Goal: Task Accomplishment & Management: Complete application form

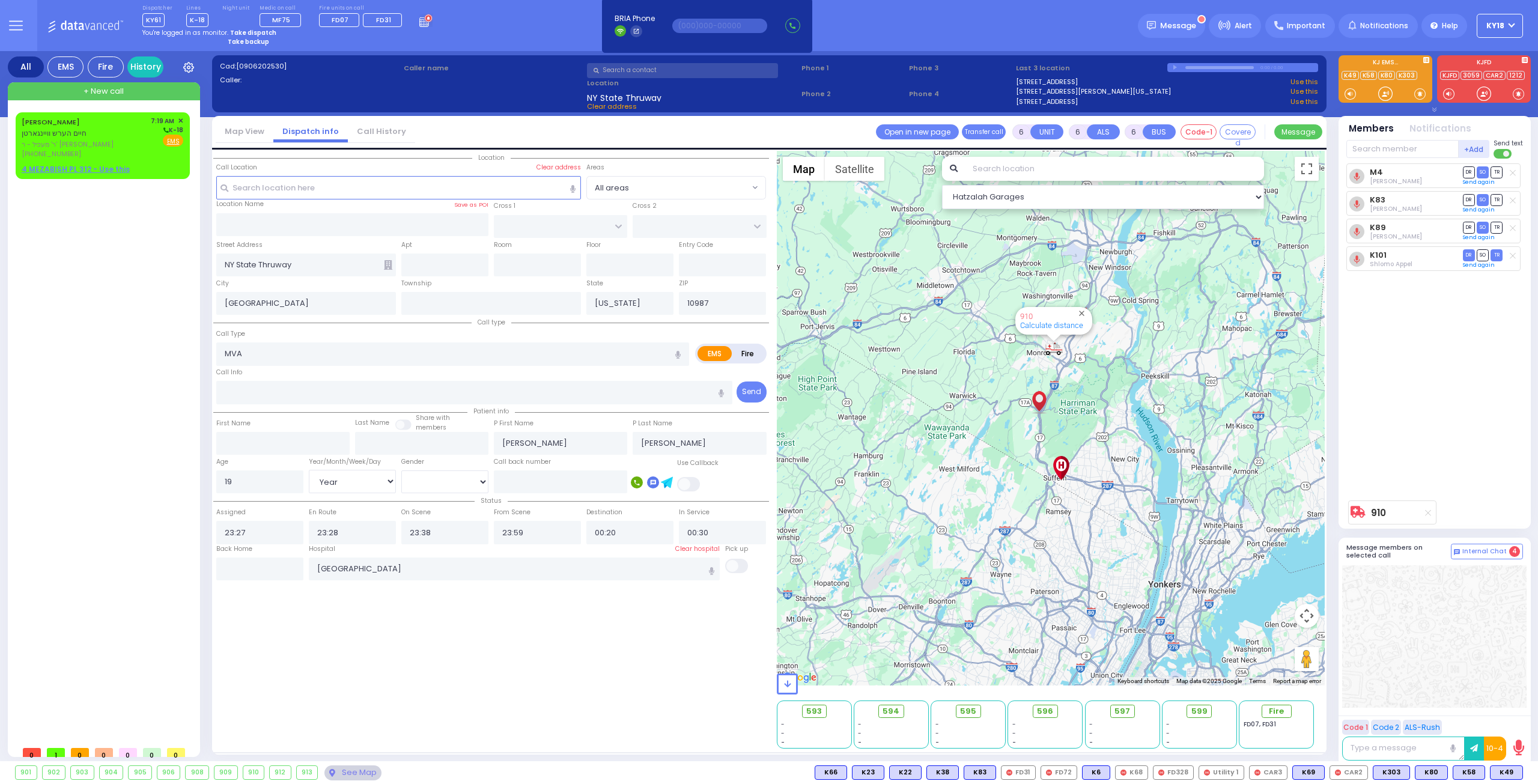
select select
select select "Year"
select select "[DEMOGRAPHIC_DATA]"
click at [100, 137] on div "[PERSON_NAME] חיים הערש וויינגארטן" at bounding box center [84, 127] width 125 height 23
type input "2"
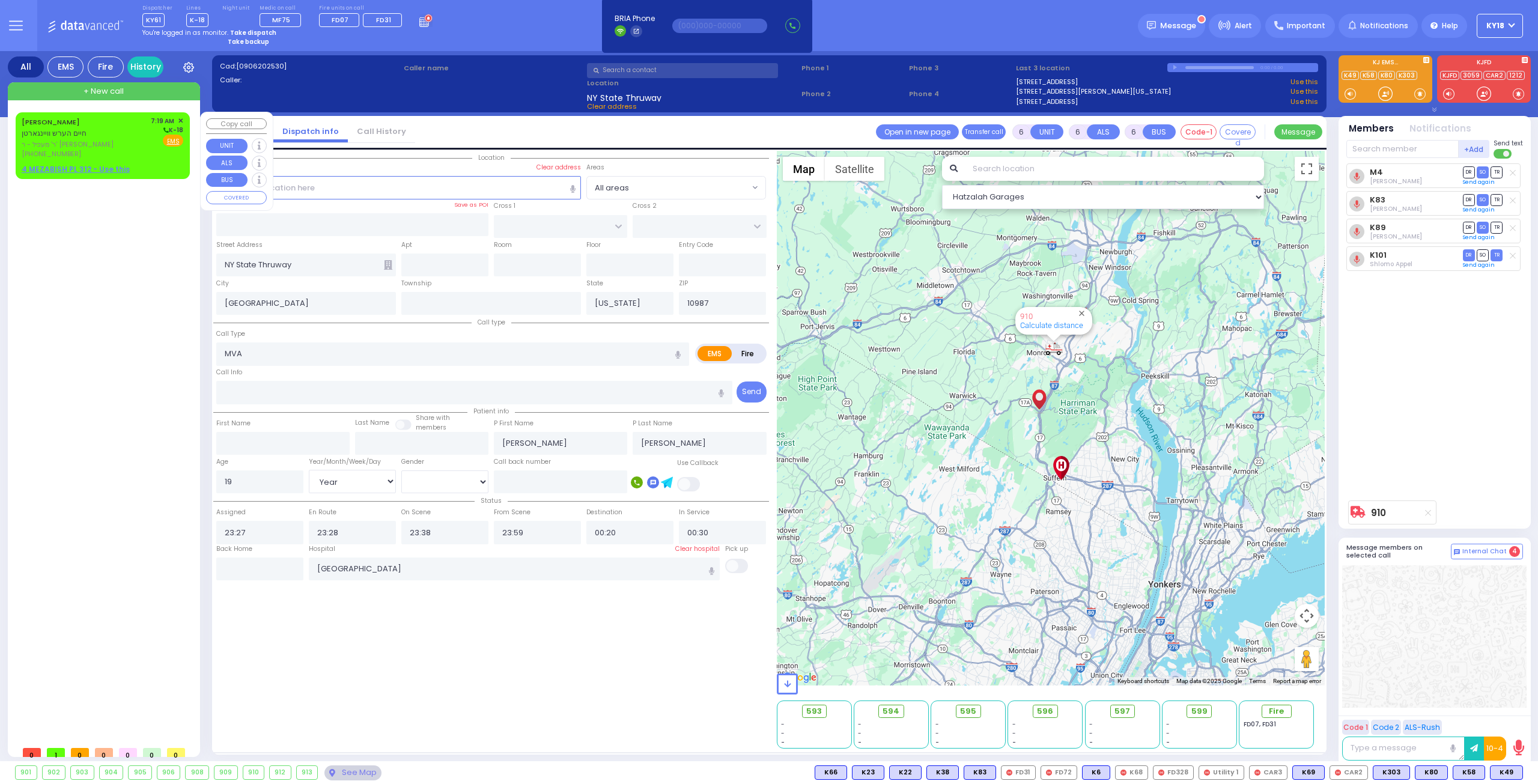
type input "1"
select select
radio input "true"
type input "[PERSON_NAME]"
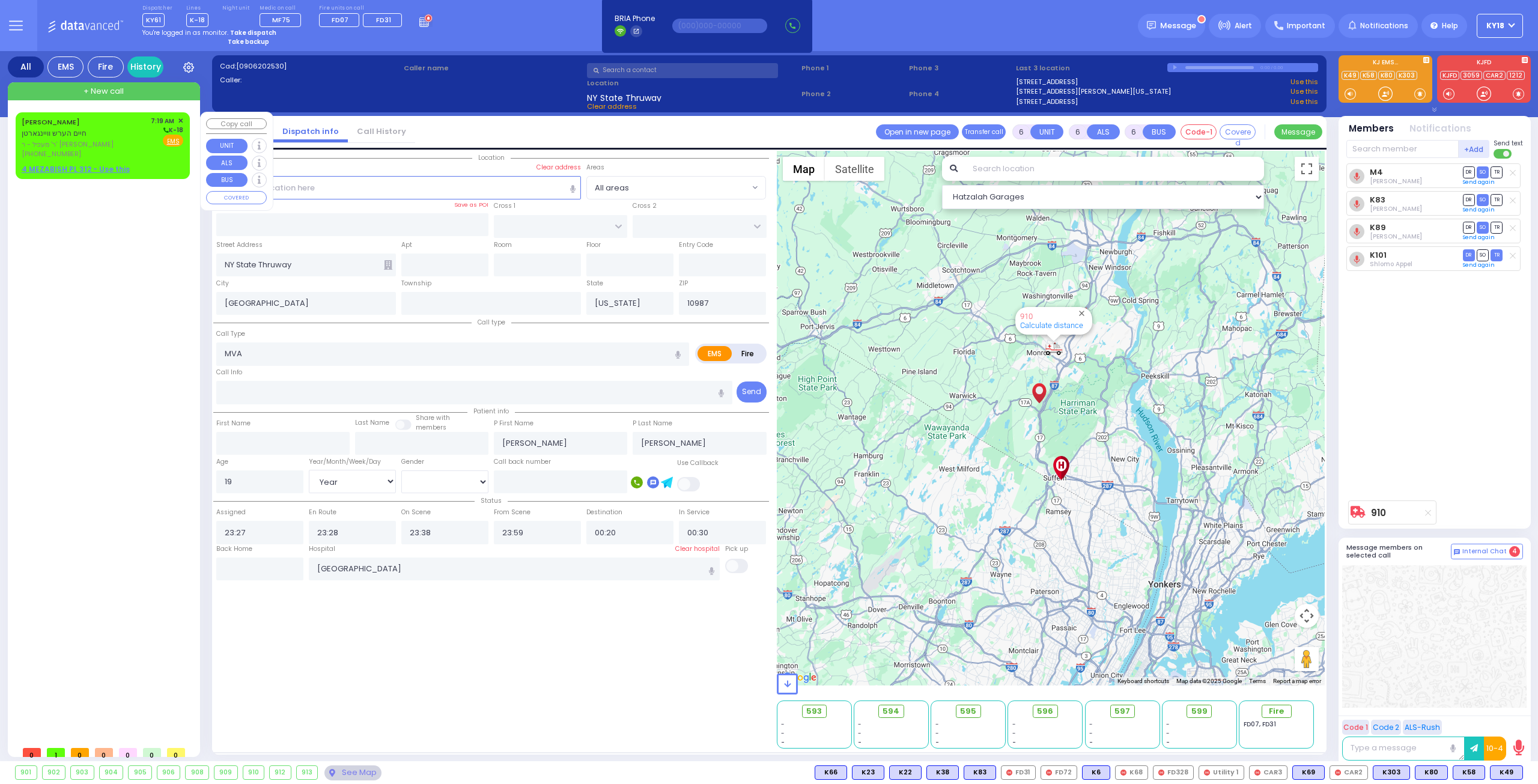
type input "WEINGARTEN"
select select
type input "07:19"
select select "Hatzalah Garages"
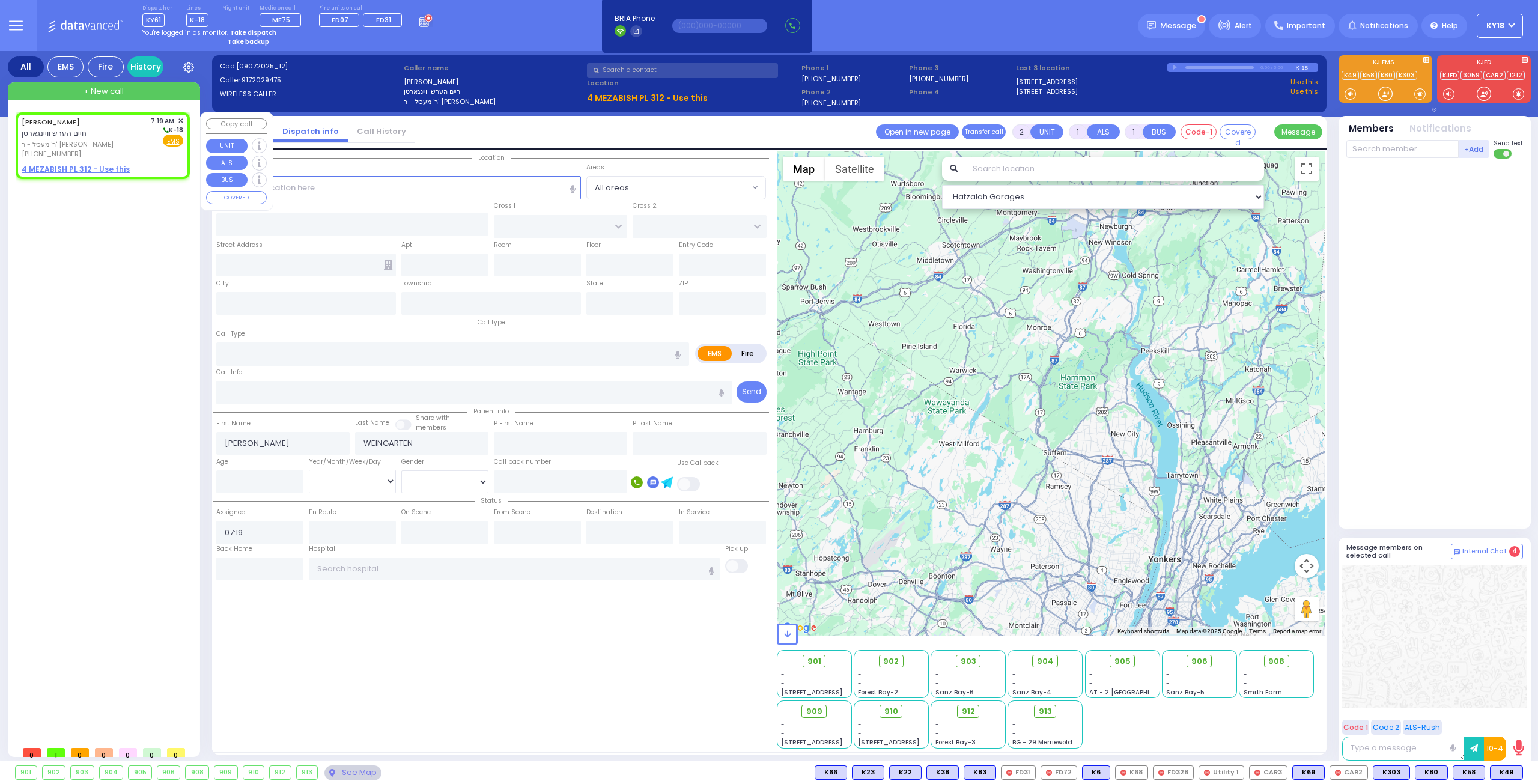
click at [117, 165] on u "4 MEZABISH PL 312 - Use this" at bounding box center [75, 169] width 108 height 10
select select
radio input "true"
select select
select select "Hatzalah Garages"
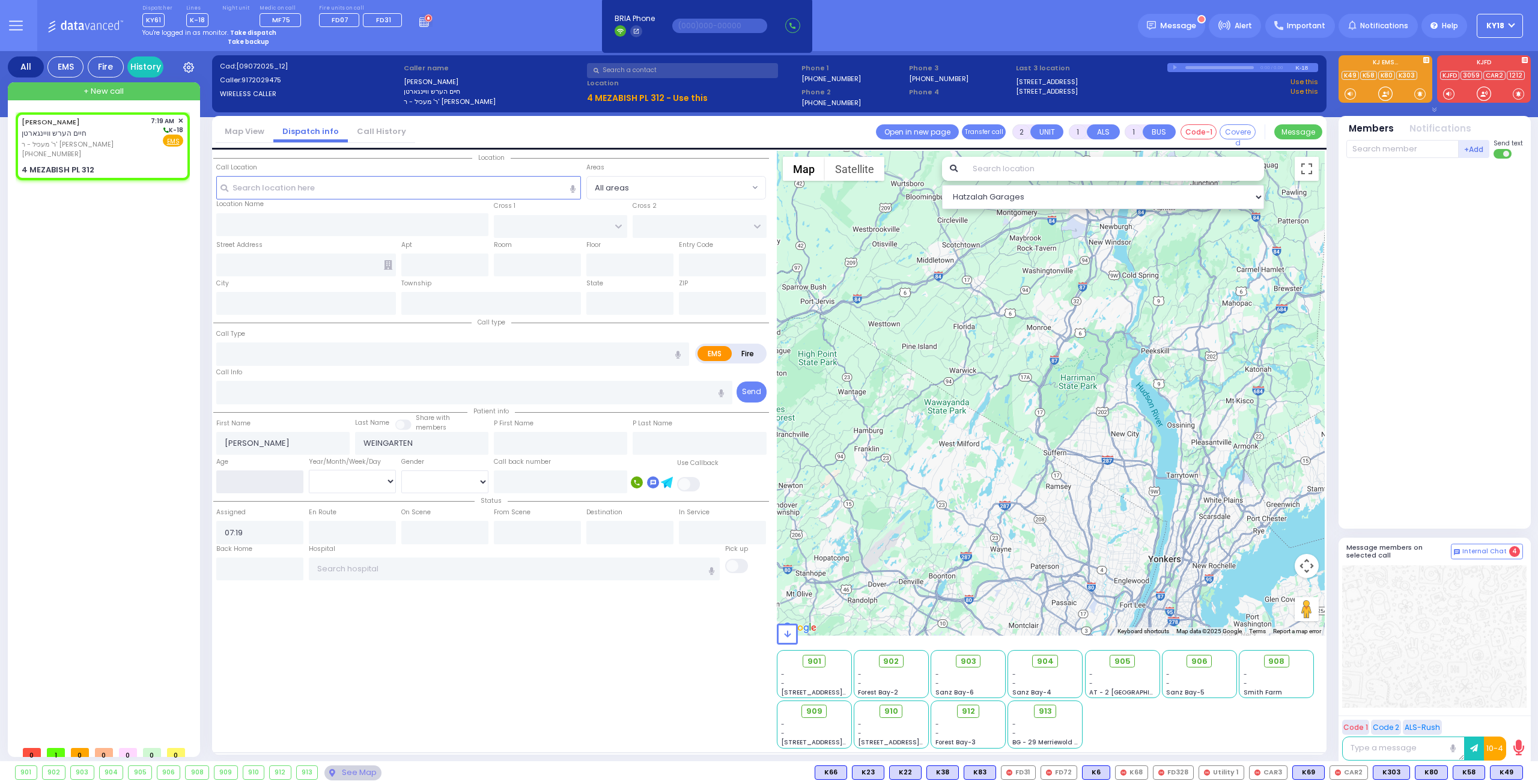
click at [258, 485] on input "number" at bounding box center [260, 481] width 87 height 22
select select
radio input "true"
select select
select select "Hatzalah Garages"
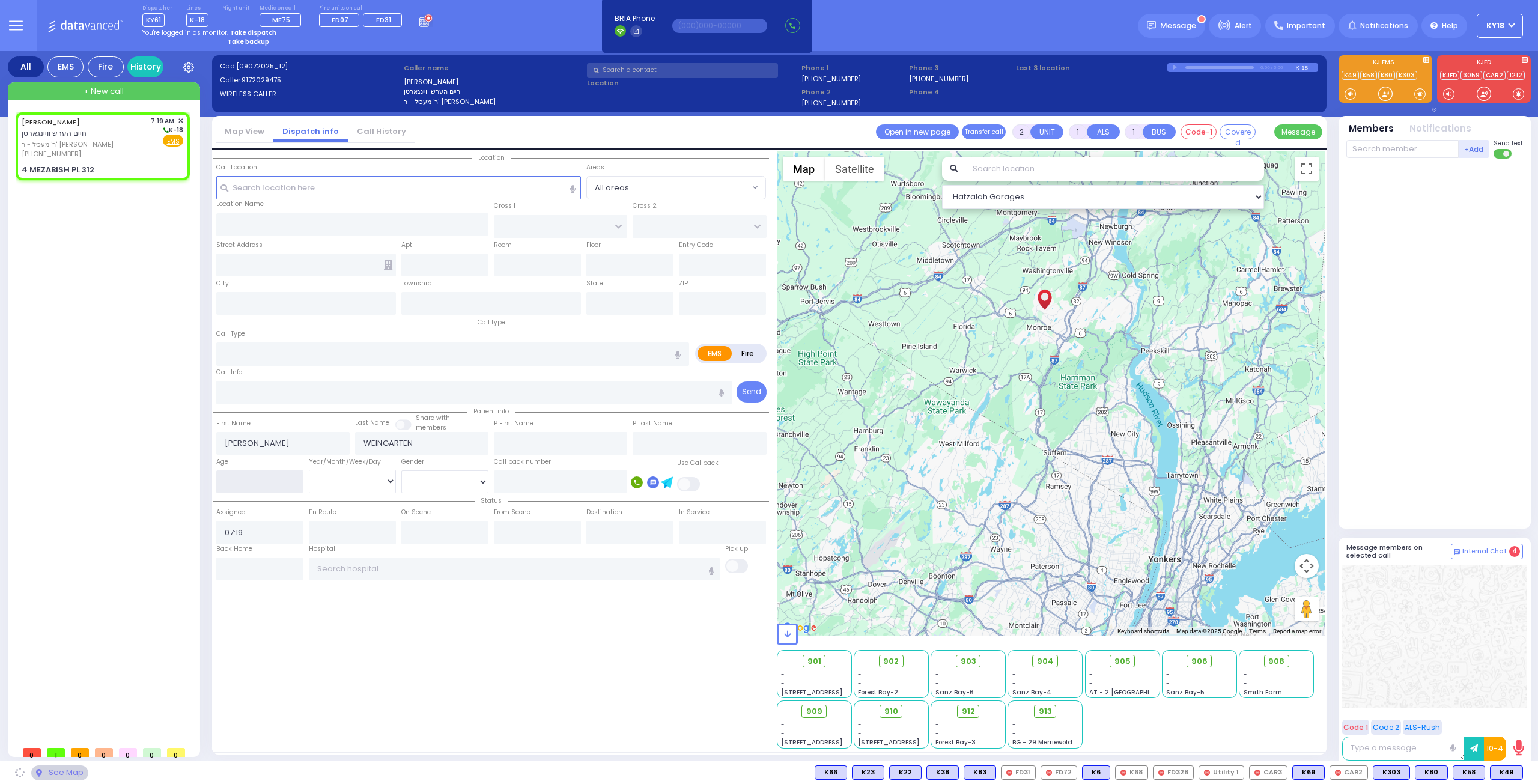
type input "NICKLESBURG RD"
type input "FOREST RD"
type input "4 MEZABISH PL"
type input "312"
type input "Monroe"
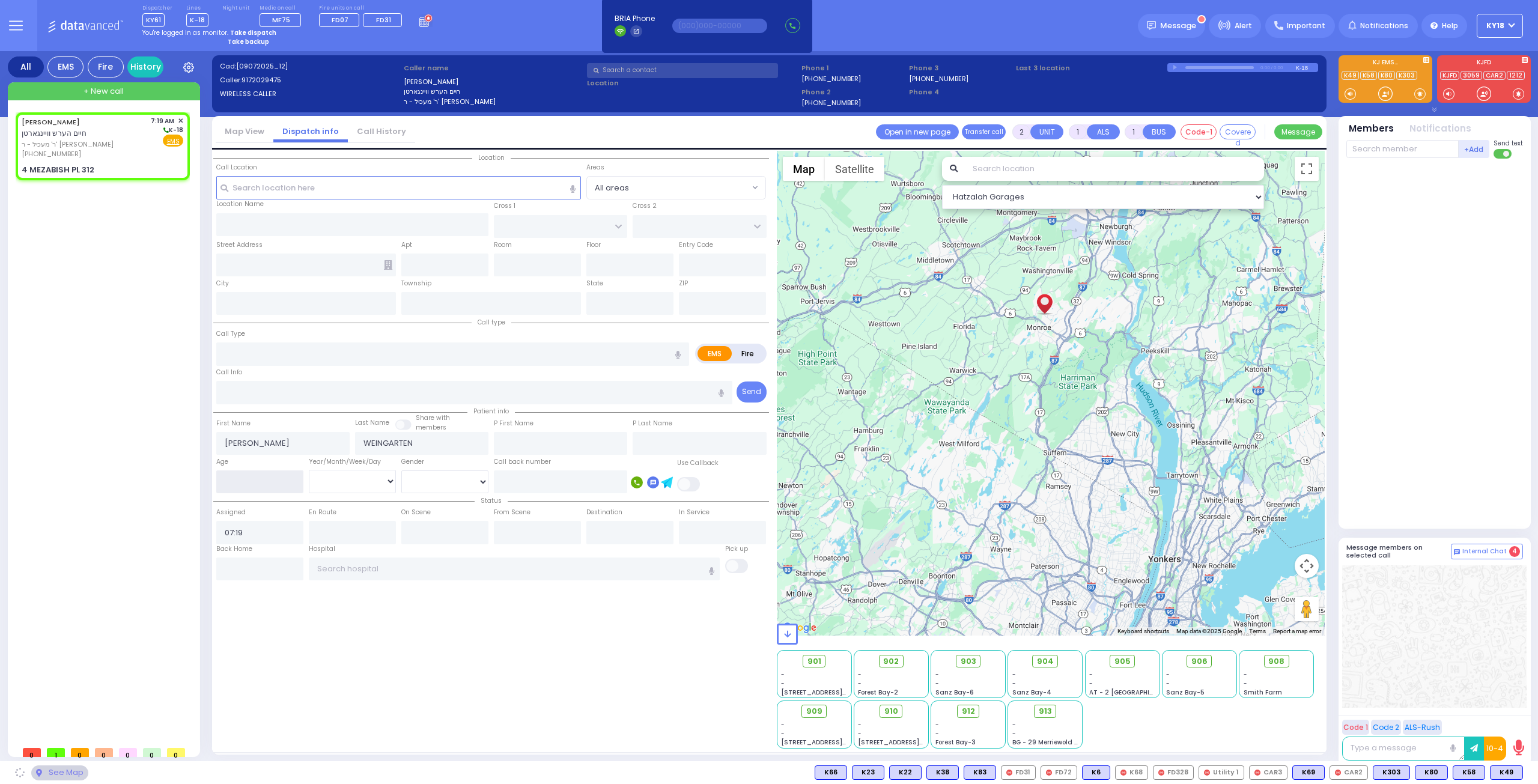
type input "[US_STATE]"
type input "10950"
select select "ATZEI TAMURIM"
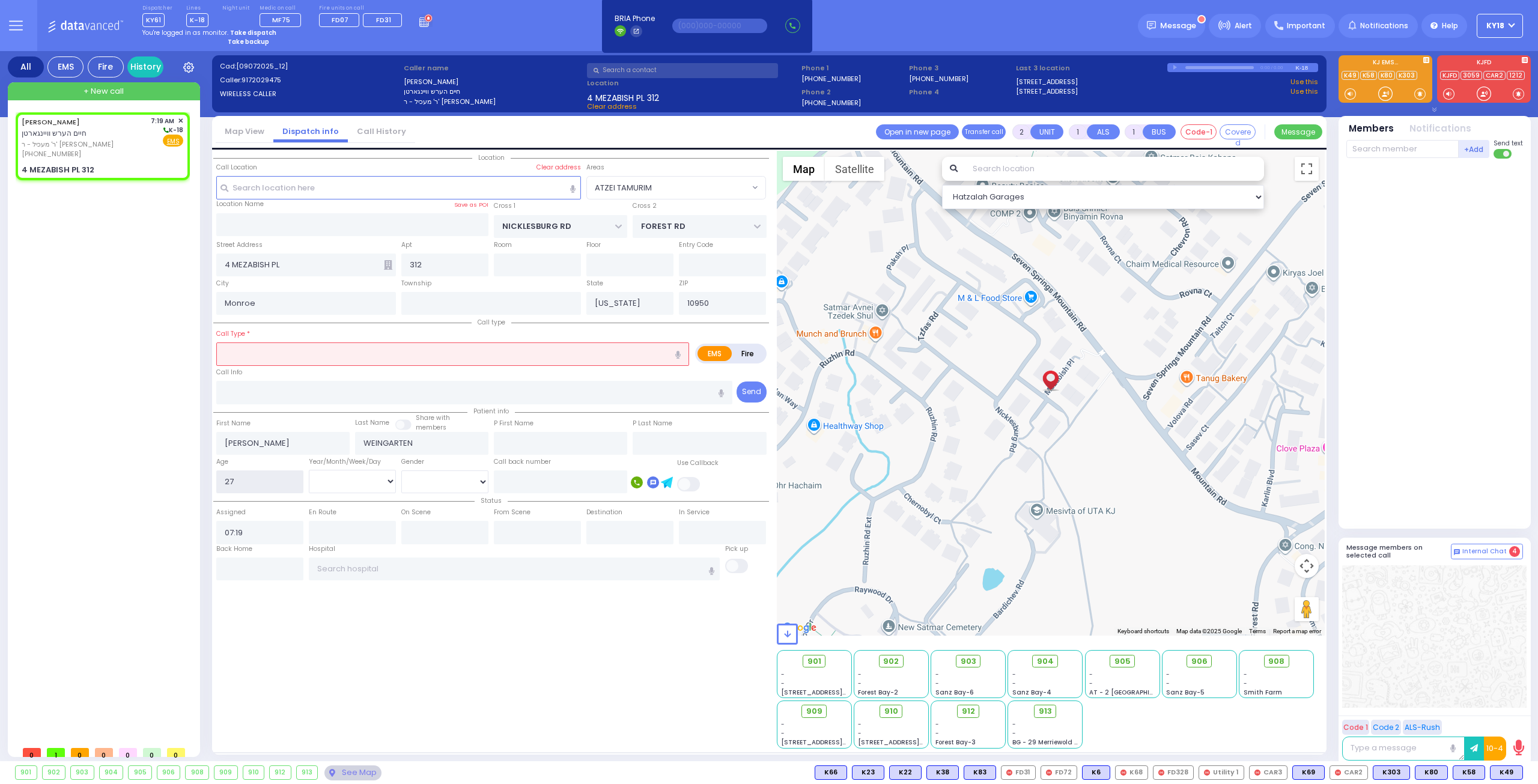
type input "27"
click at [336, 479] on select "Year Month Week Day" at bounding box center [352, 481] width 87 height 22
select select
radio input "true"
select select
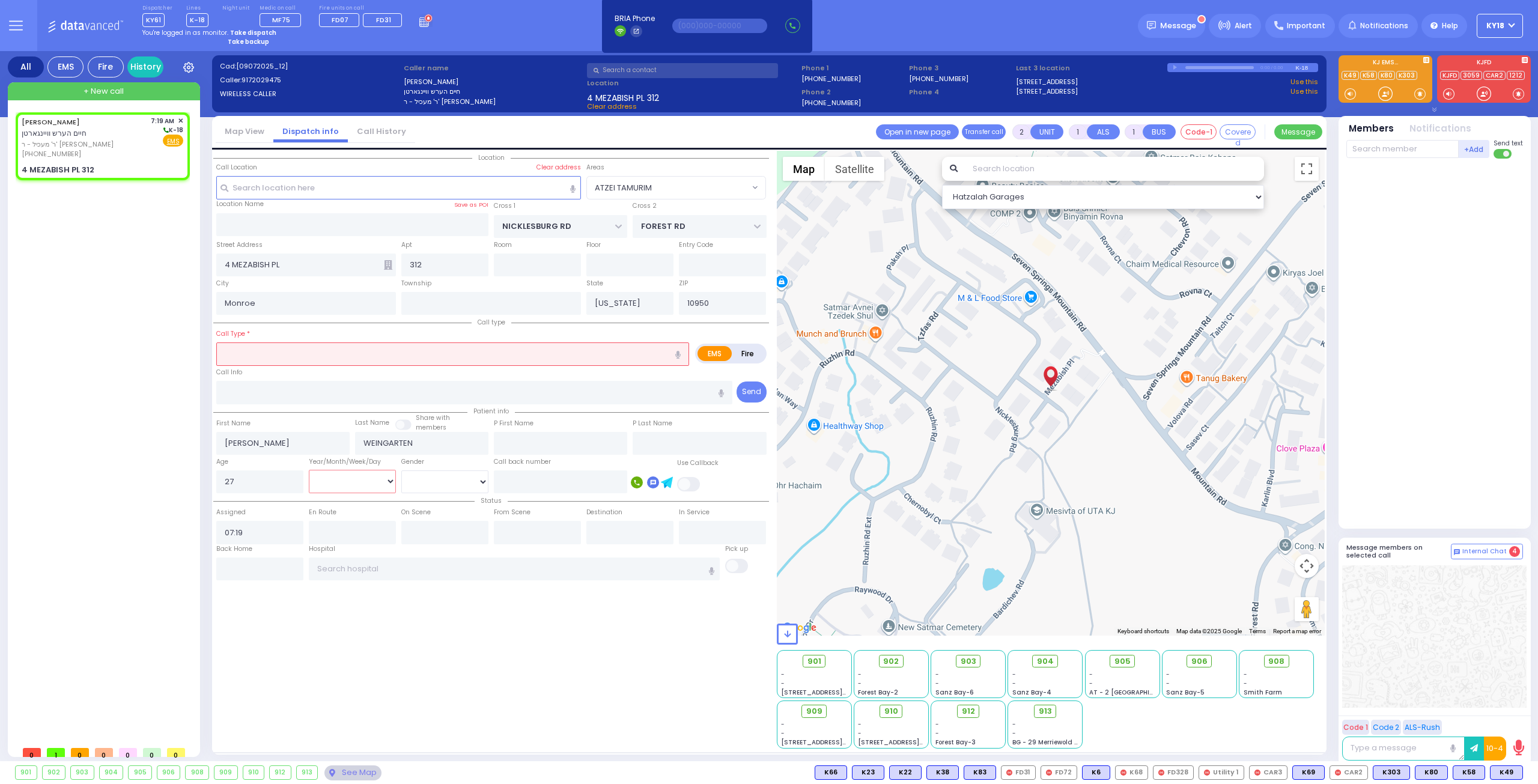
select select "Hatzalah Garages"
select select "Year"
click at [309, 469] on select "Year Month Week Day" at bounding box center [352, 481] width 87 height 22
select select "ATZEI TAMURIM"
click at [403, 486] on select "[DEMOGRAPHIC_DATA] [DEMOGRAPHIC_DATA]" at bounding box center [445, 481] width 87 height 22
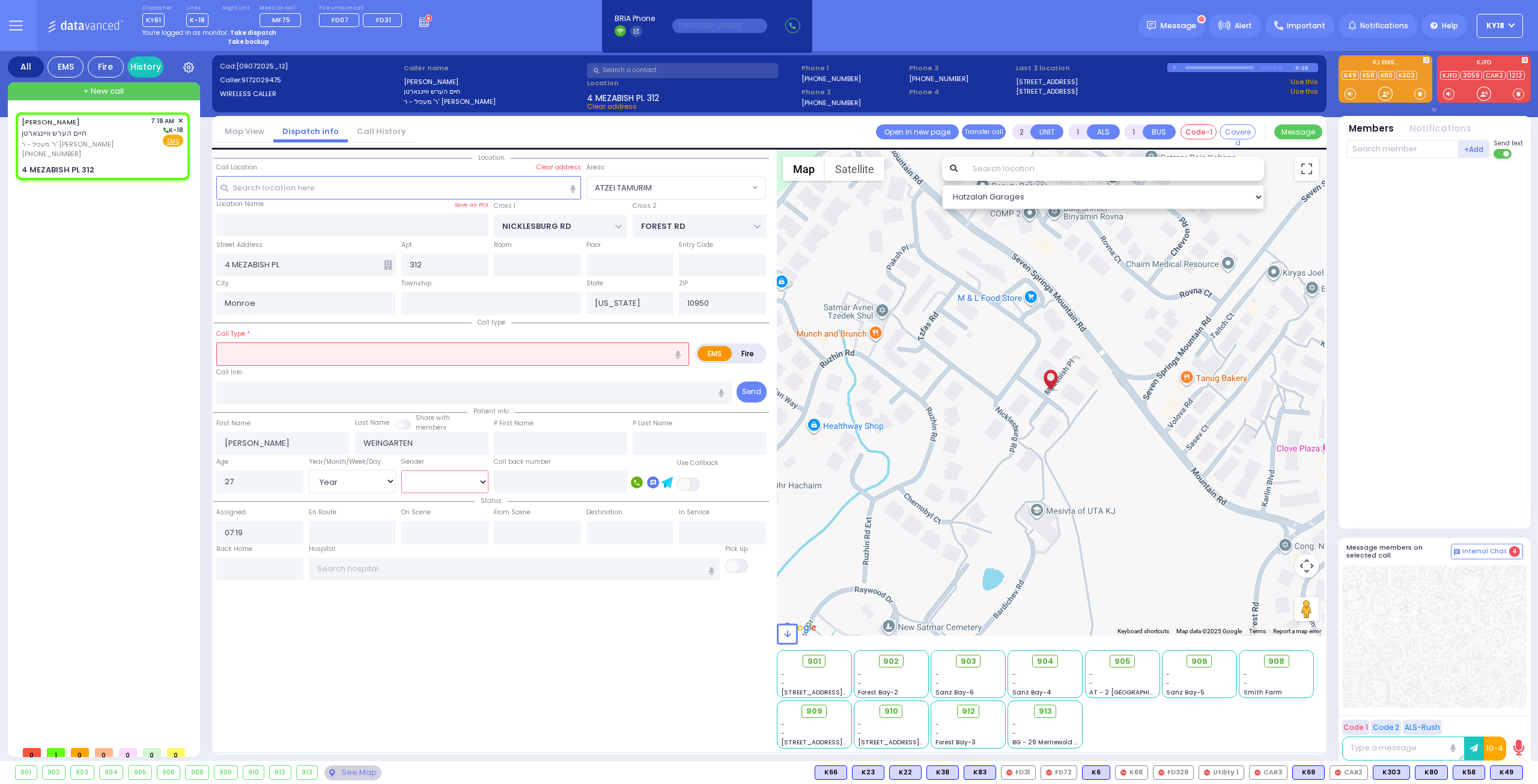
select select
radio input "true"
select select "Year"
select select "Hatzalah Garages"
select select "ATZEI TAMURIM"
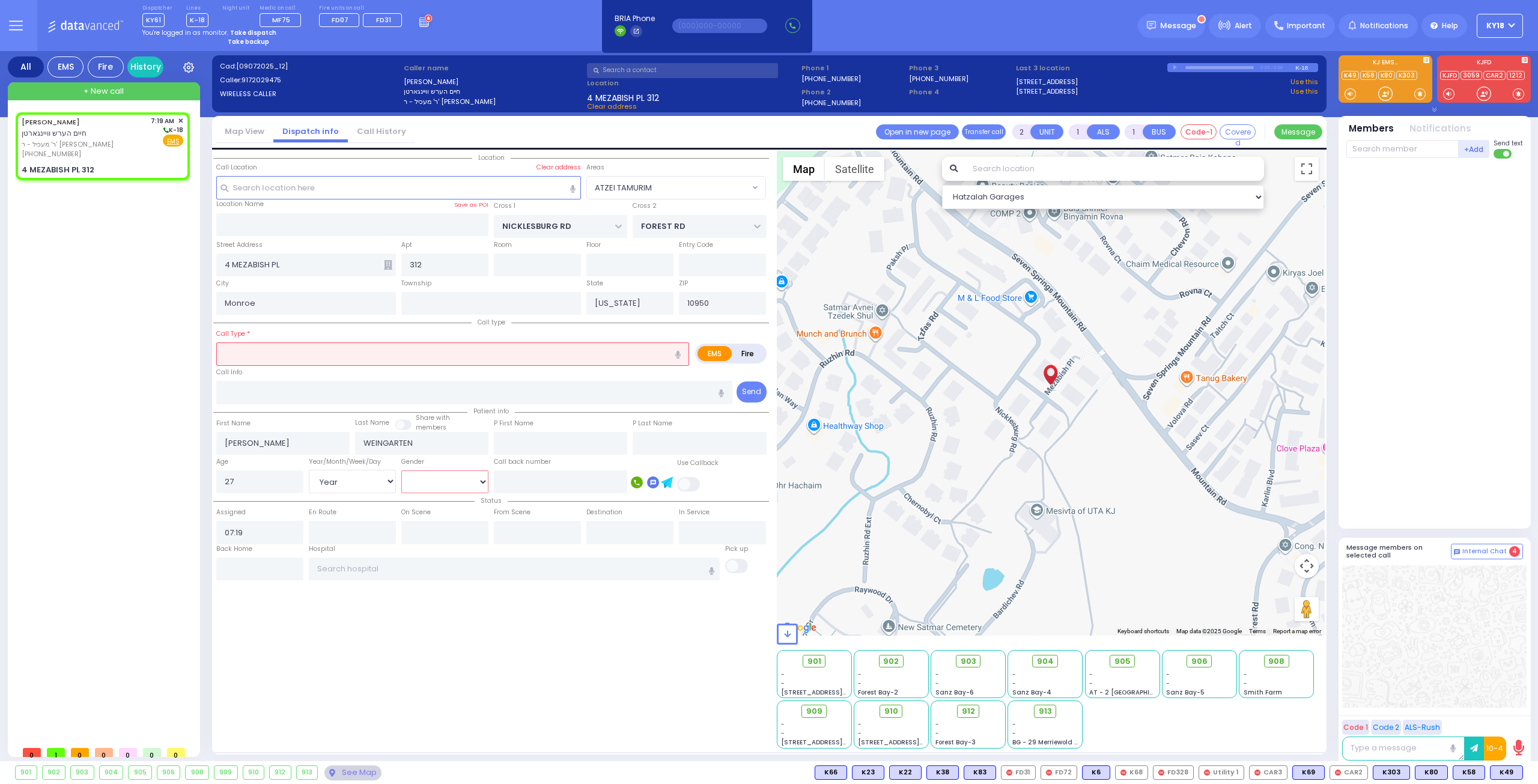
select select "[DEMOGRAPHIC_DATA]"
click at [401, 470] on select "[DEMOGRAPHIC_DATA] [DEMOGRAPHIC_DATA]" at bounding box center [445, 481] width 87 height 22
select select
radio input "true"
select select "Year"
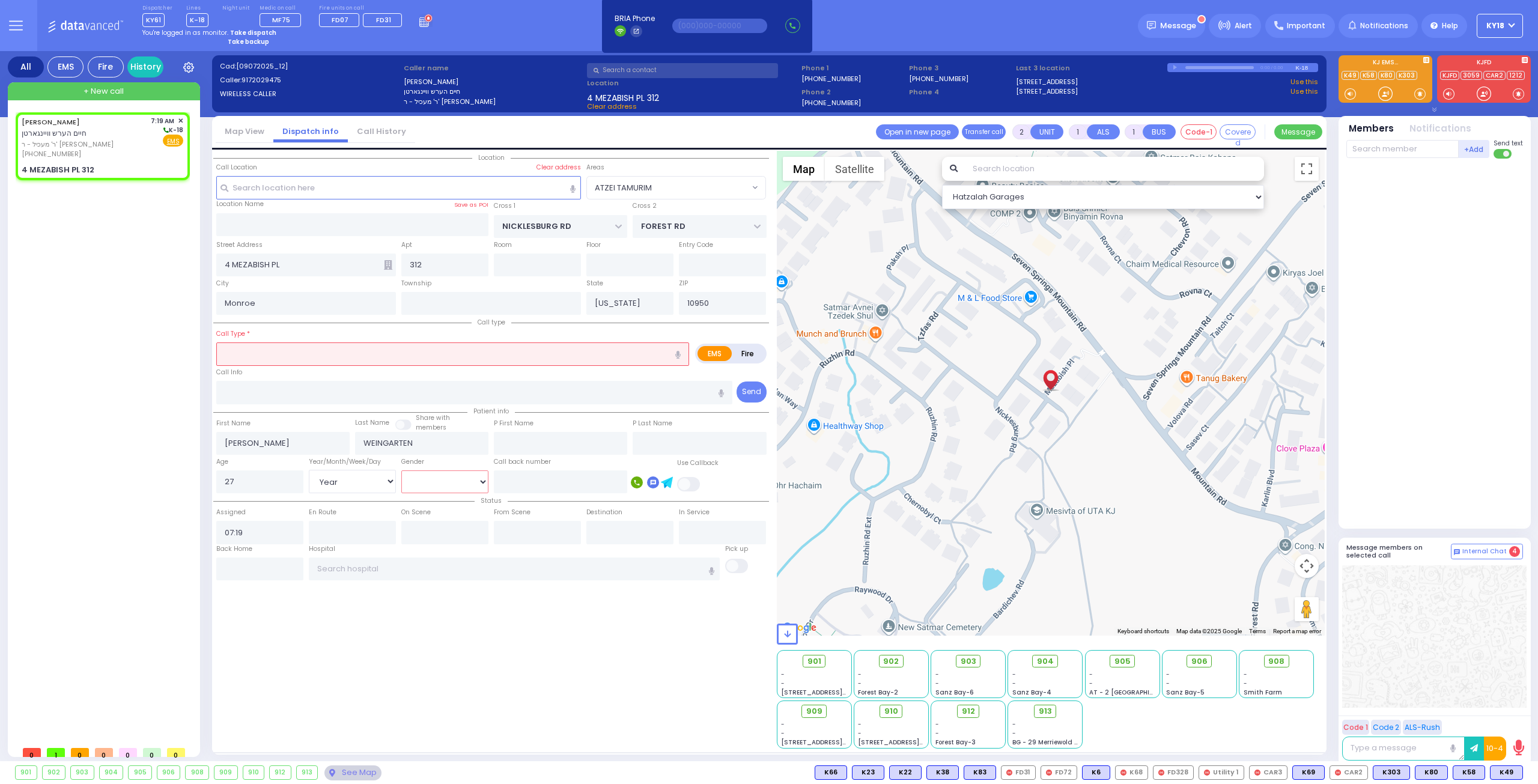
select select "[DEMOGRAPHIC_DATA]"
select select "Hatzalah Garages"
select select "ATZEI TAMURIM"
click at [267, 357] on input "text" at bounding box center [453, 354] width 473 height 22
select select
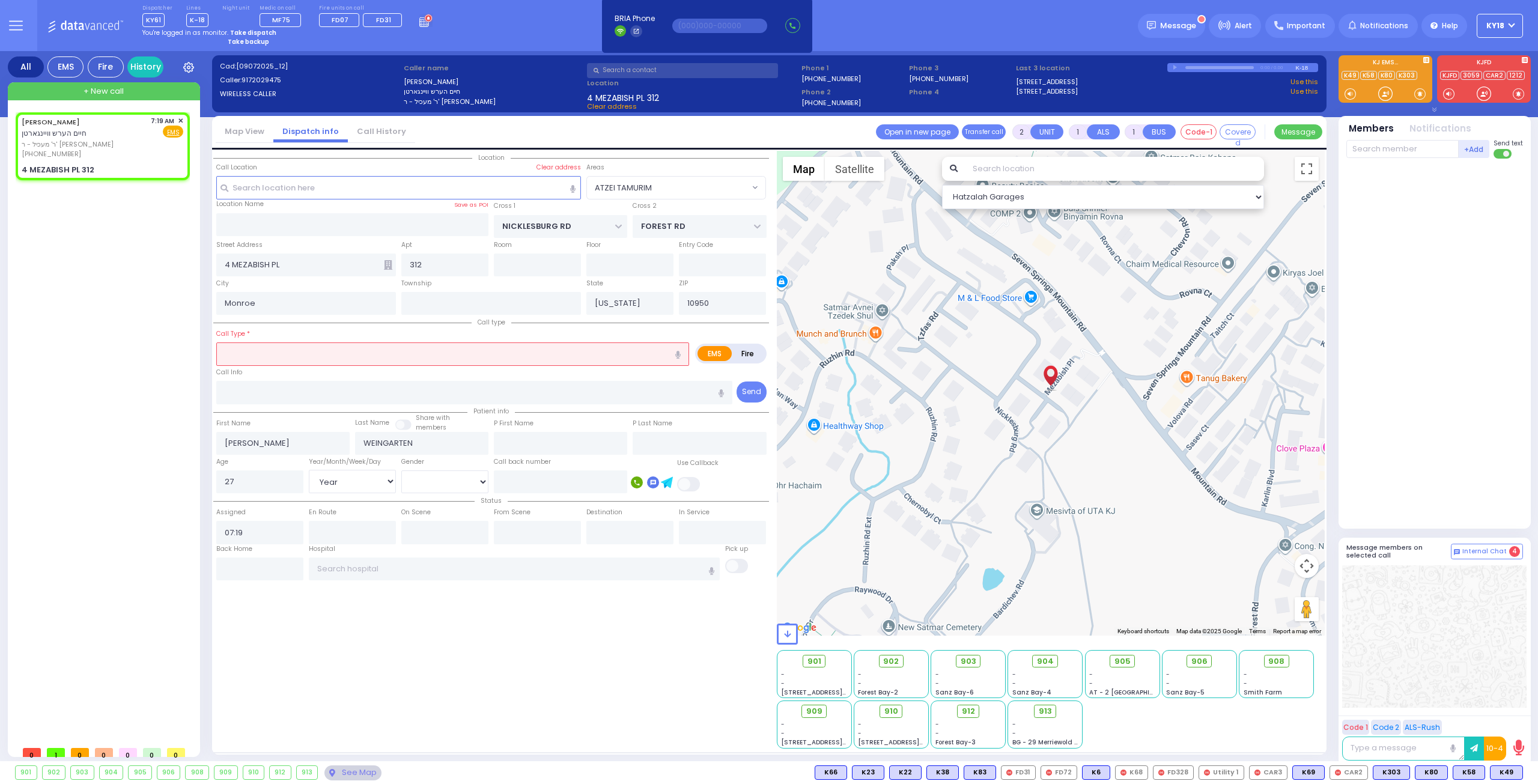
radio input "true"
select select "Year"
select select "[DEMOGRAPHIC_DATA]"
select select "Hatzalah Garages"
select select "ATZEI TAMURIM"
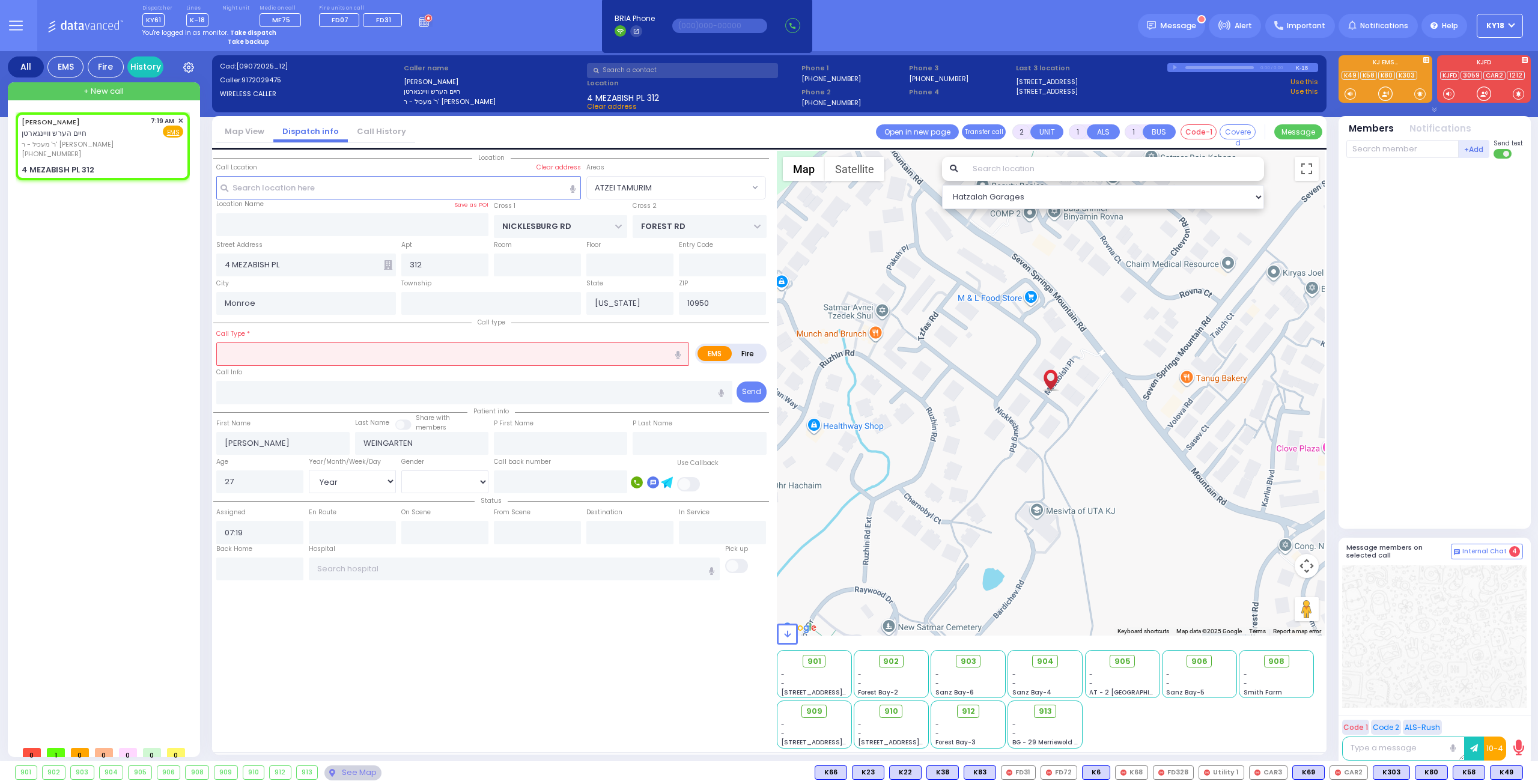
click at [247, 347] on input "text" at bounding box center [453, 354] width 473 height 22
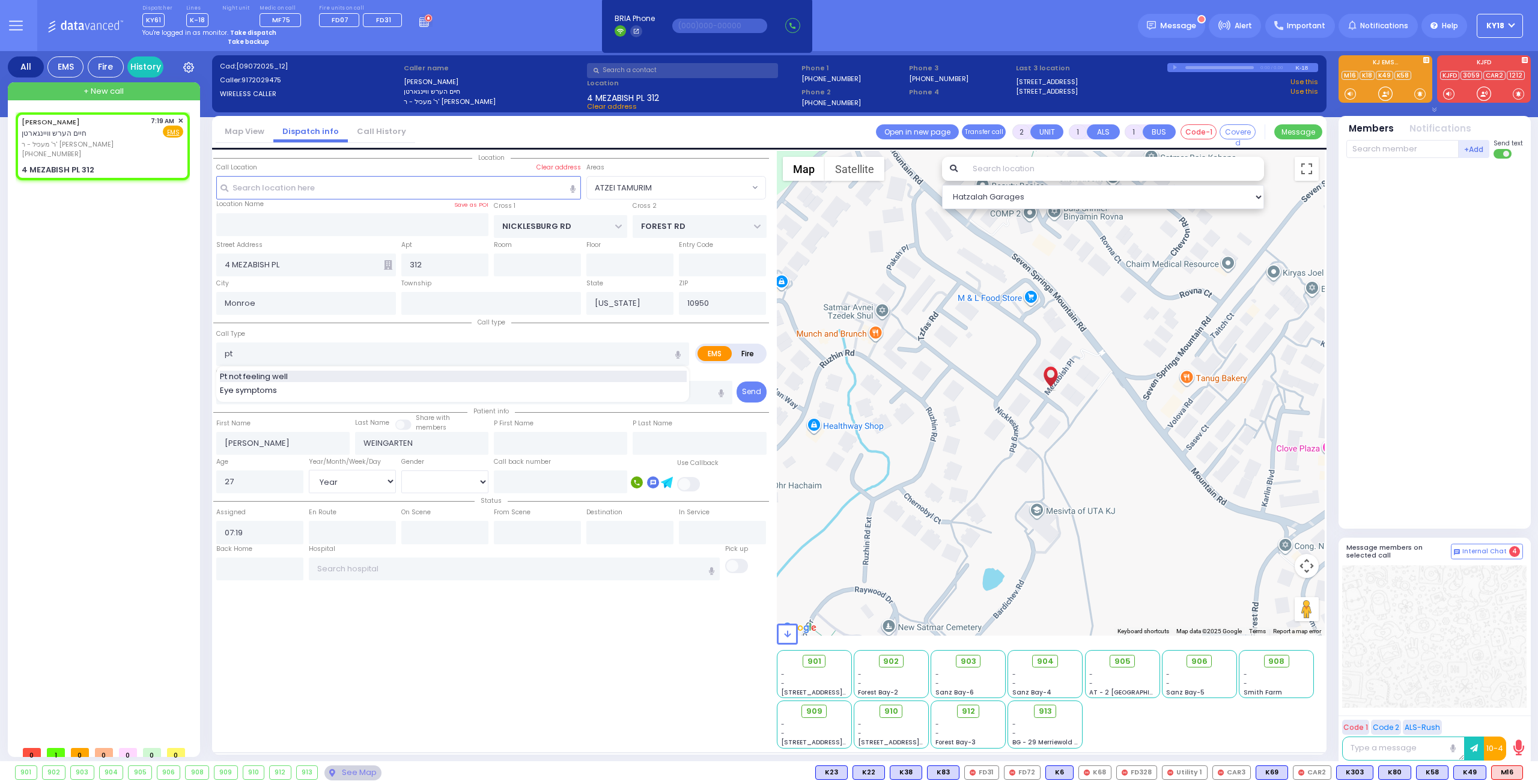
click at [378, 373] on div "Pt not feeling well" at bounding box center [454, 376] width 467 height 12
type input "Pt not feeling well"
type input "1"
type input "0"
click at [135, 161] on div "[PERSON_NAME] חיים הערש וויינגארטן ר' מעכיל - ר' [PERSON_NAME] [PHONE_NUMBER] 7…" at bounding box center [102, 145] width 169 height 63
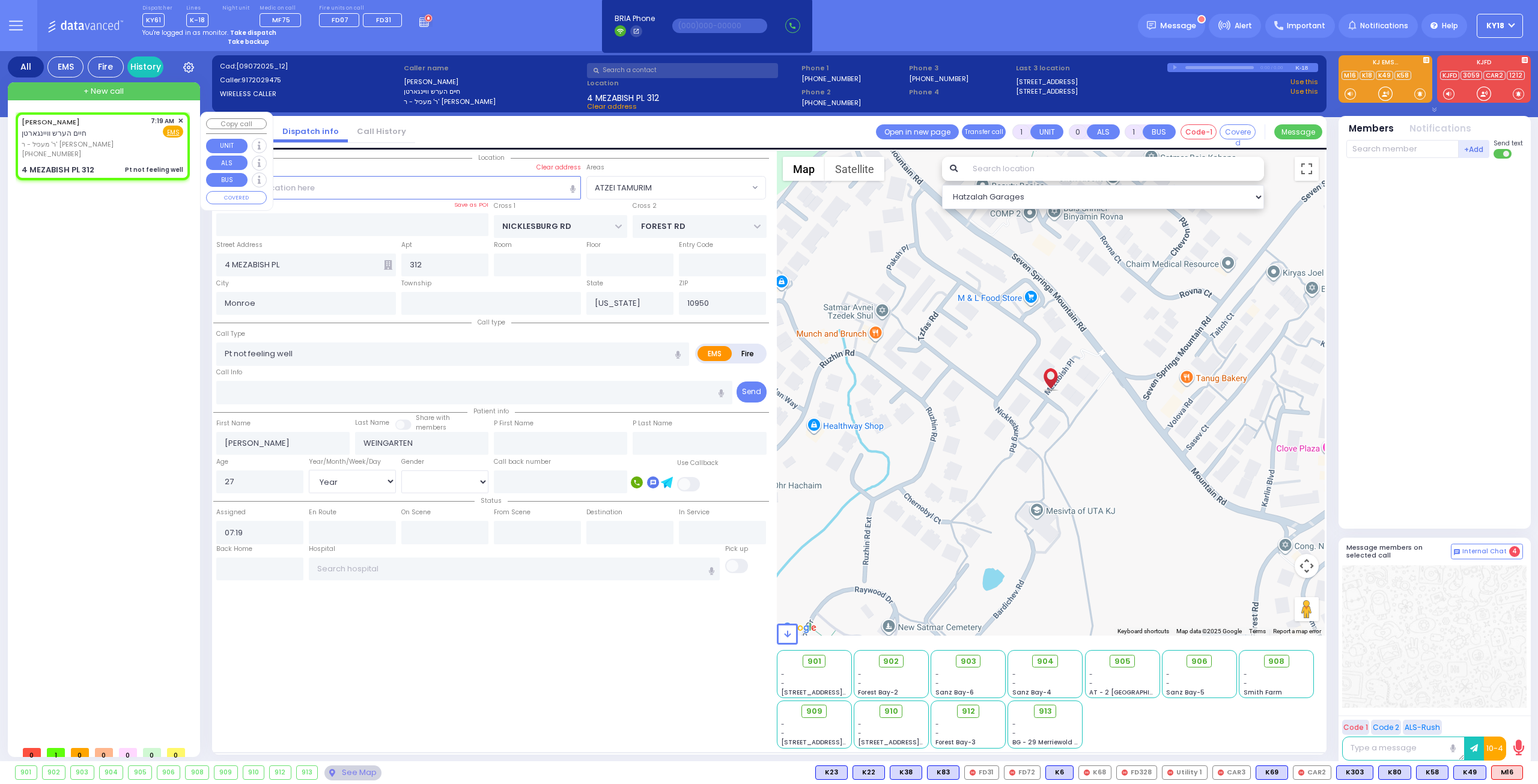
select select
radio input "true"
select select "Year"
select select "[DEMOGRAPHIC_DATA]"
select select "Hatzalah Garages"
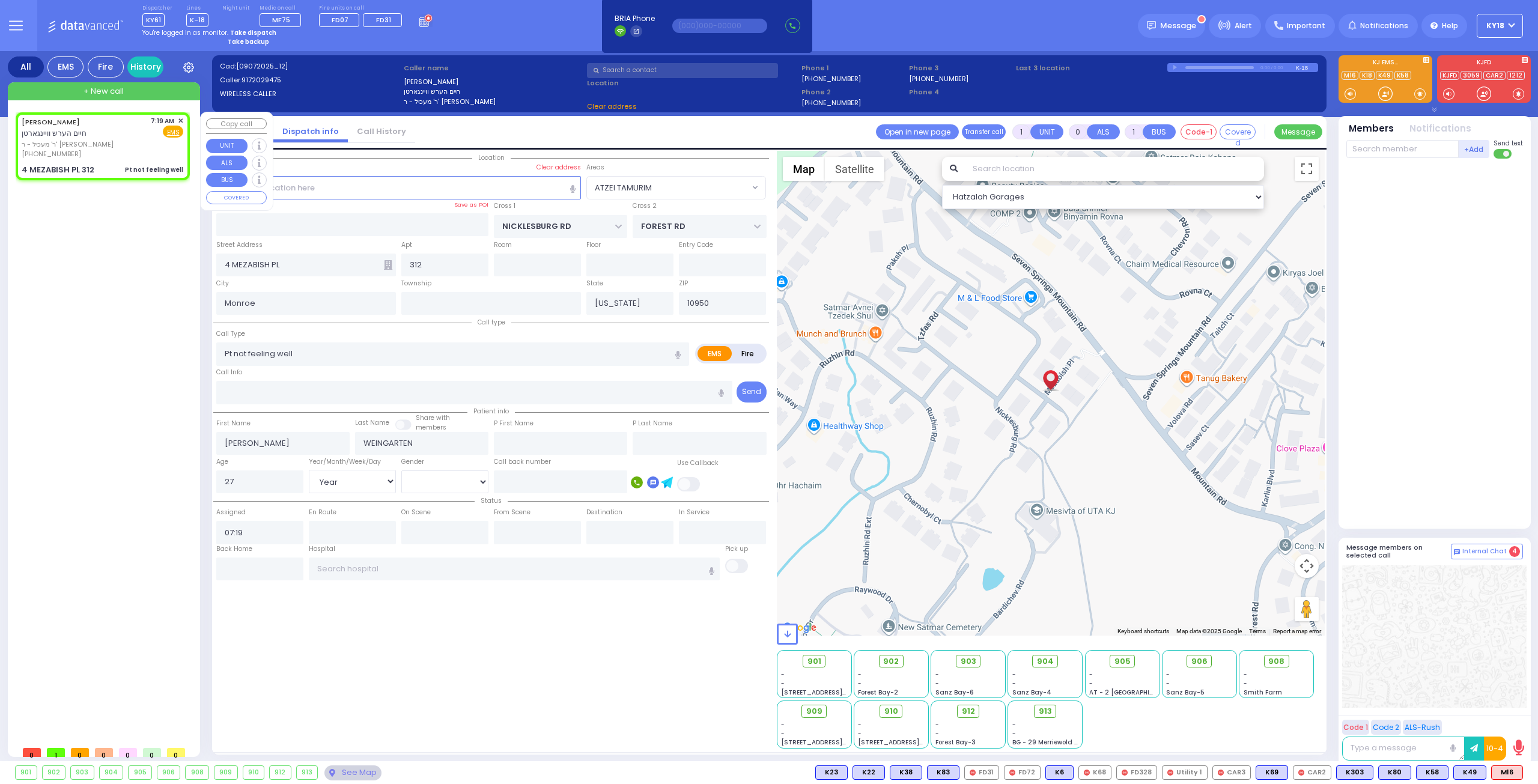
select select
radio input "true"
select select "Year"
select select "[DEMOGRAPHIC_DATA]"
select select "Hatzalah Garages"
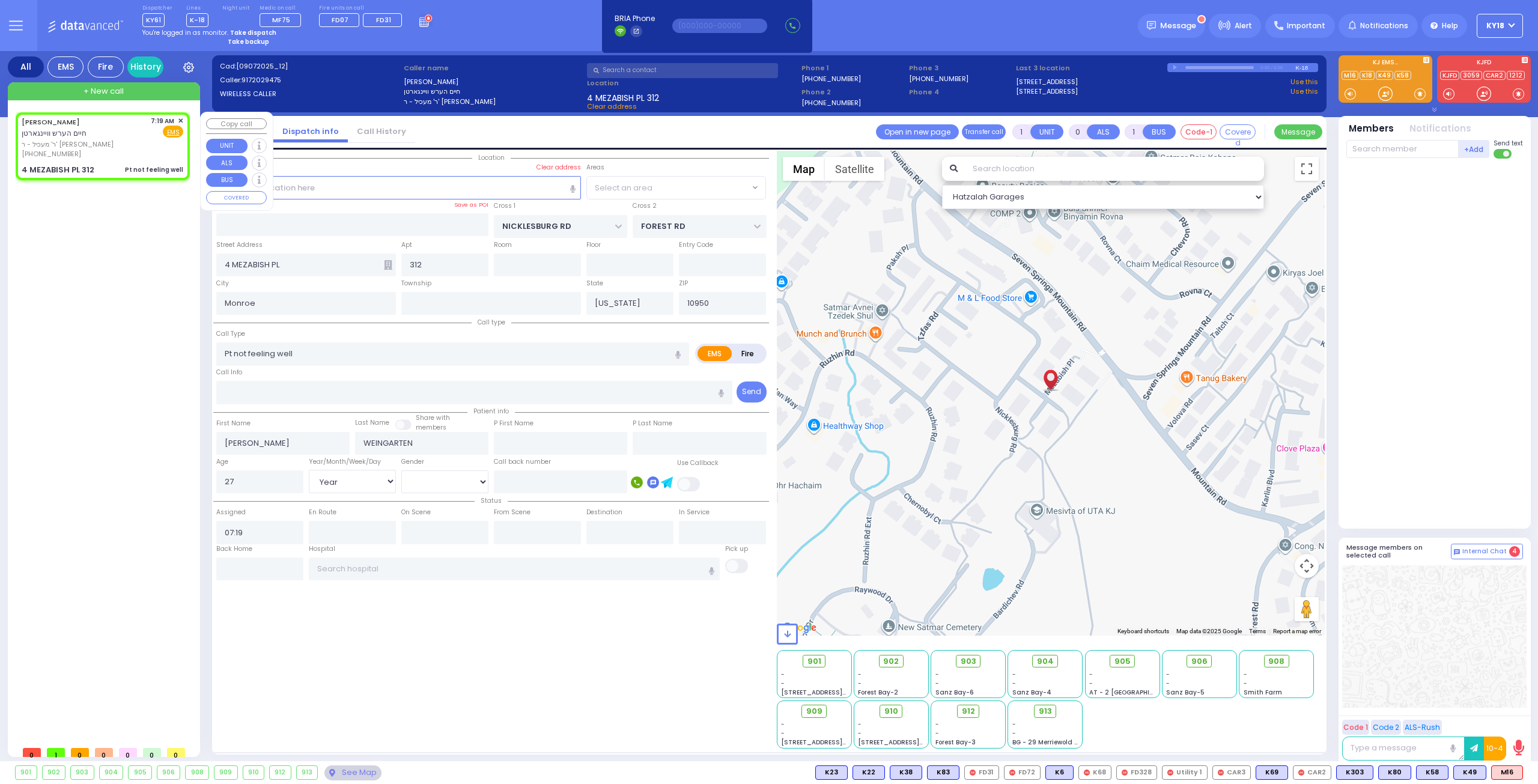
select select "ATZEI TAMURIM"
click at [147, 160] on div "[PERSON_NAME] חיים הערש וויינגארטן ר' מעכיל - ר' [PERSON_NAME] [PHONE_NUMBER] 7…" at bounding box center [102, 145] width 169 height 63
select select
radio input "true"
select select "Year"
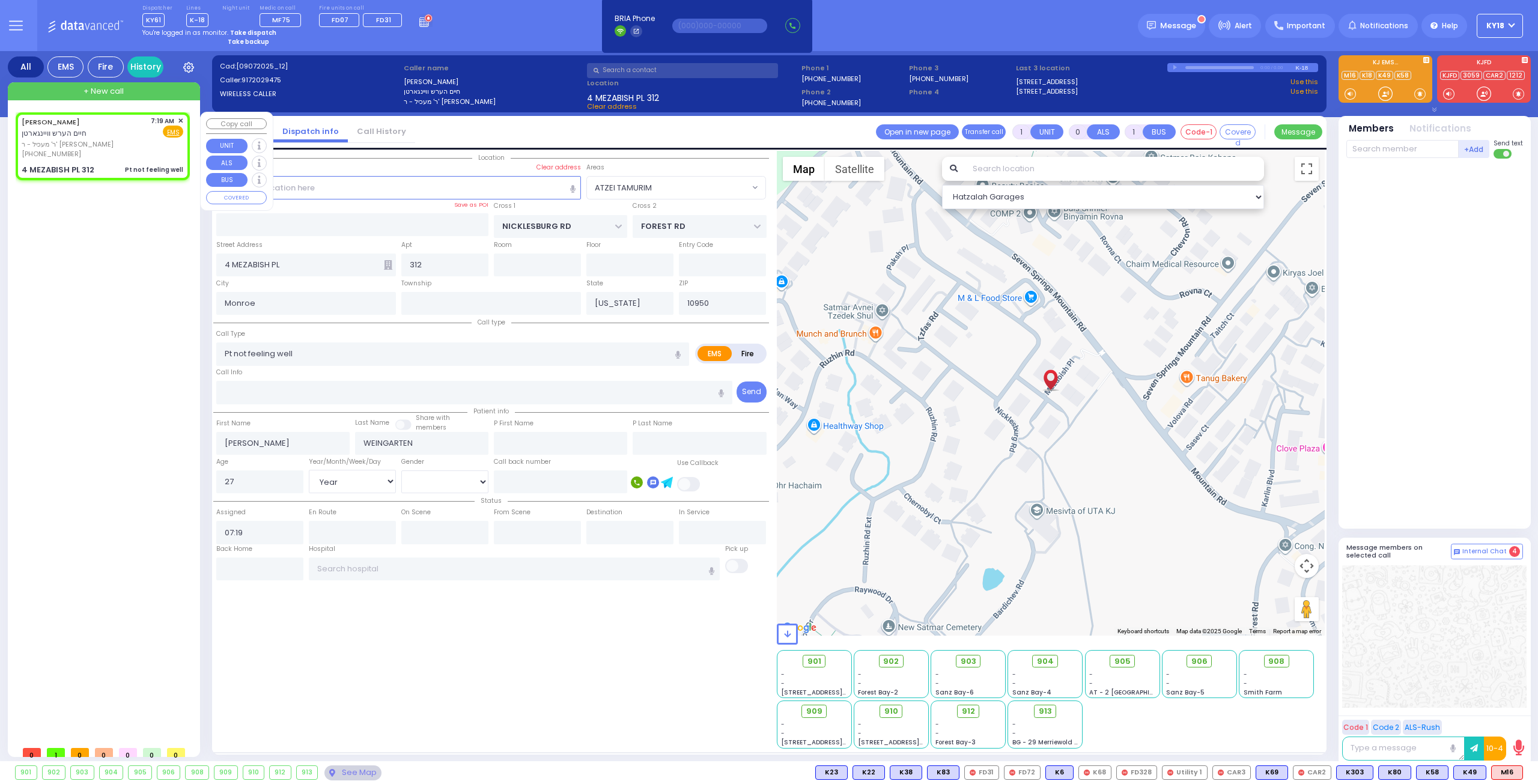
select select "[DEMOGRAPHIC_DATA]"
select select "Hatzalah Garages"
select select "ATZEI TAMURIM"
click at [1505, 768] on span "M16" at bounding box center [1507, 772] width 31 height 13
select select
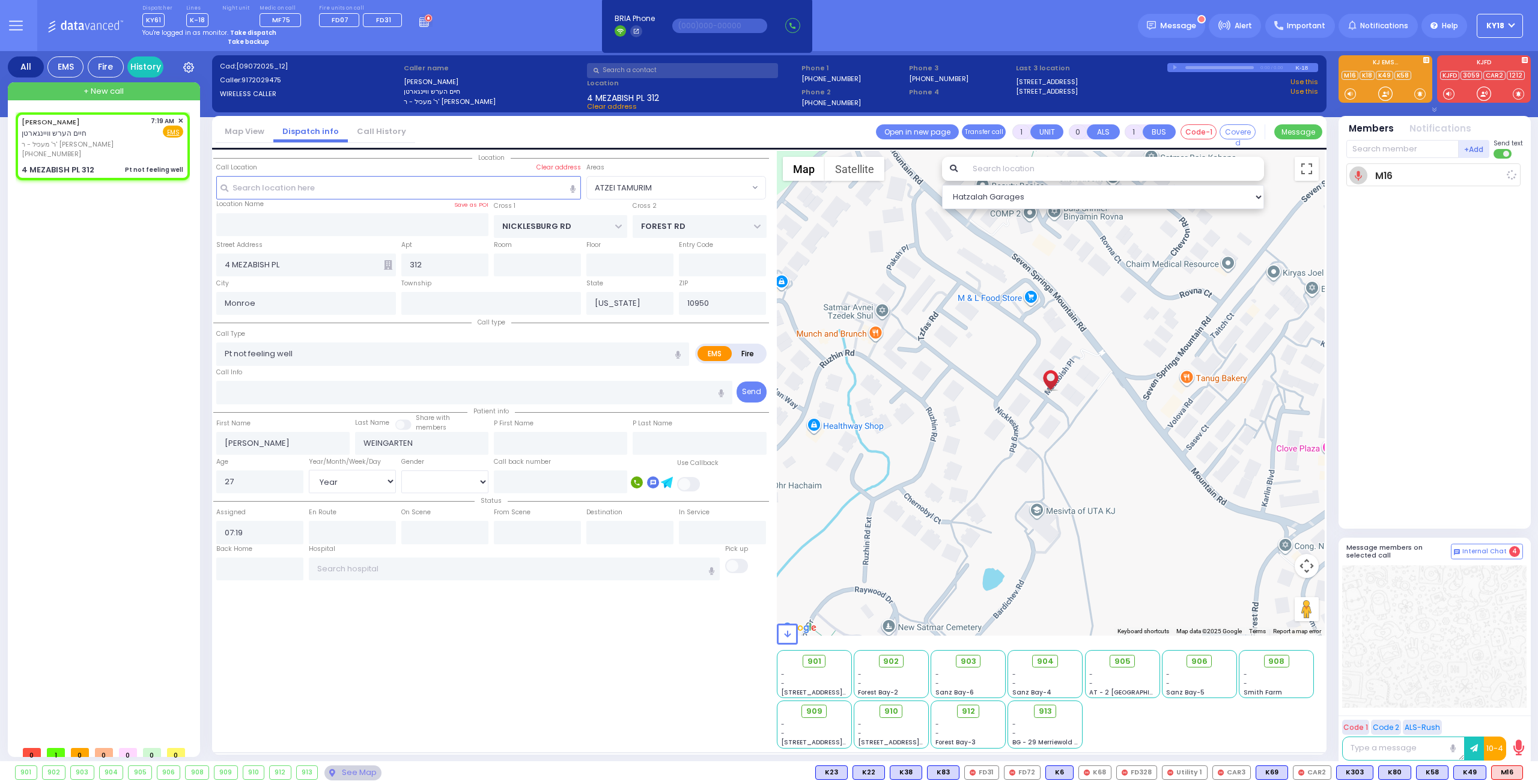
radio input "true"
select select "Year"
select select "[DEMOGRAPHIC_DATA]"
type input "07:22"
select select "Hatzalah Garages"
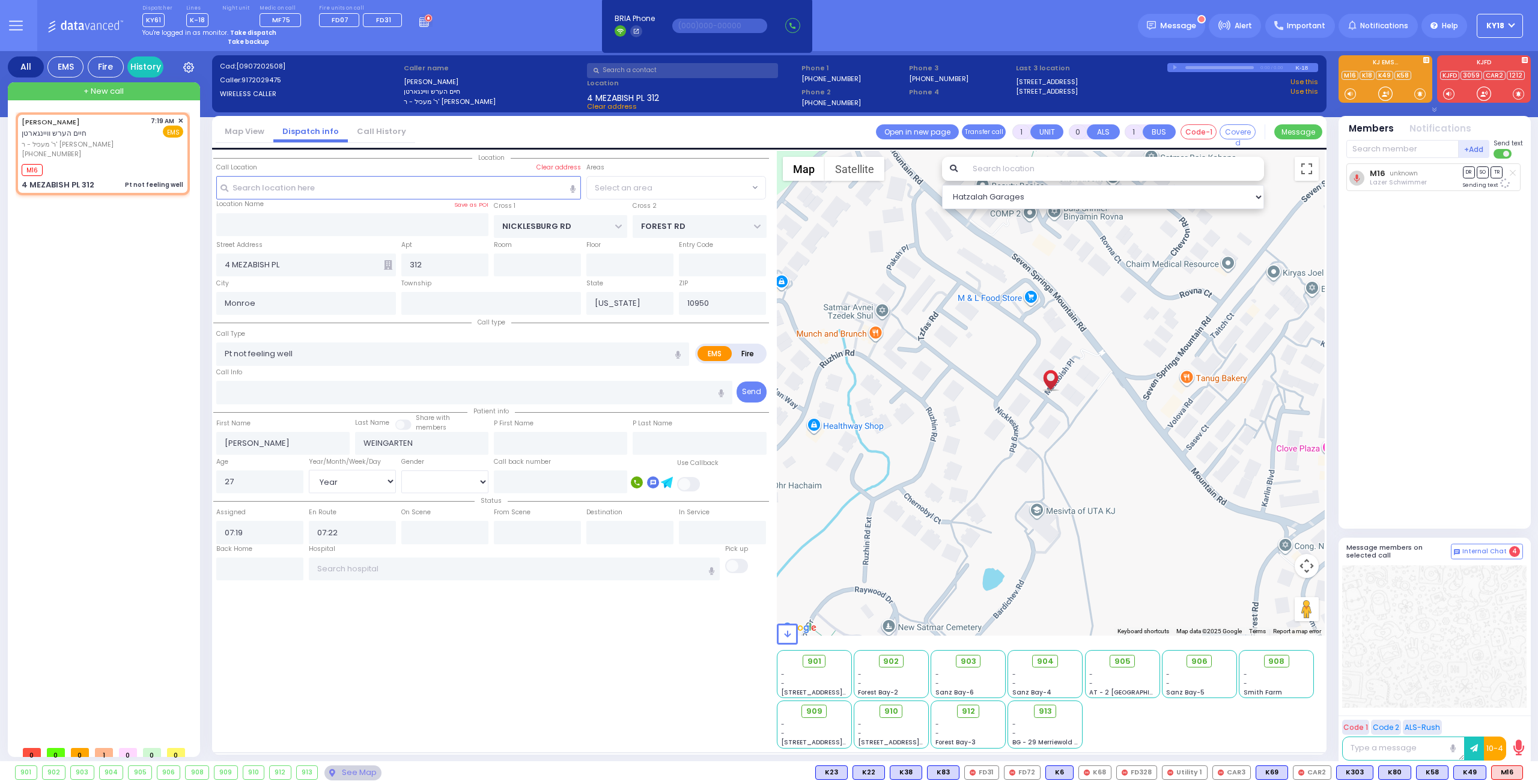
select select "ATZEI TAMURIM"
click at [119, 164] on div "M16" at bounding box center [102, 169] width 161 height 15
select select
radio input "true"
select select "Year"
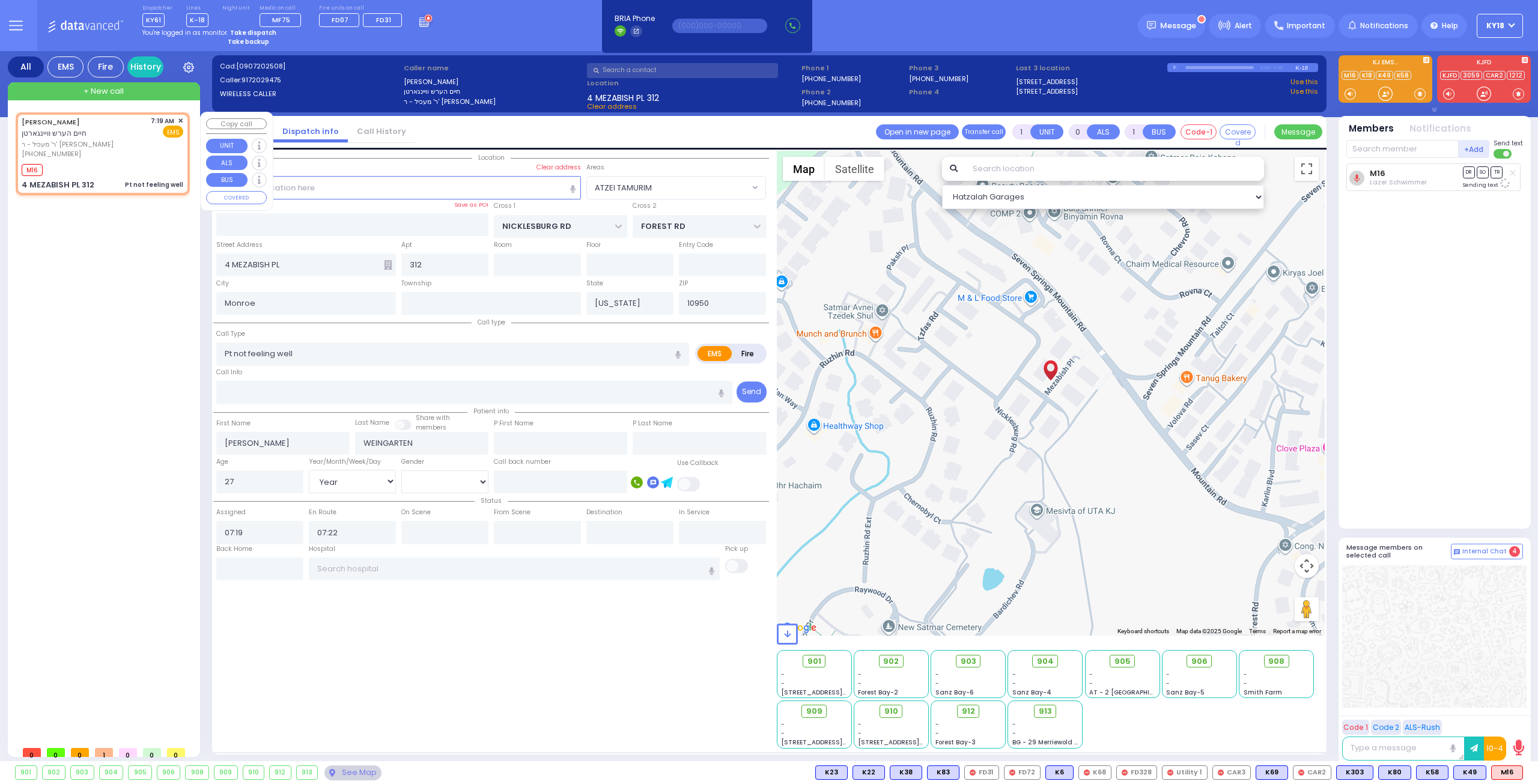
select select "[DEMOGRAPHIC_DATA]"
select select "Hatzalah Garages"
select select "ATZEI TAMURIM"
click at [149, 166] on div "M16" at bounding box center [102, 169] width 161 height 15
select select
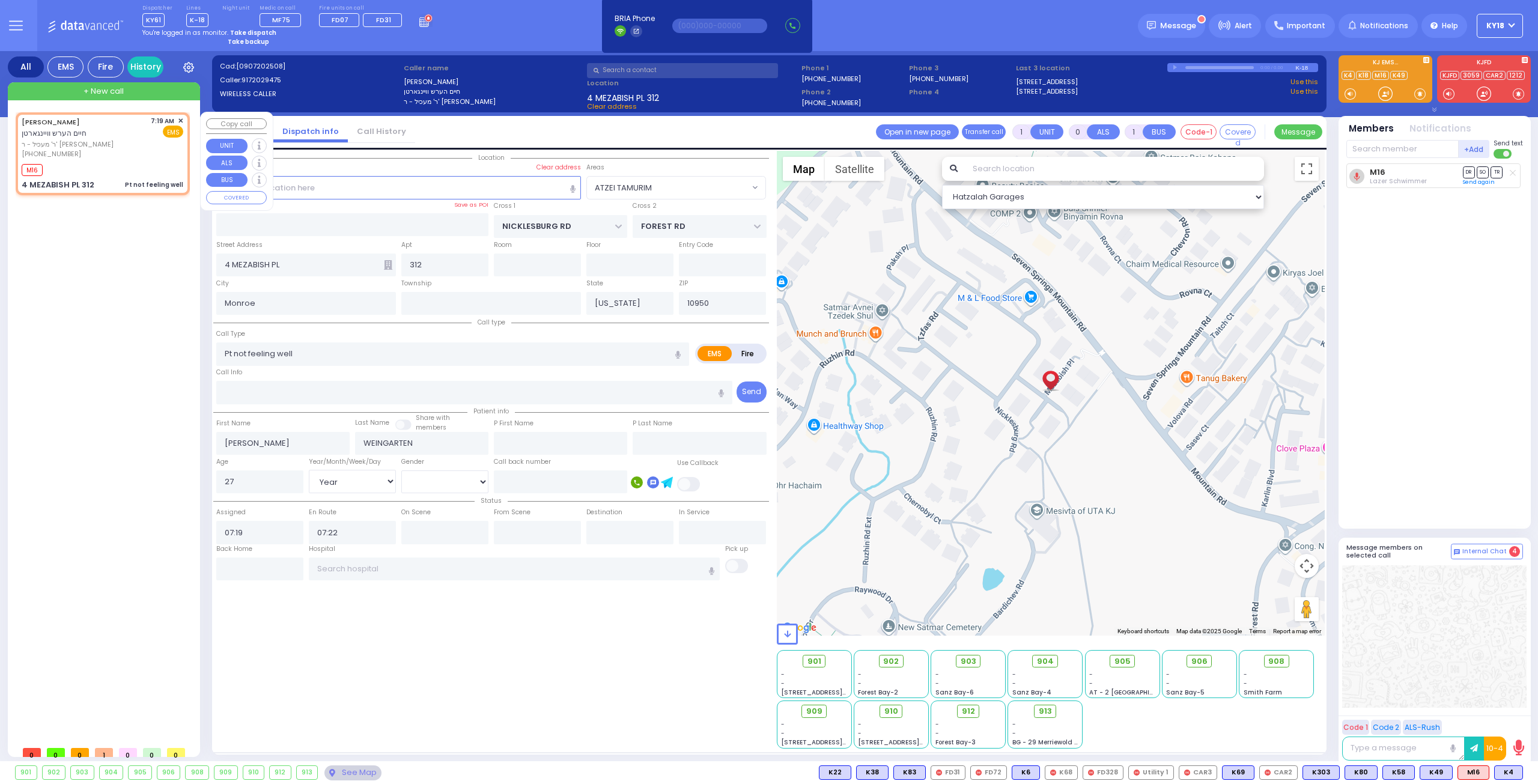
radio input "true"
select select "Year"
select select "[DEMOGRAPHIC_DATA]"
select select "ATZEI TAMURIM"
select select "Hatzalah Garages"
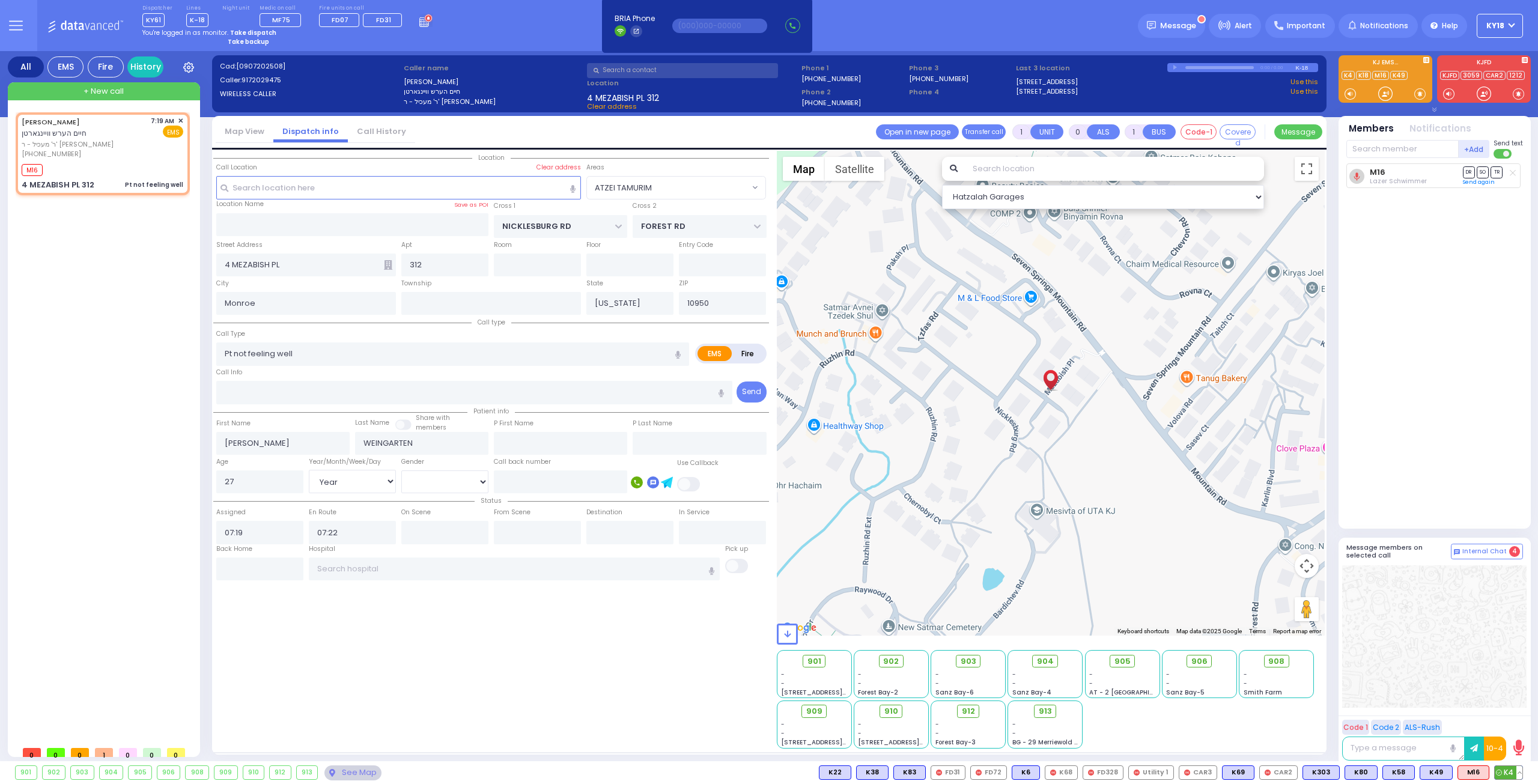
click at [1506, 773] on span "K4" at bounding box center [1509, 772] width 27 height 13
select select
radio input "true"
select select "Year"
select select "[DEMOGRAPHIC_DATA]"
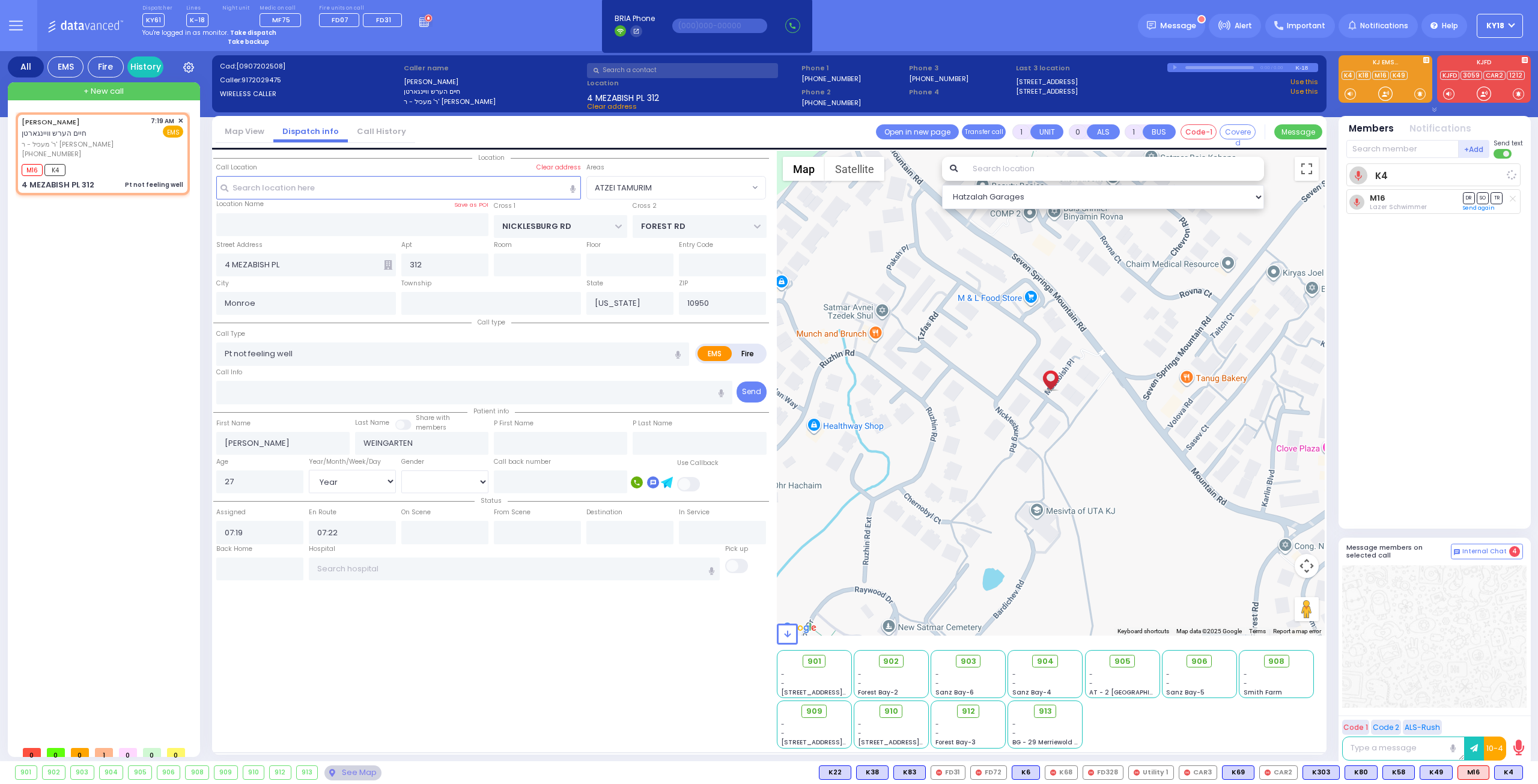
select select "Hatzalah Garages"
select select "ATZEI TAMURIM"
click at [245, 32] on strong "Take dispatch" at bounding box center [254, 32] width 47 height 9
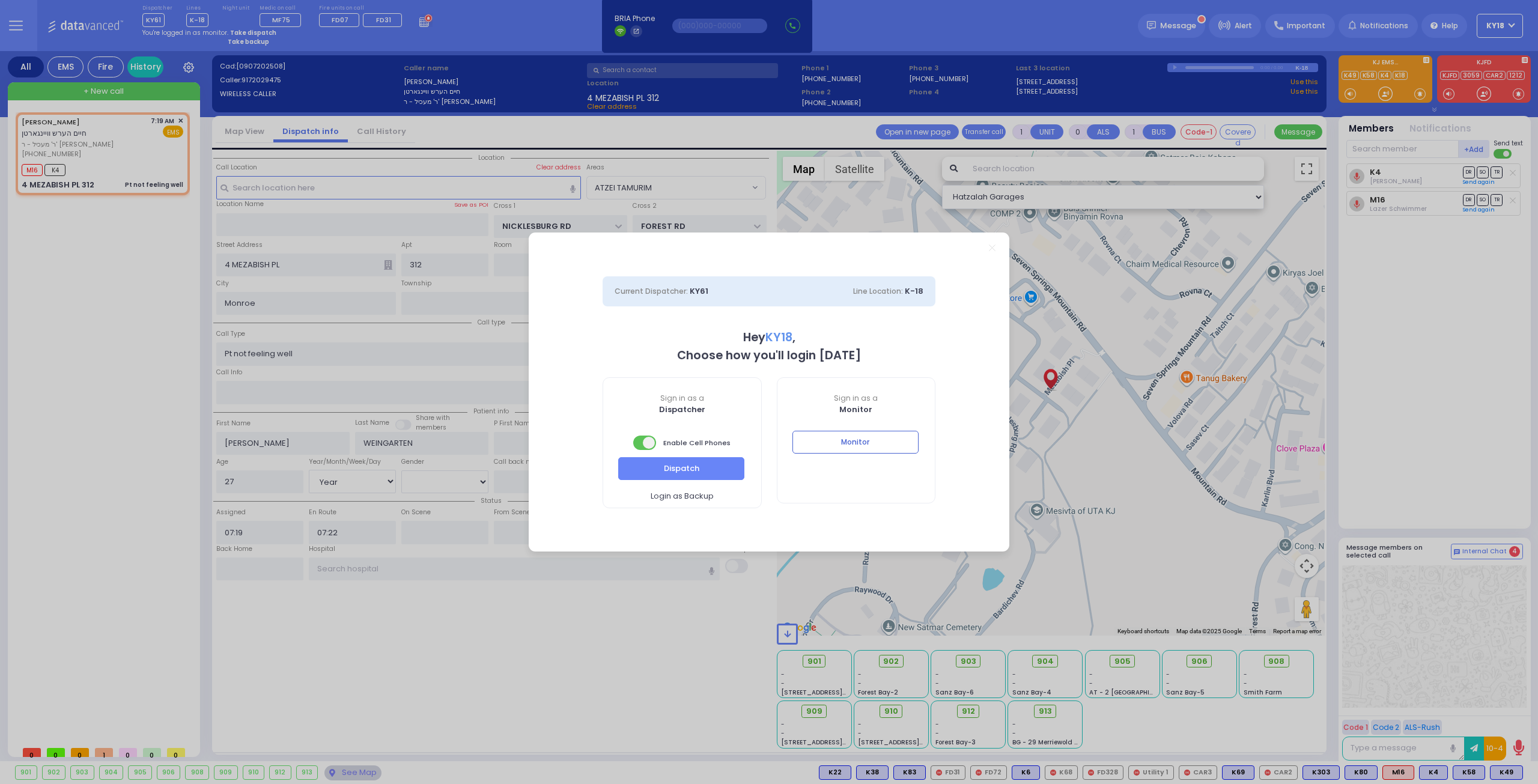
select select "4"
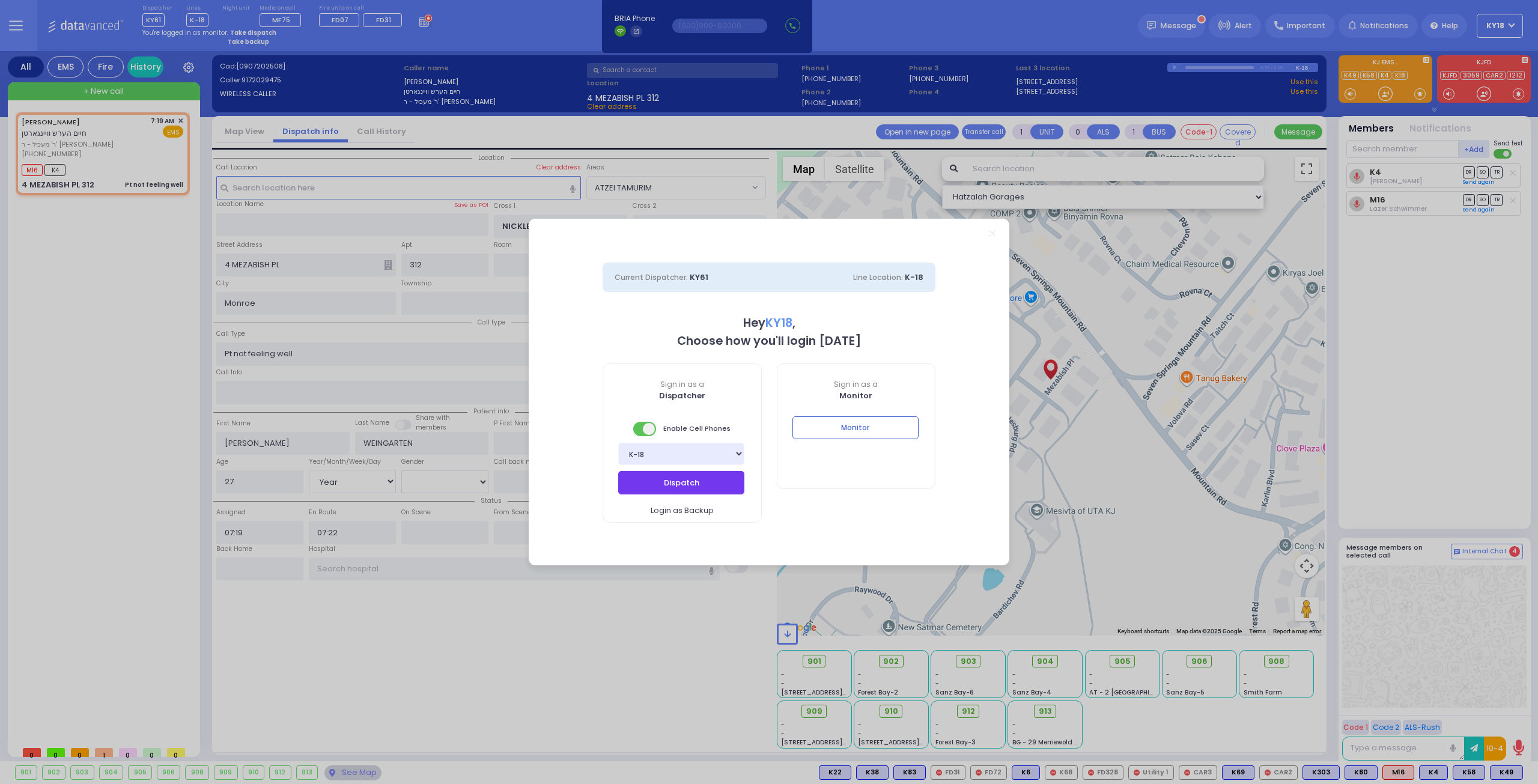
click at [662, 481] on button "Dispatch" at bounding box center [681, 482] width 126 height 22
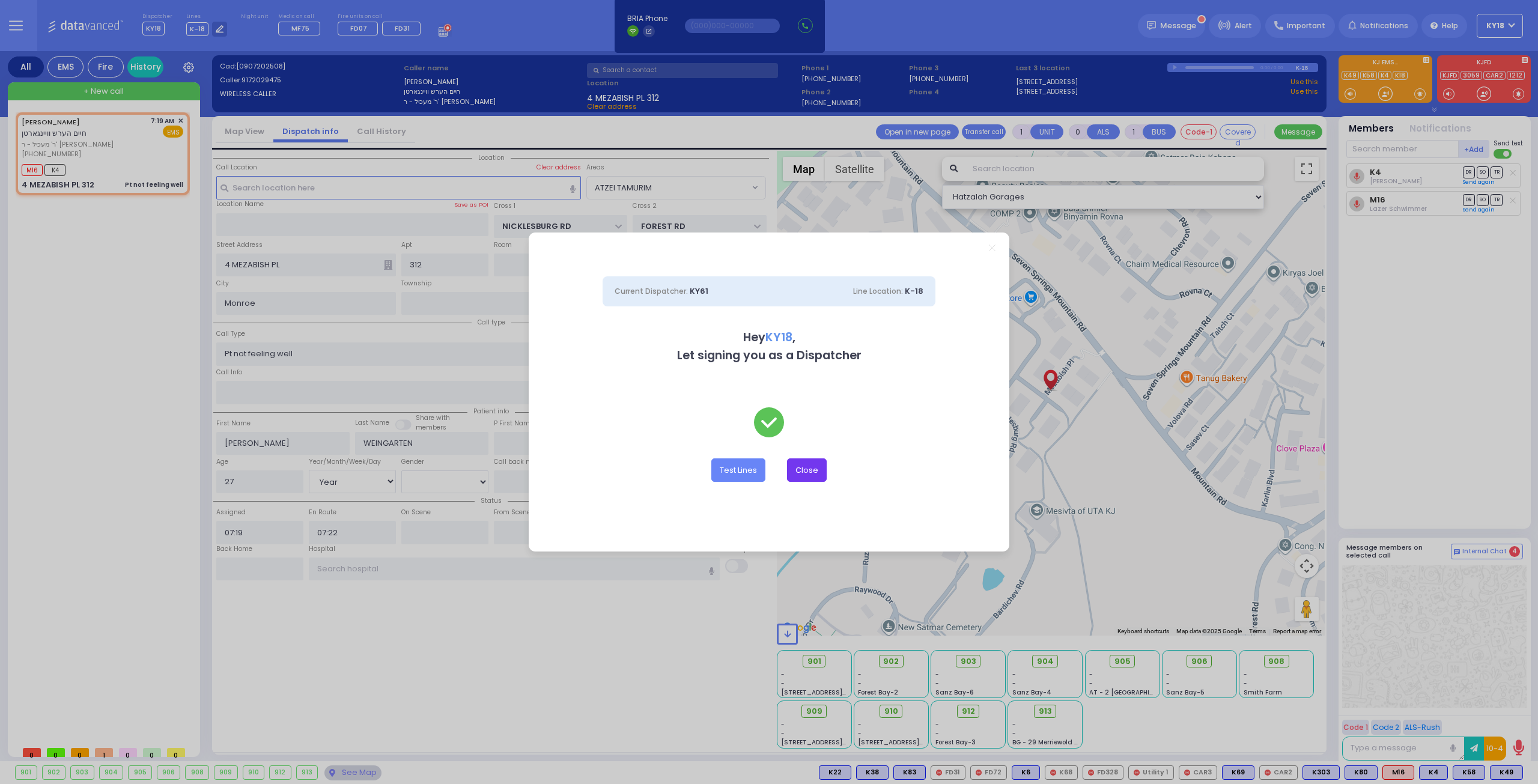
click at [811, 473] on button "Close" at bounding box center [807, 469] width 39 height 22
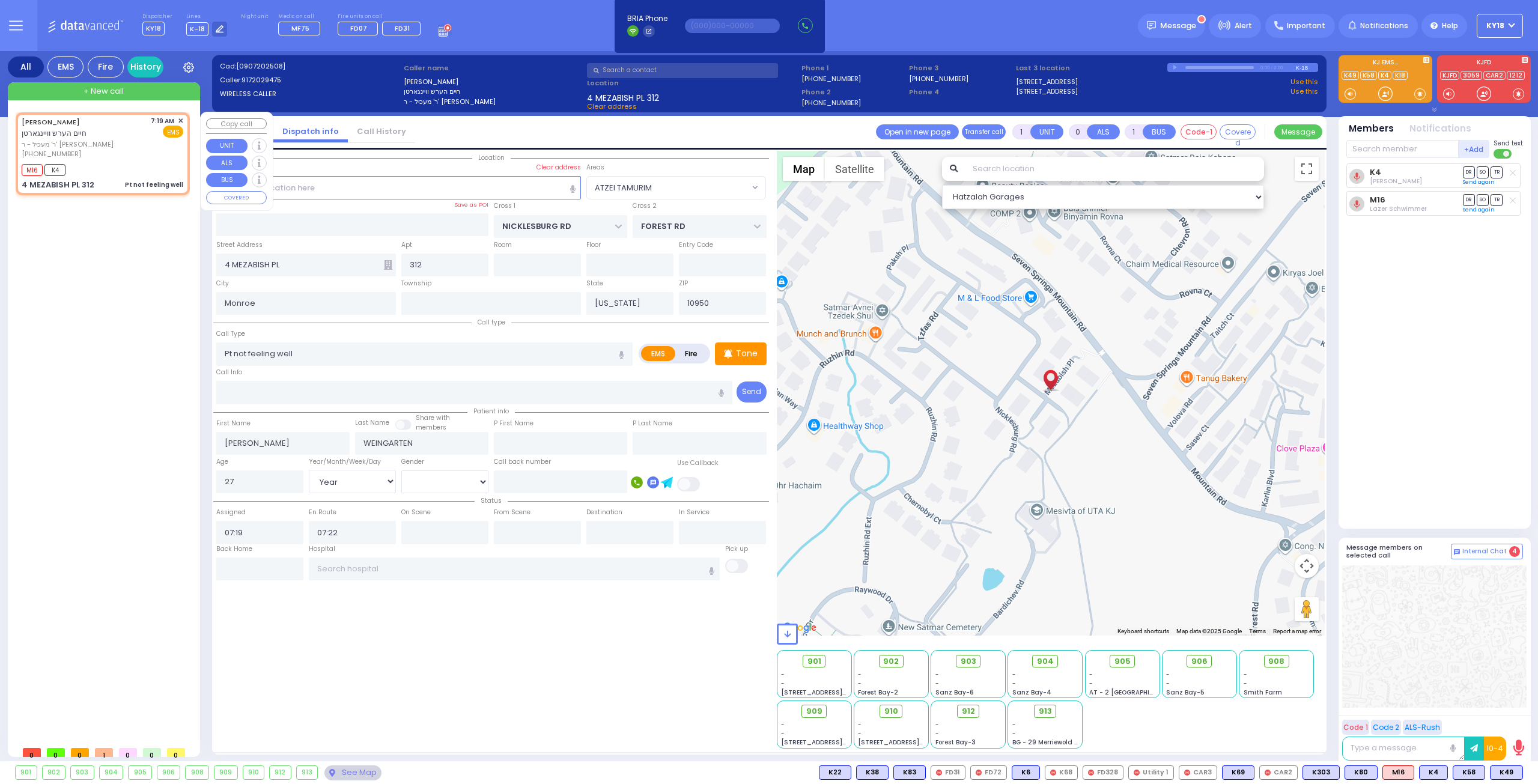
click at [101, 174] on div "M16 K4" at bounding box center [102, 169] width 161 height 15
select select
radio input "true"
select select "Year"
select select "[DEMOGRAPHIC_DATA]"
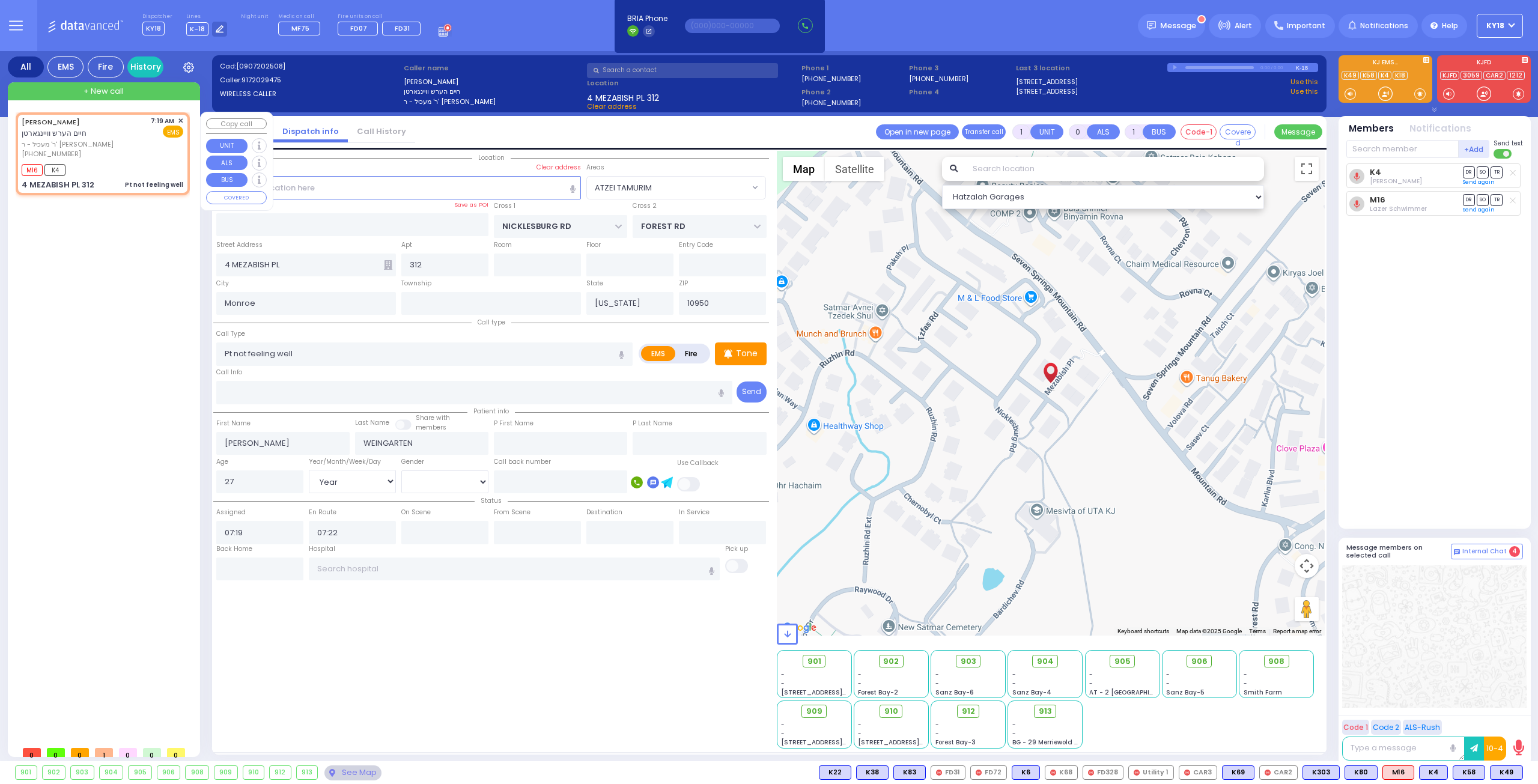
select select "Hatzalah Garages"
select select "ATZEI TAMURIM"
click at [356, 567] on input "text" at bounding box center [515, 569] width 412 height 22
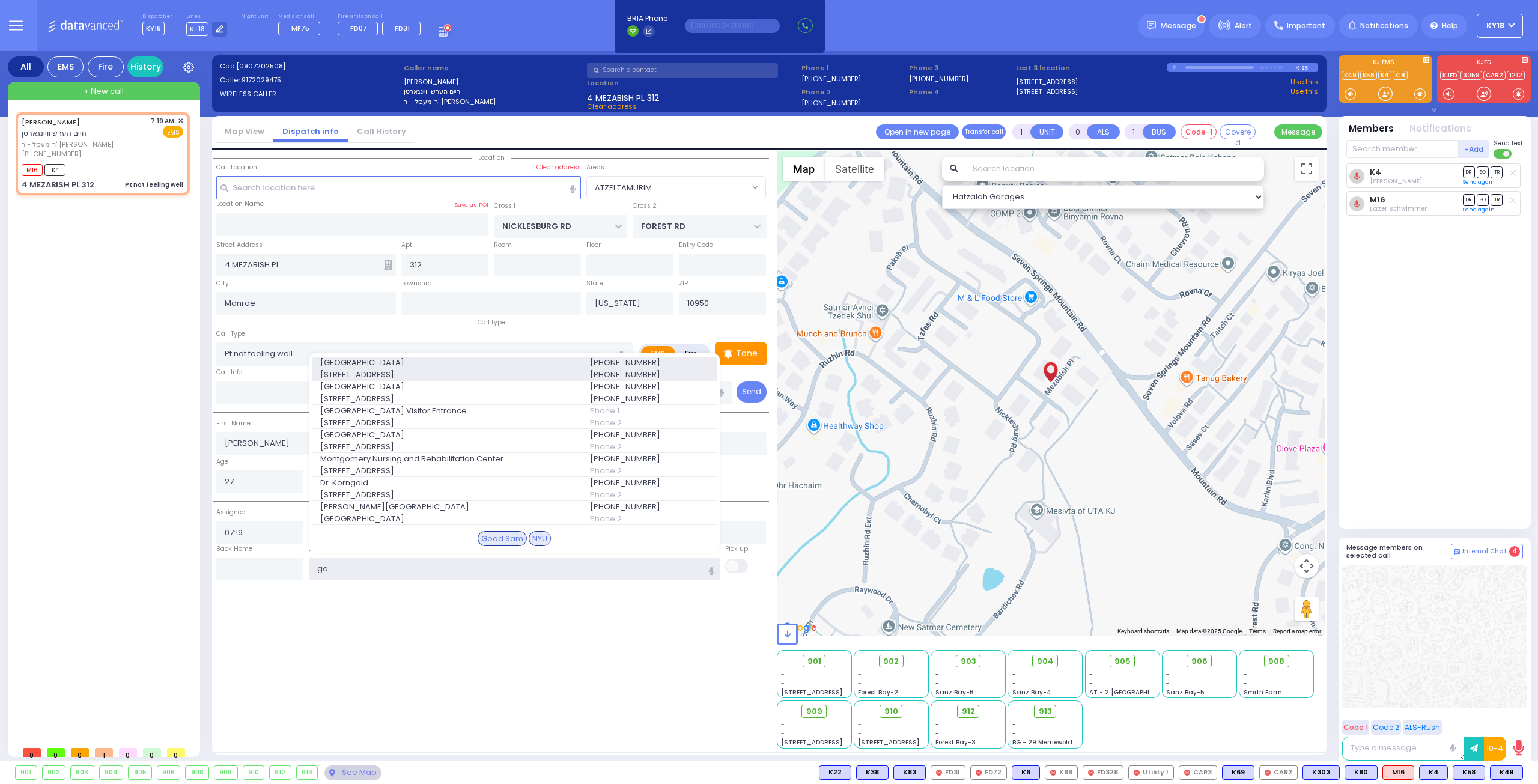
type input "go"
click at [404, 374] on span "[STREET_ADDRESS]" at bounding box center [448, 375] width 255 height 12
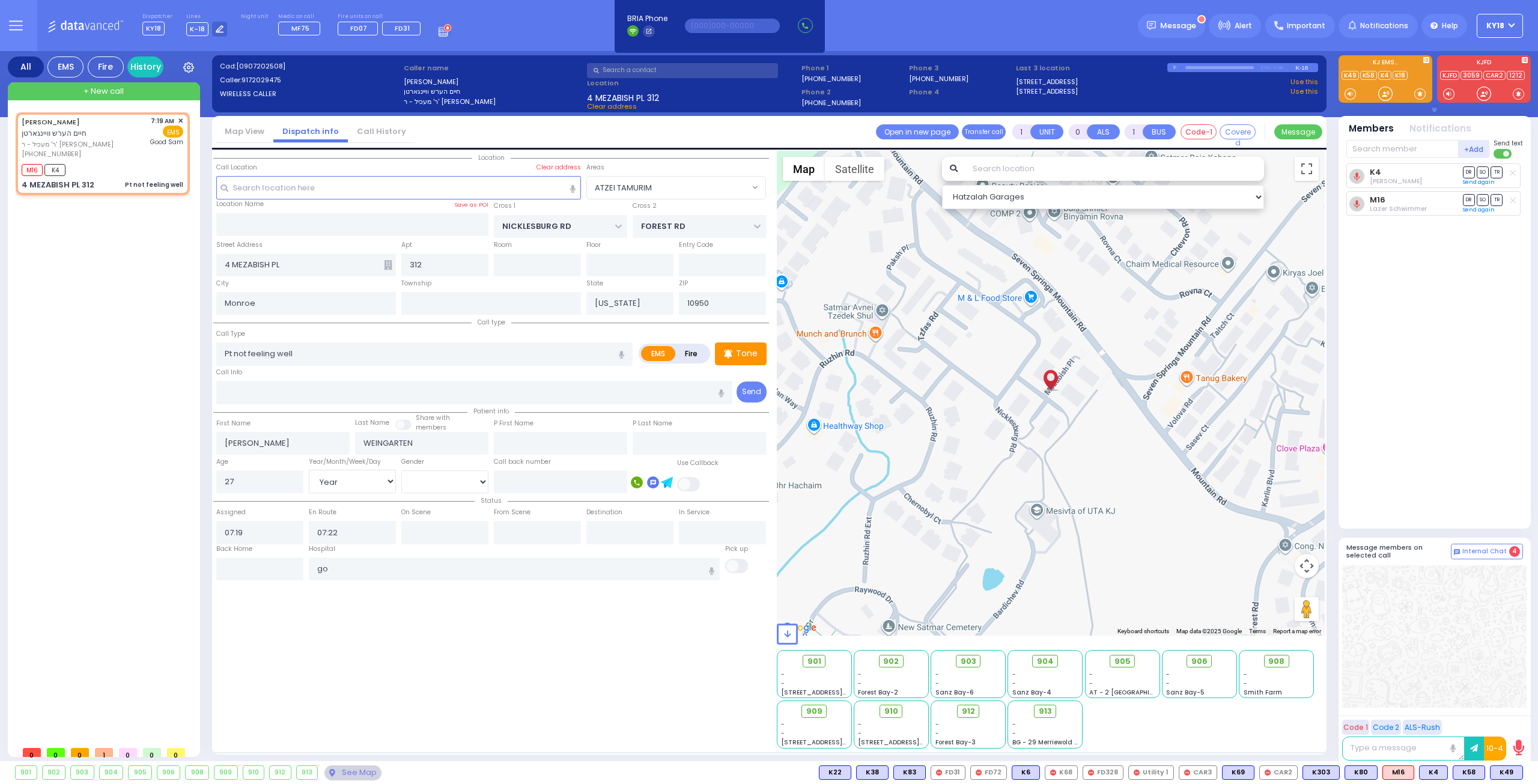
select select
radio input "true"
select select "Year"
select select "[DEMOGRAPHIC_DATA]"
type input "[GEOGRAPHIC_DATA]"
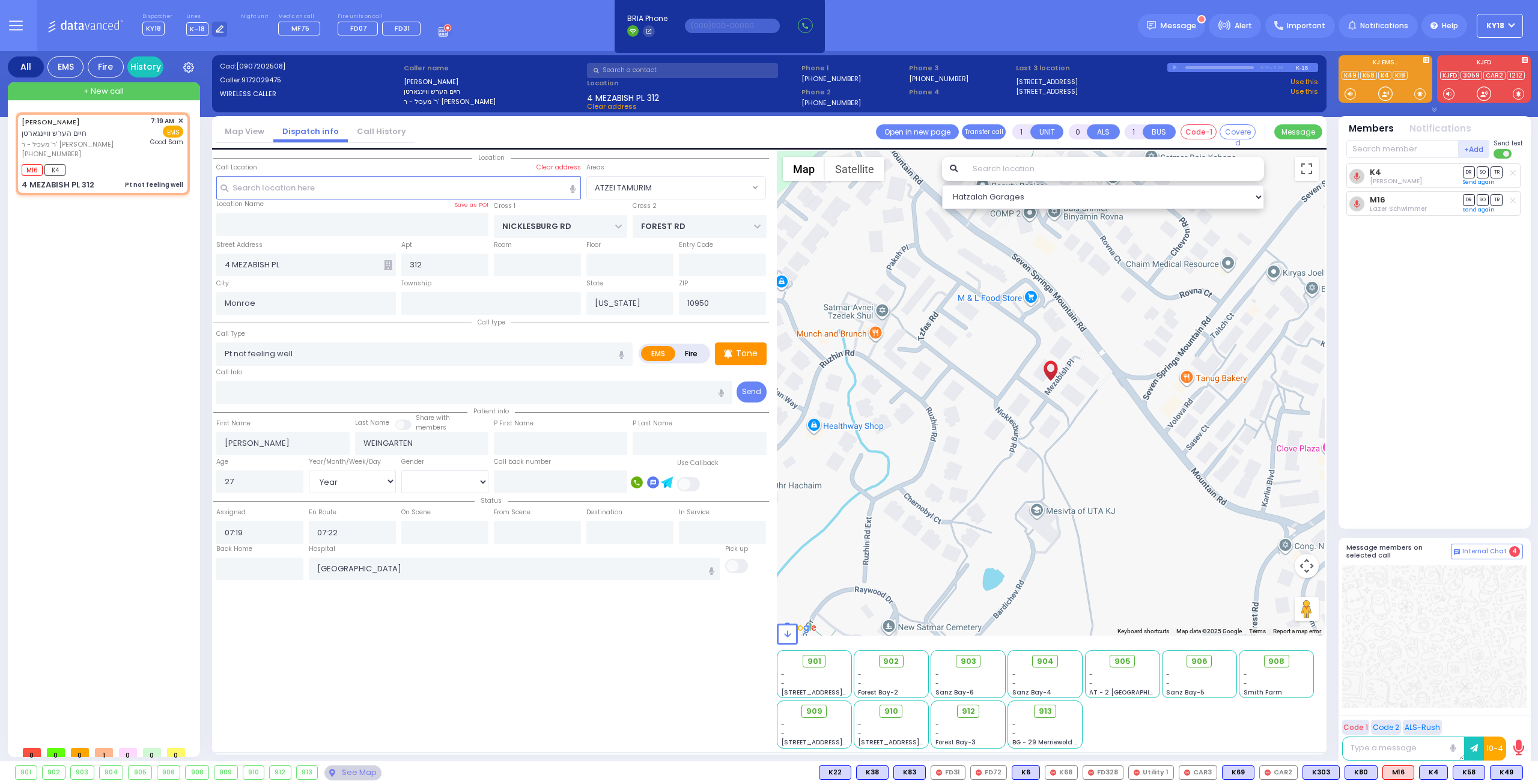
select select "Hatzalah Garages"
select select "ATZEI TAMURIM"
click at [116, 188] on div "4 MEZABISH PL 312 Pt not feeling well" at bounding box center [102, 185] width 161 height 12
select select
radio input "true"
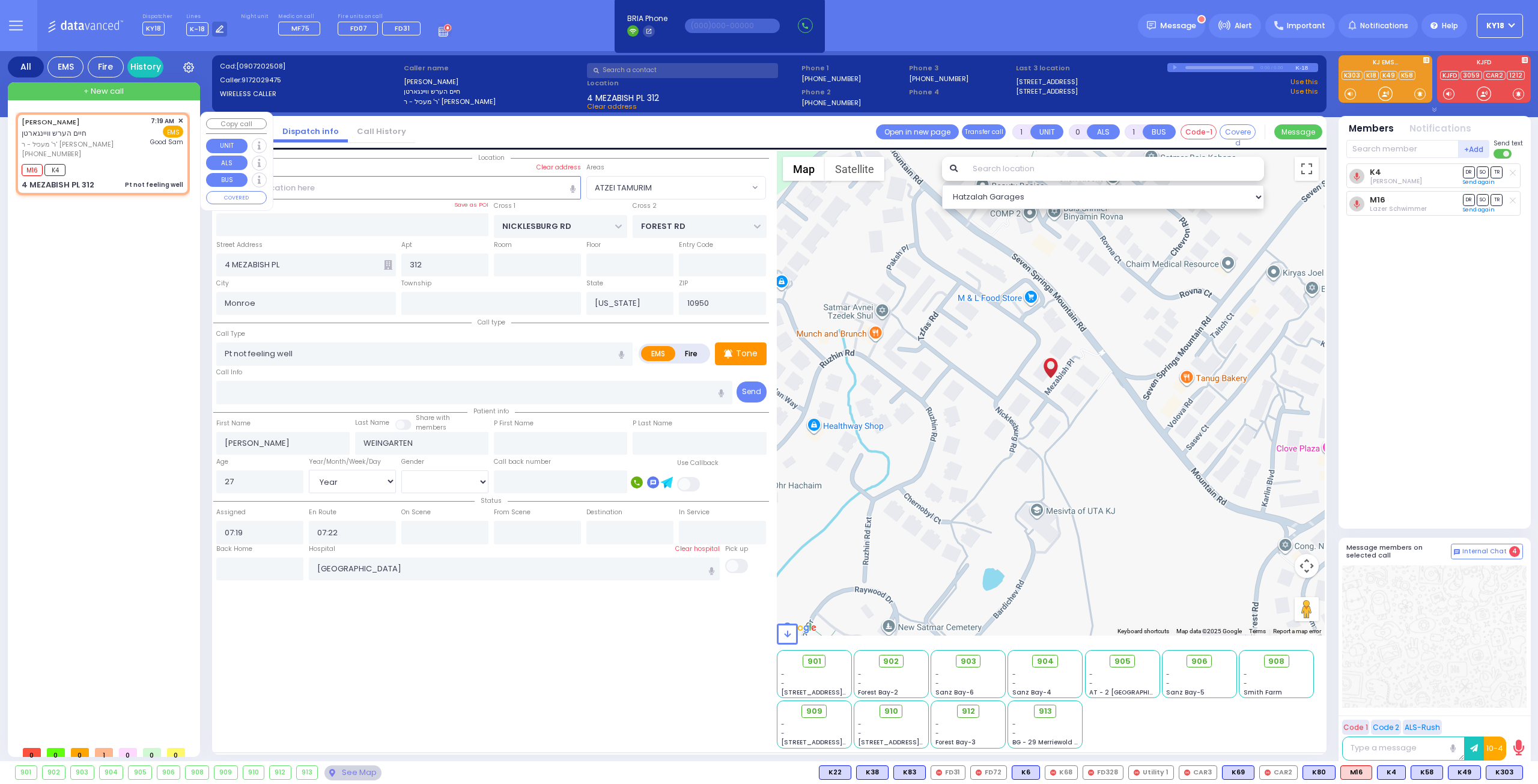
select select "Year"
select select "[DEMOGRAPHIC_DATA]"
select select "ATZEI TAMURIM"
select select "Hatzalah Garages"
click at [1110, 660] on div "905" at bounding box center [1122, 662] width 66 height 15
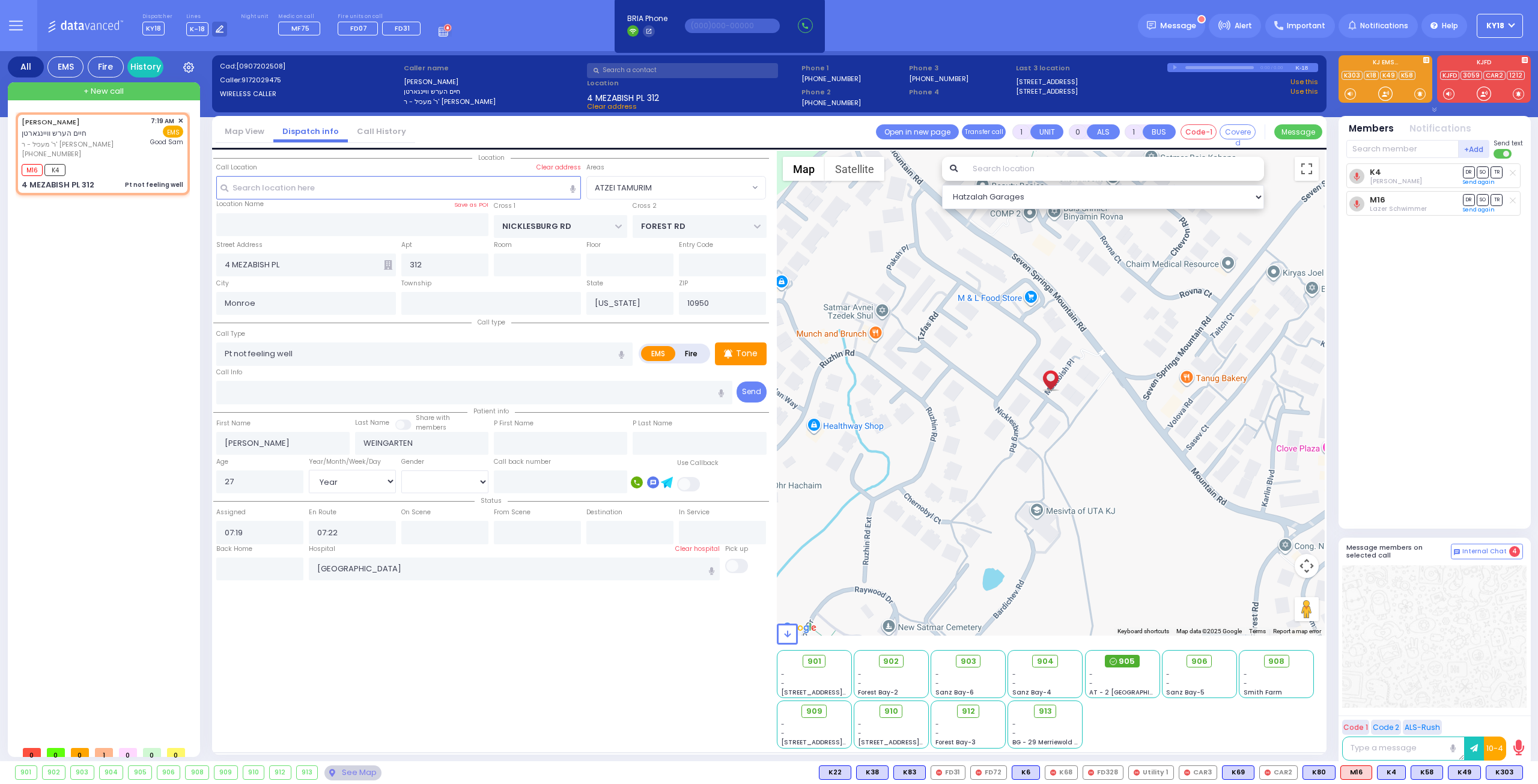
click at [1121, 660] on span "905" at bounding box center [1127, 661] width 16 height 12
select select
radio input "true"
select select "Year"
select select "[DEMOGRAPHIC_DATA]"
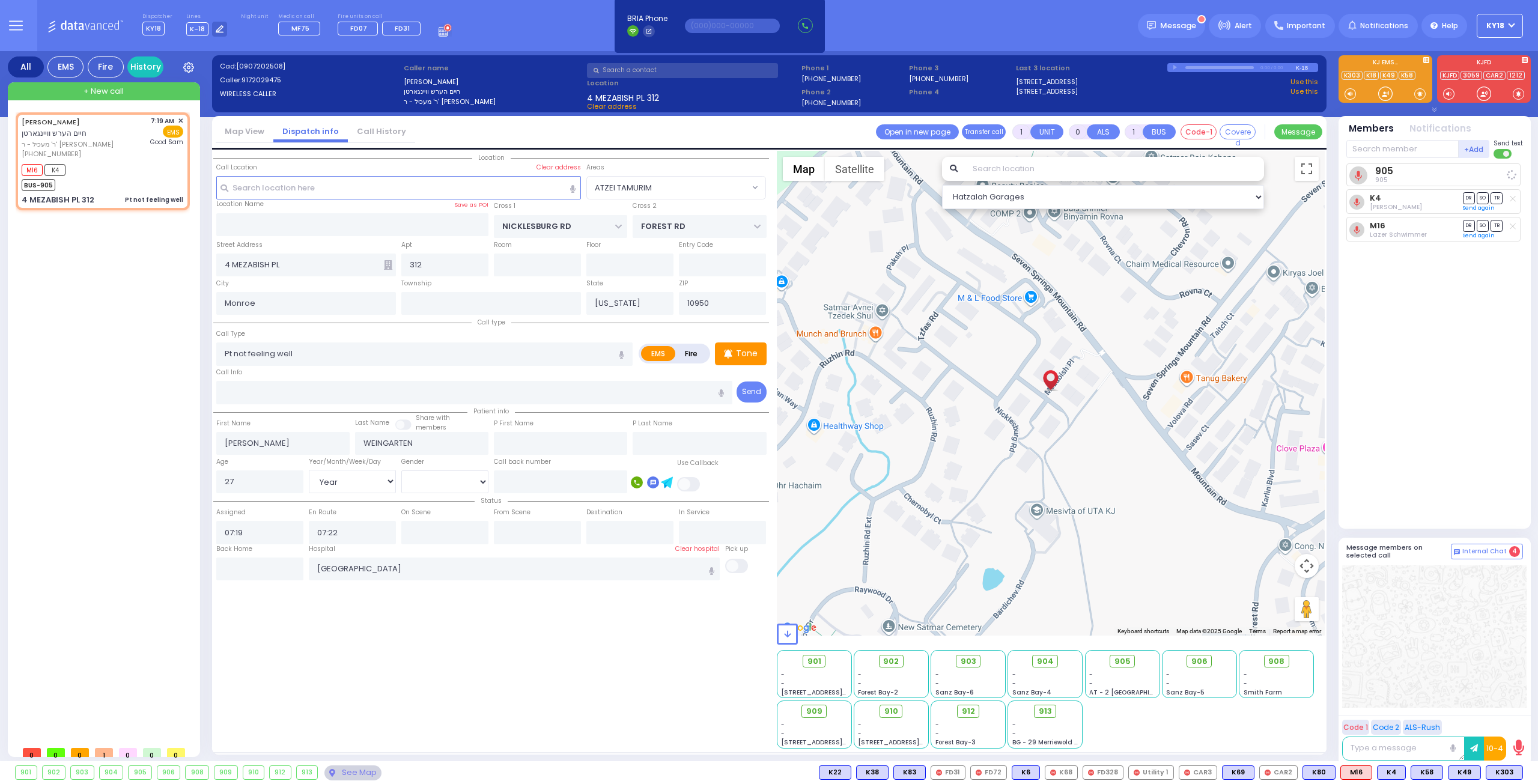
select select "Hatzalah Garages"
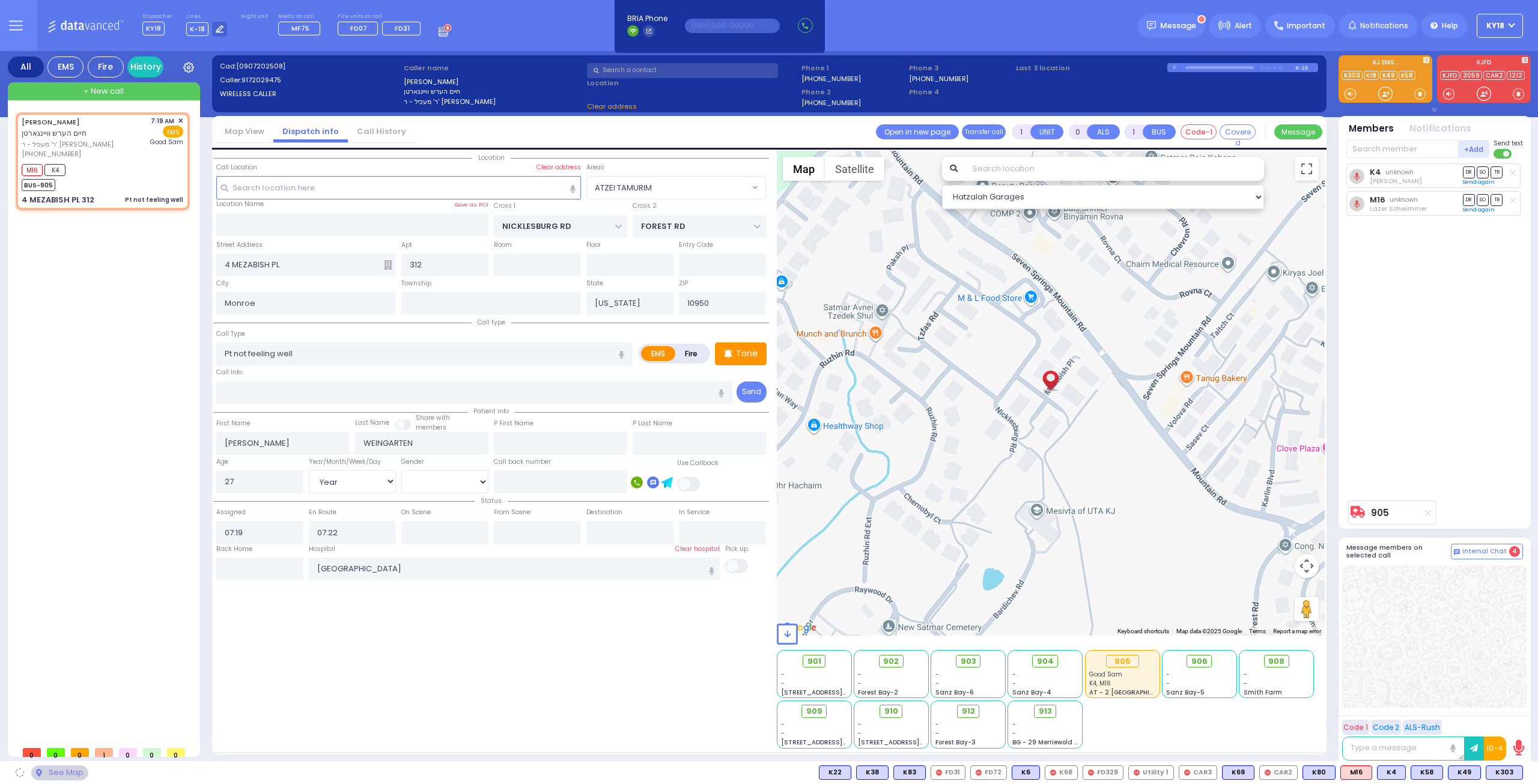
select select "ATZEI TAMURIM"
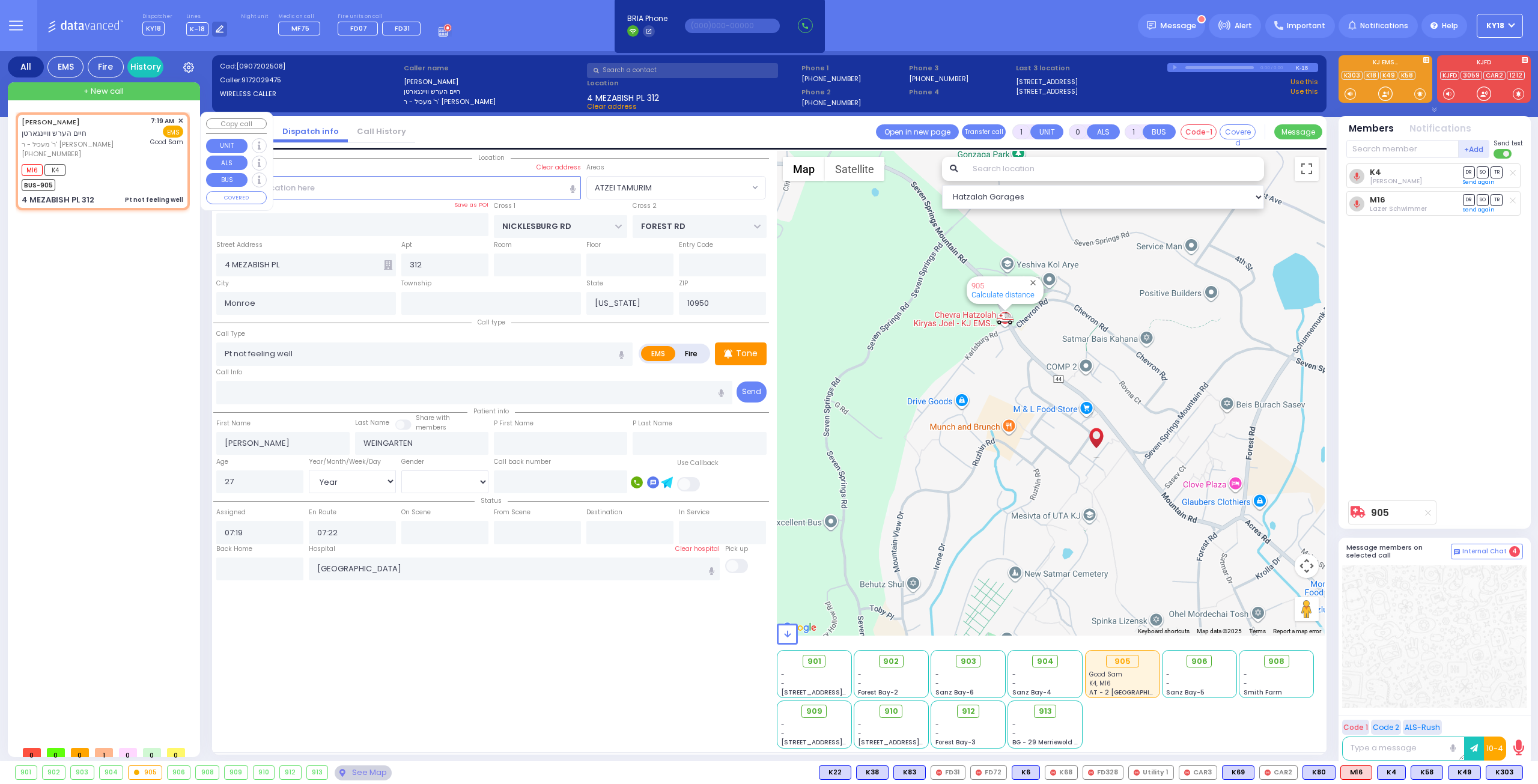
click at [109, 171] on div "M16 K4 BUS-905" at bounding box center [102, 176] width 161 height 30
select select
radio input "true"
select select "Year"
select select "[DEMOGRAPHIC_DATA]"
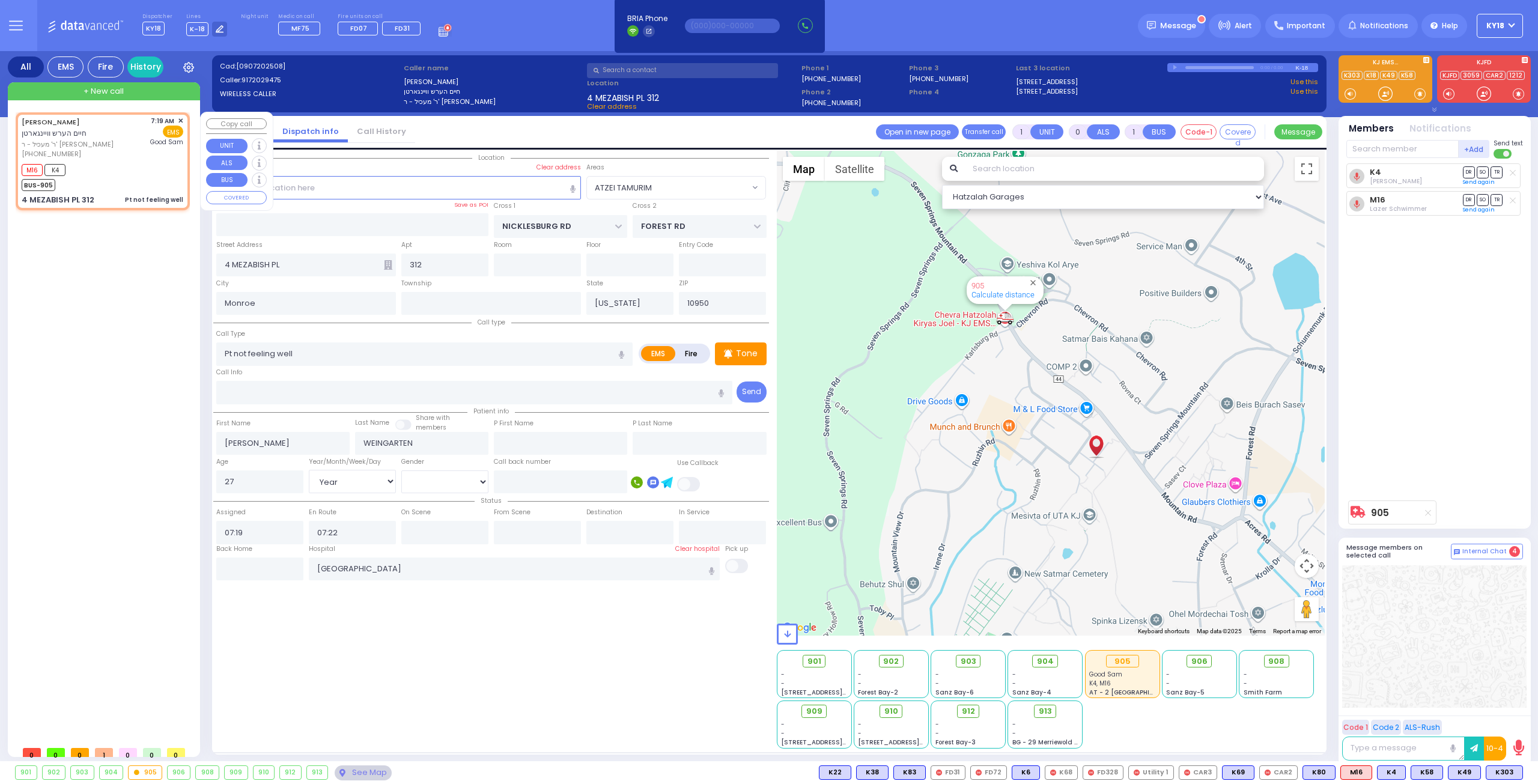
select select "Hatzalah Garages"
select select "ATZEI TAMURIM"
click at [1507, 778] on span "K303" at bounding box center [1504, 772] width 36 height 13
select select
radio input "true"
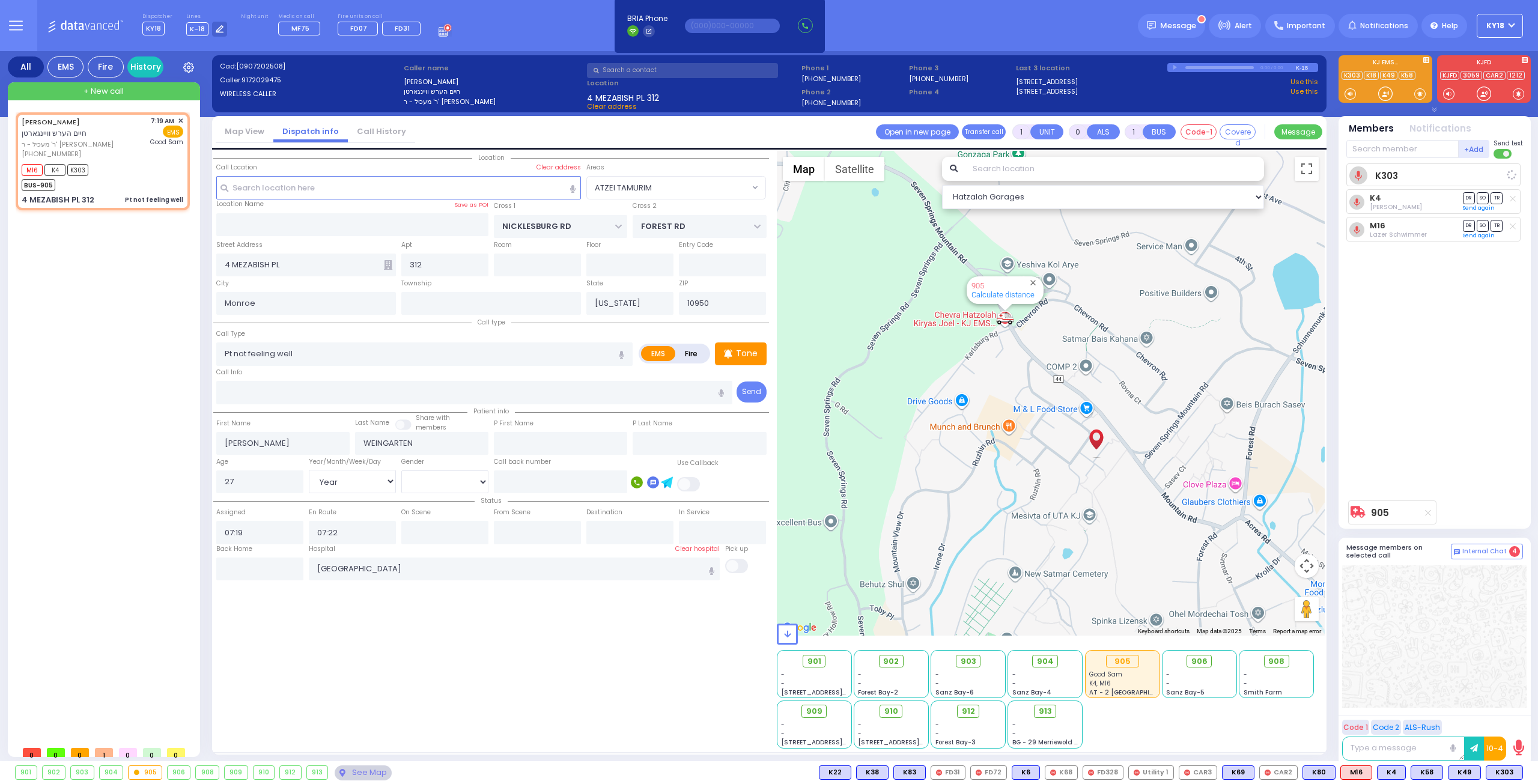
select select "Year"
select select "[DEMOGRAPHIC_DATA]"
select select "Hatzalah Garages"
select select "ATZEI TAMURIM"
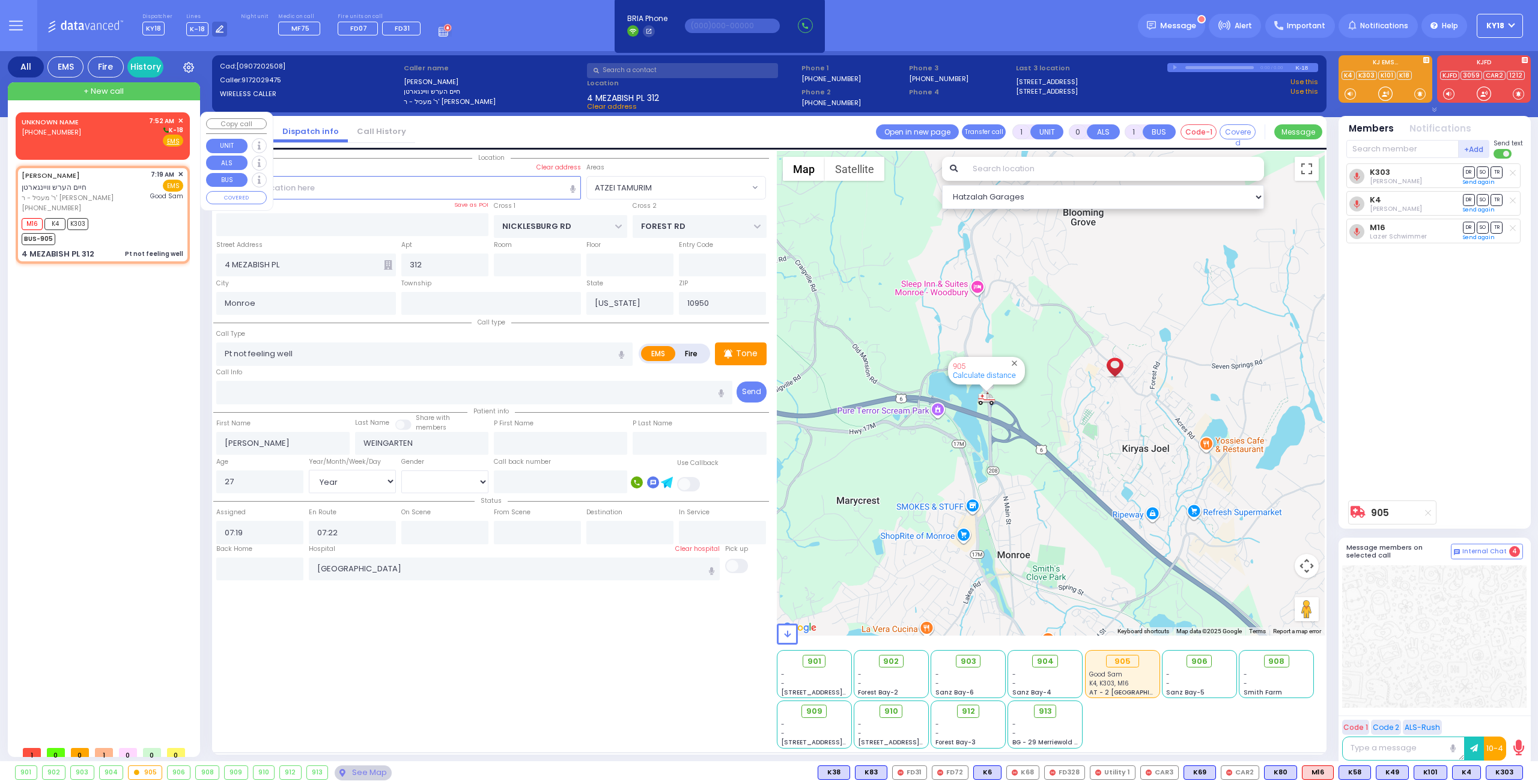
click at [116, 125] on div "UNKNOWN NAME [PHONE_NUMBER] 7:52 AM ✕ K-18" at bounding box center [102, 131] width 161 height 31
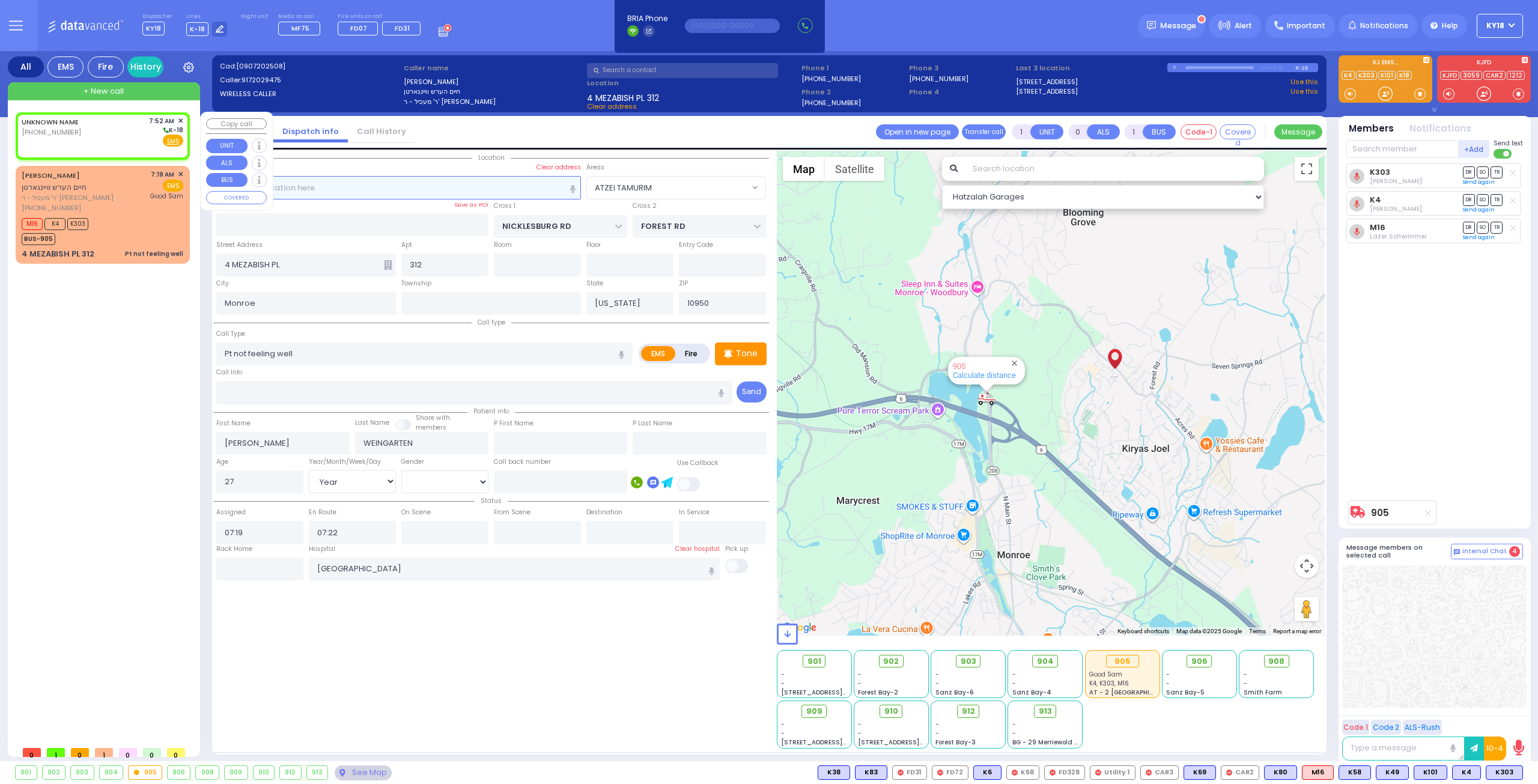
type input "2"
type input "1"
select select
radio input "true"
select select
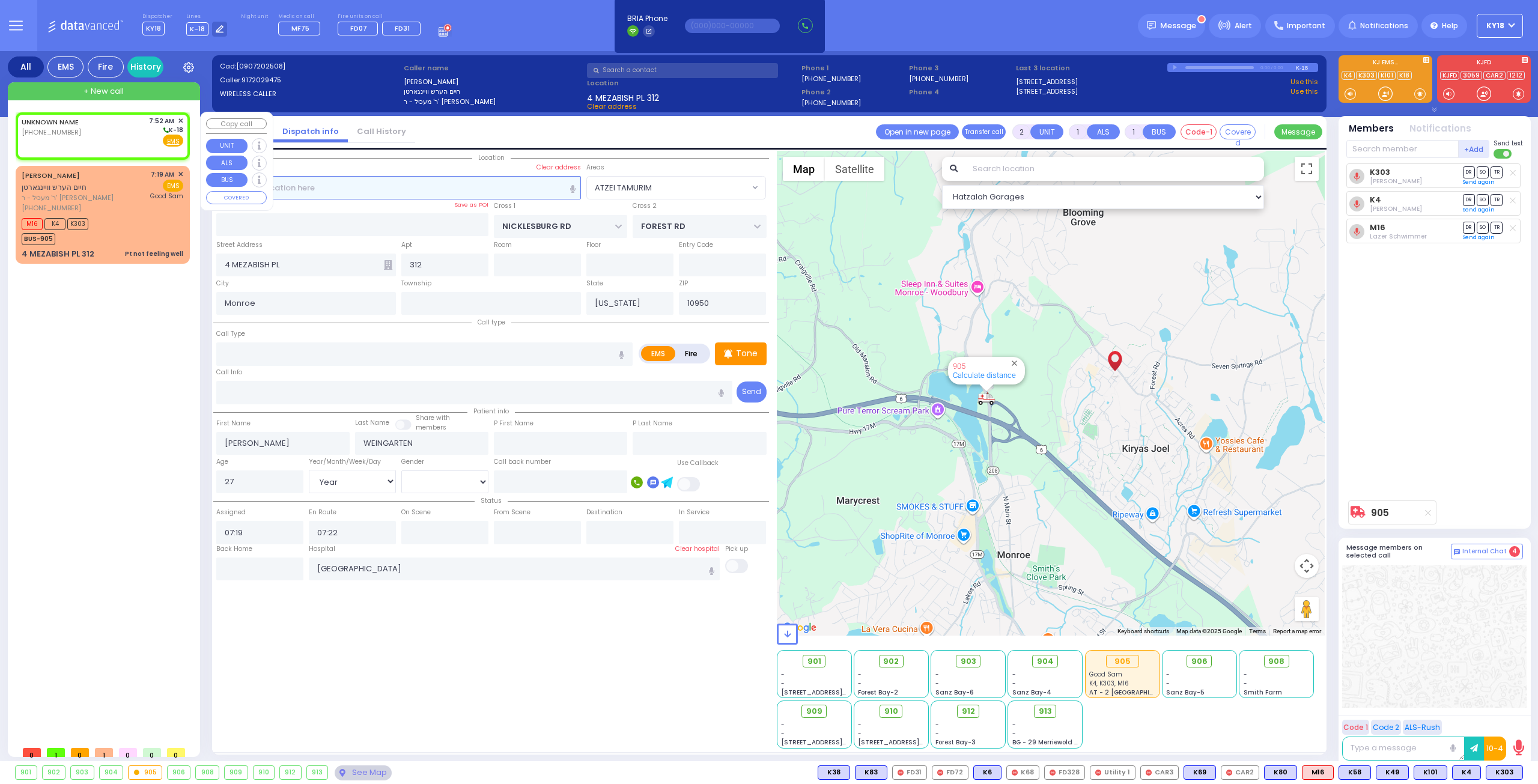
select select
type input "07:52"
select select "Hatzalah Garages"
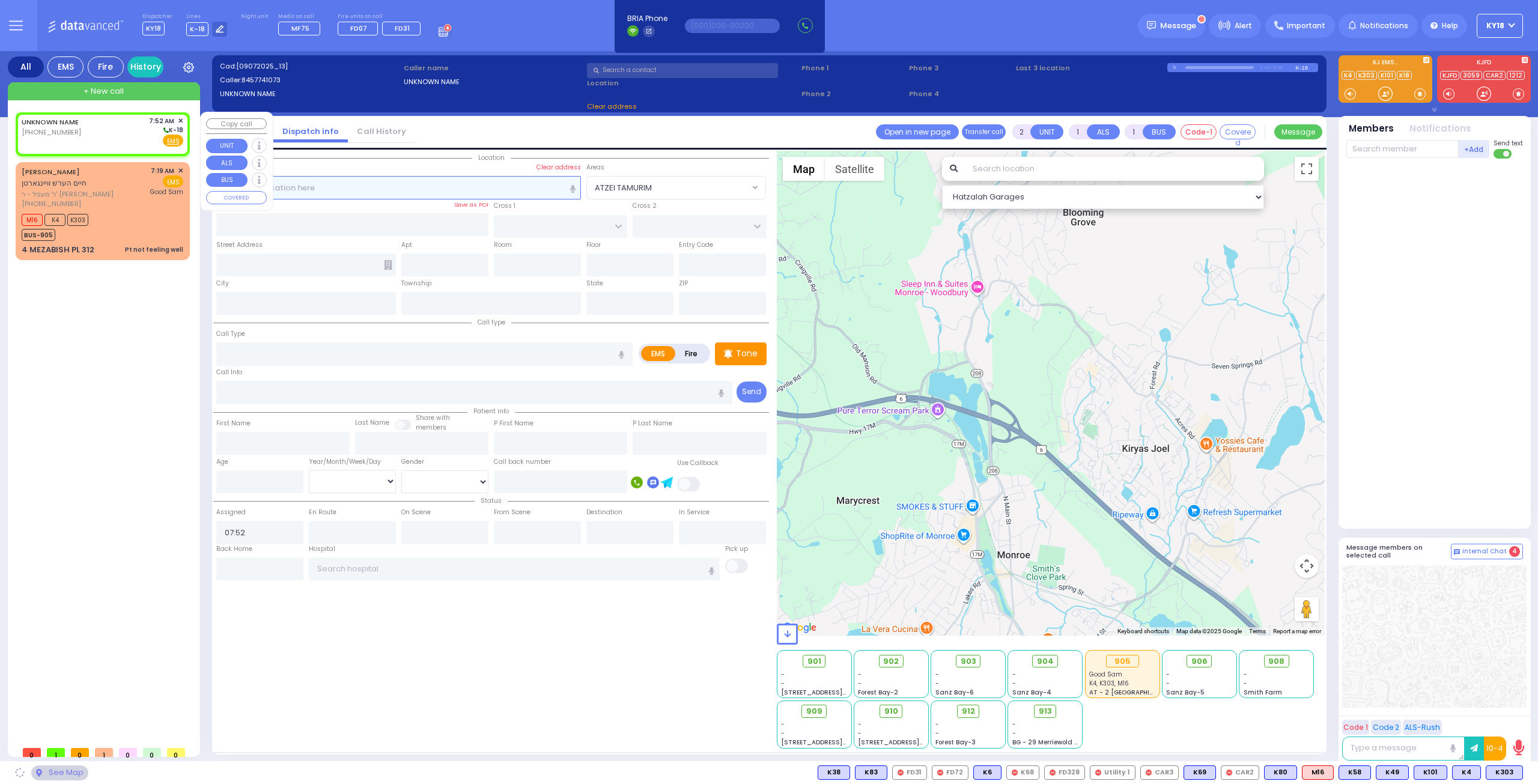
select select
radio input "true"
select select
select select "Hatzalah Garages"
click at [180, 117] on span "✕" at bounding box center [181, 120] width 6 height 10
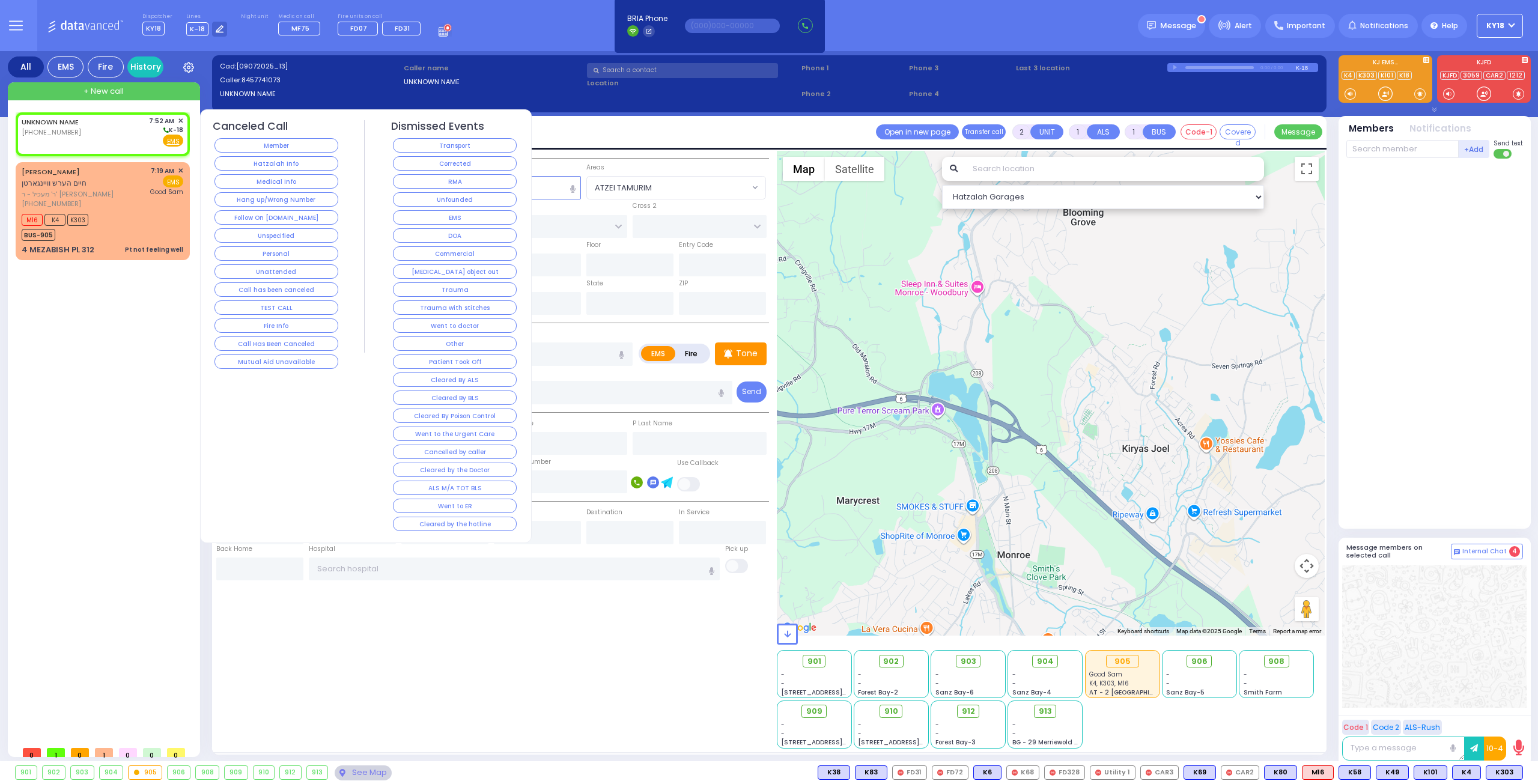
click at [410, 156] on button "Corrected" at bounding box center [455, 164] width 124 height 14
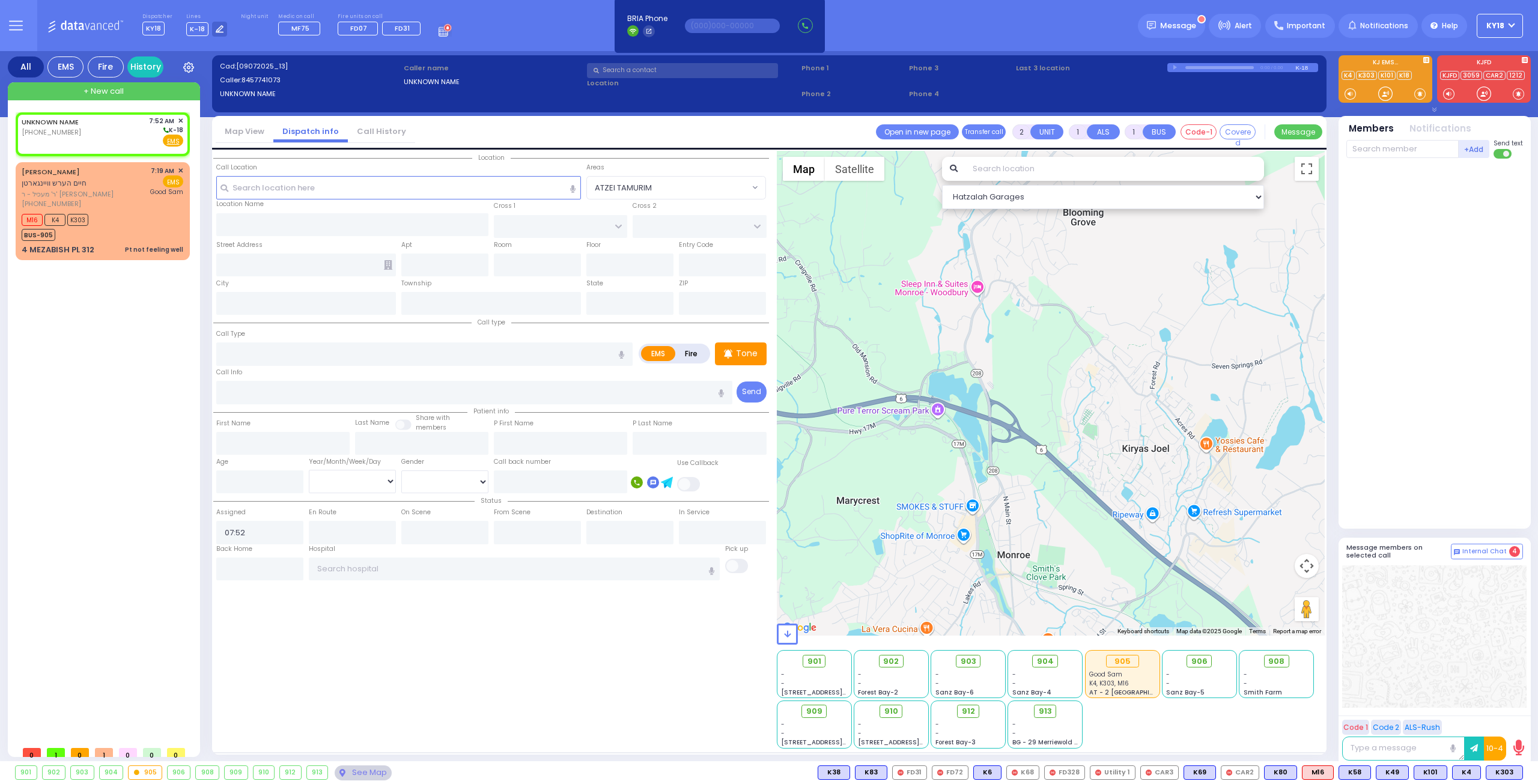
select select
radio input "true"
select select
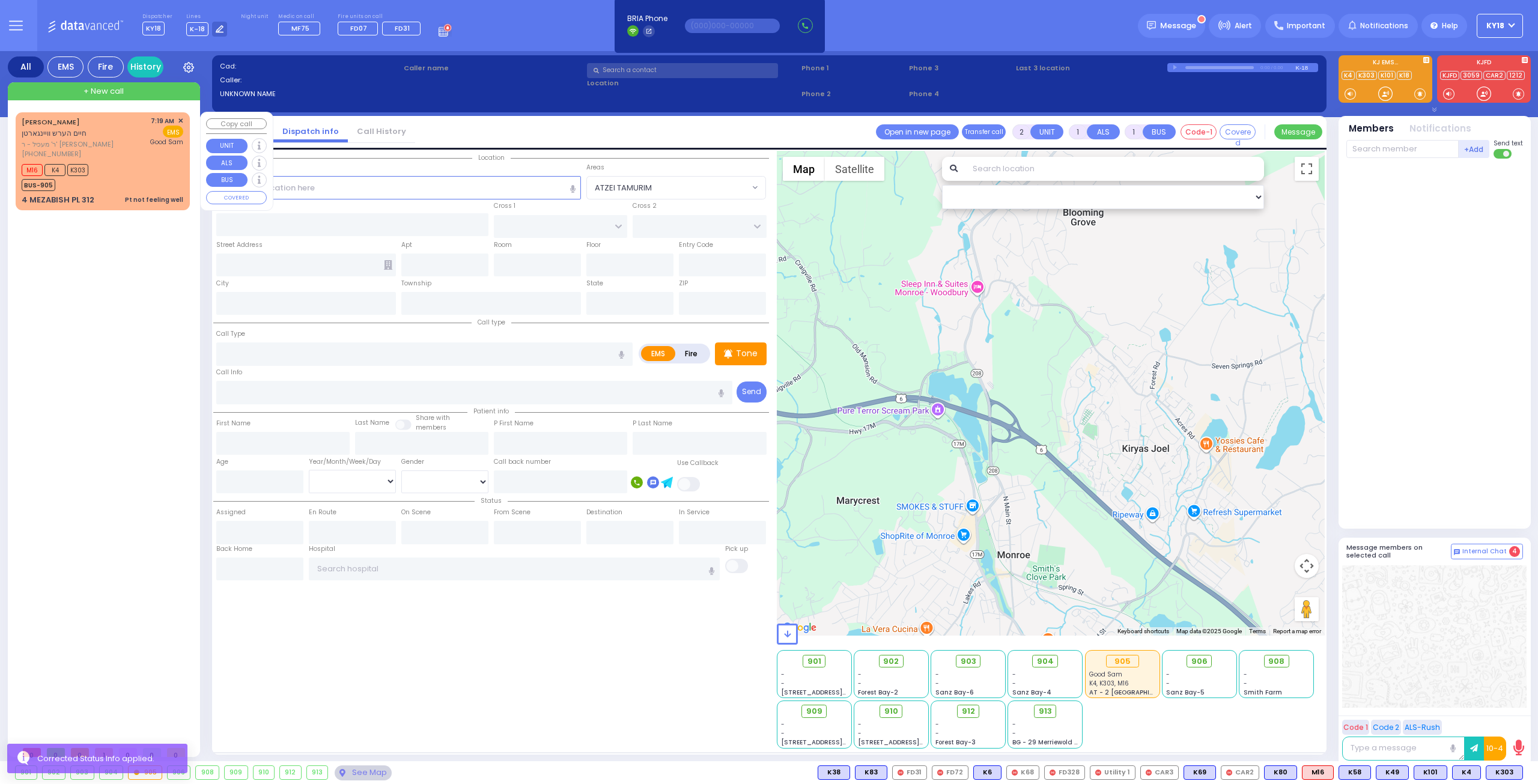
click at [124, 154] on div "[PHONE_NUMBER]" at bounding box center [84, 154] width 125 height 10
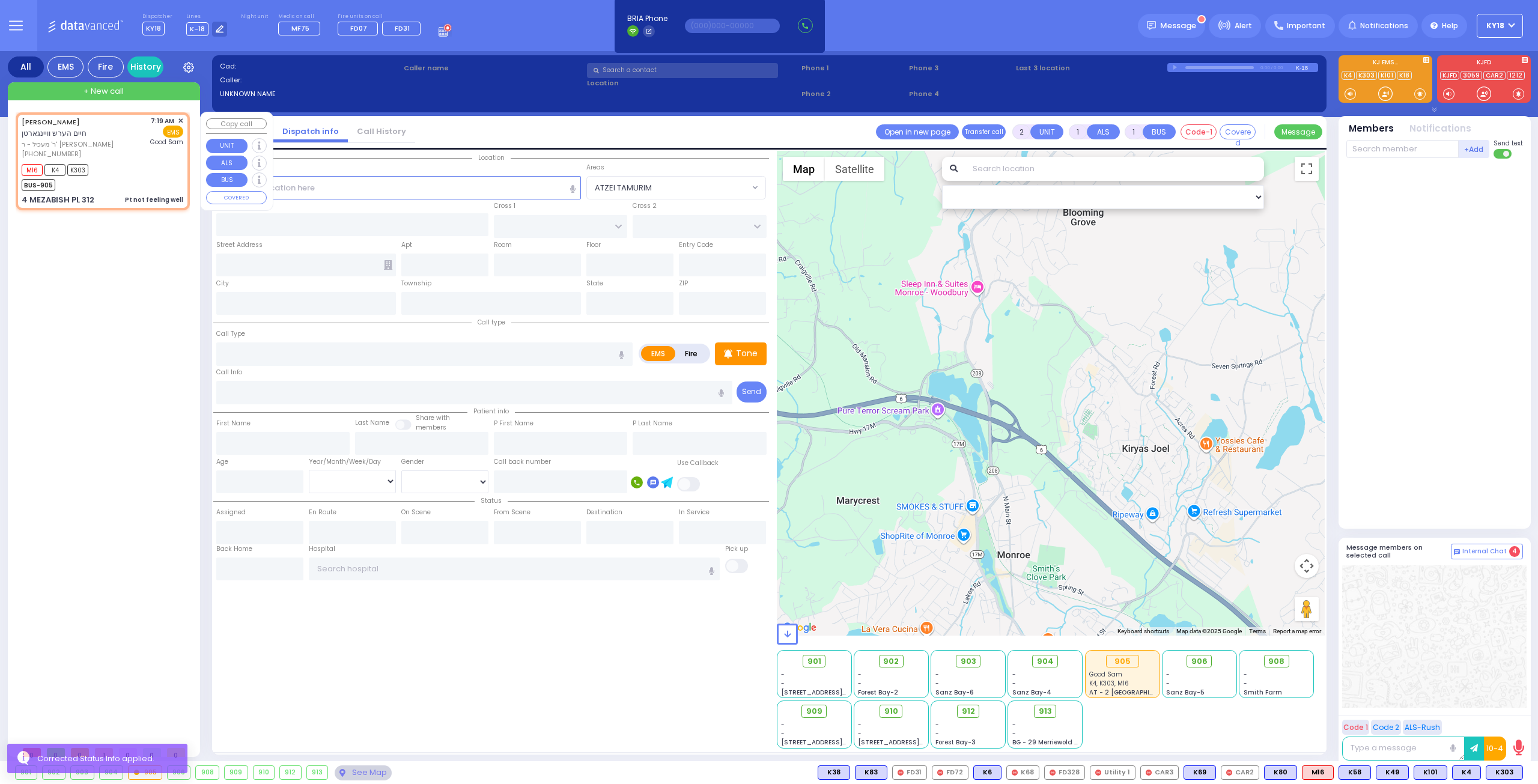
type input "1"
type input "0"
select select
type input "Pt not feeling well"
radio input "true"
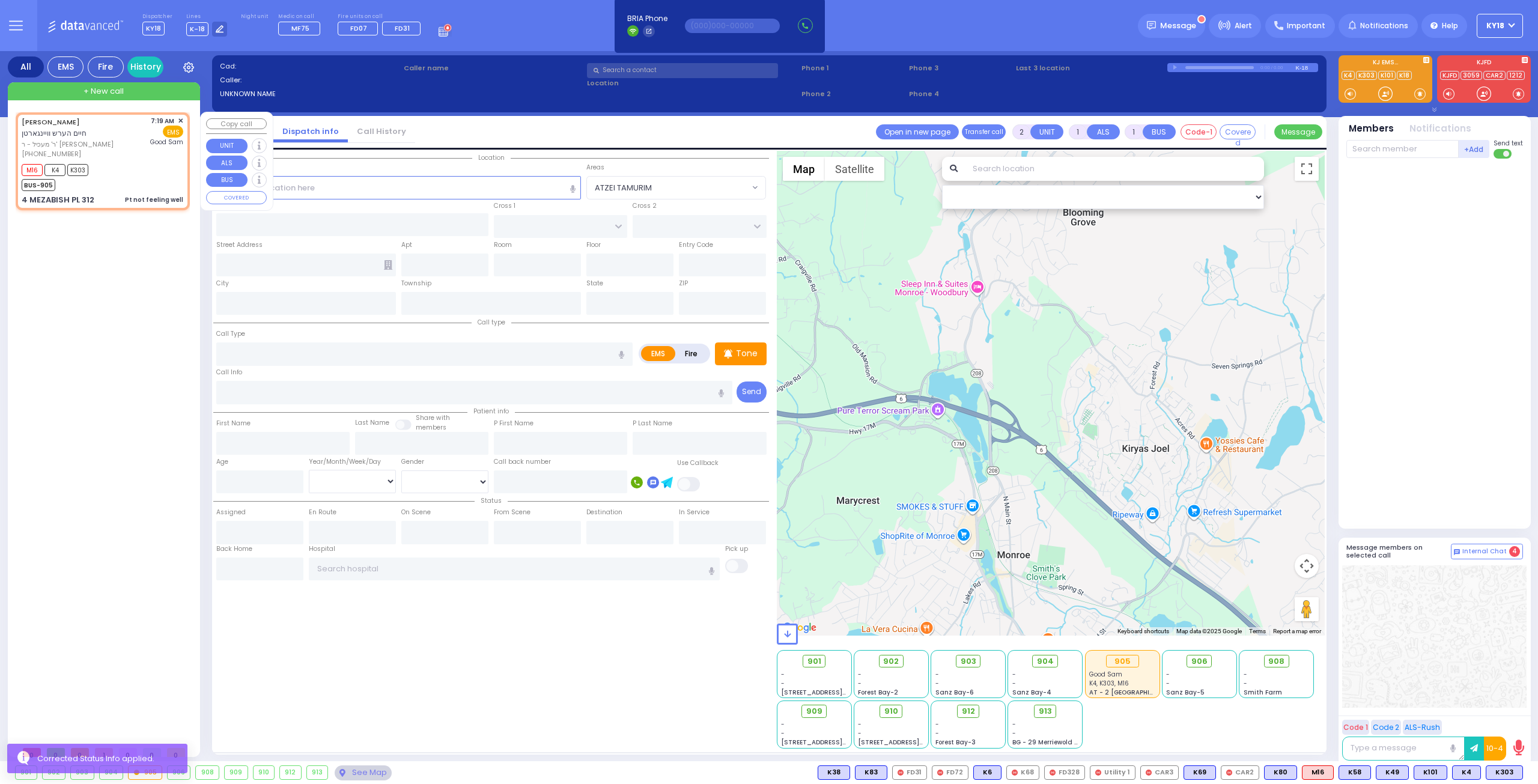
type input "[PERSON_NAME]"
type input "WEINGARTEN"
type input "27"
select select "Year"
select select "[DEMOGRAPHIC_DATA]"
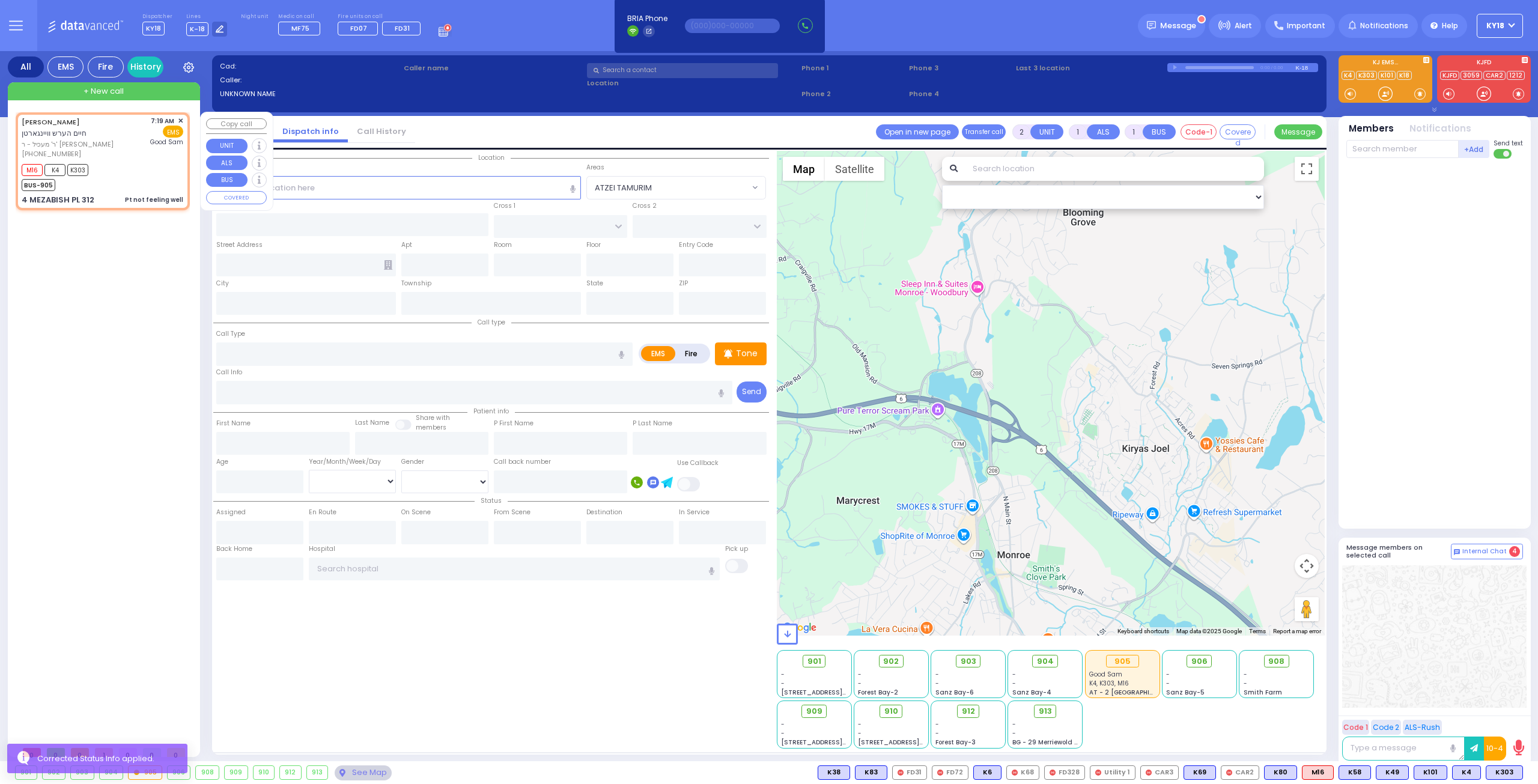
type input "07:19"
type input "07:22"
type input "[GEOGRAPHIC_DATA]"
select select "Hatzalah Garages"
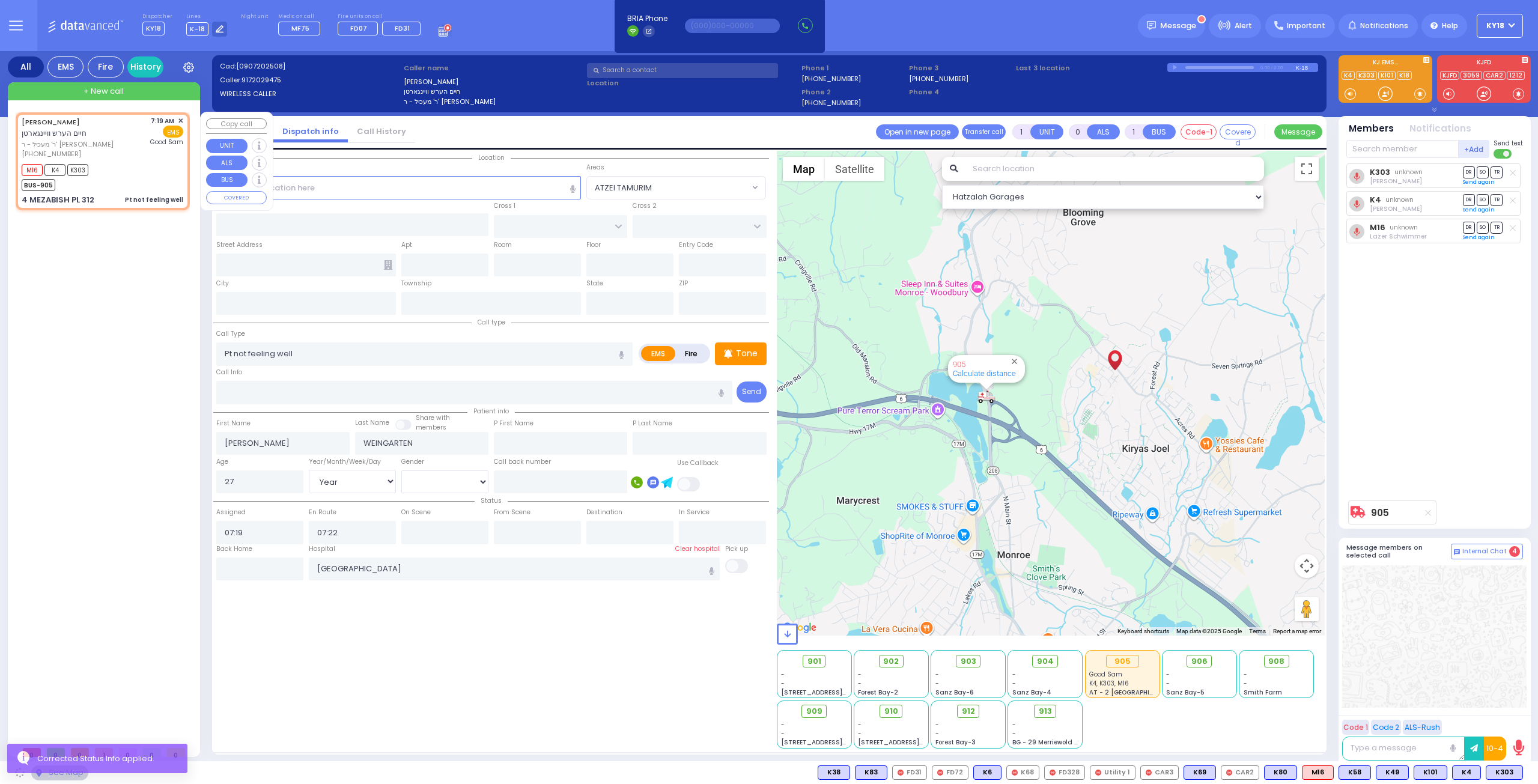
type input "NICKLESBURG RD"
type input "FOREST RD"
type input "4 MEZABISH PL"
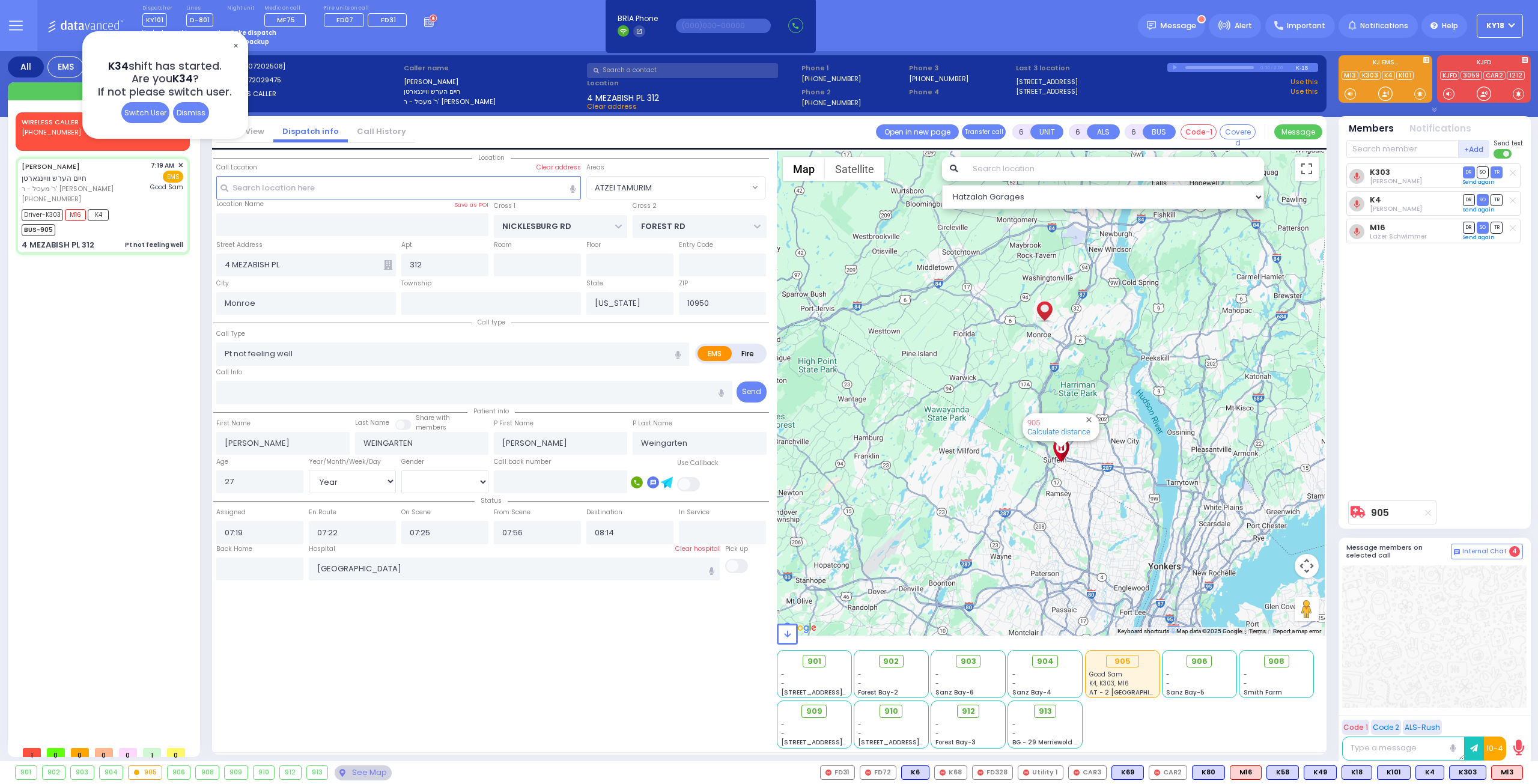
select select "ATZEI TAMURIM"
select select "Year"
select select "[DEMOGRAPHIC_DATA]"
select select
radio input "true"
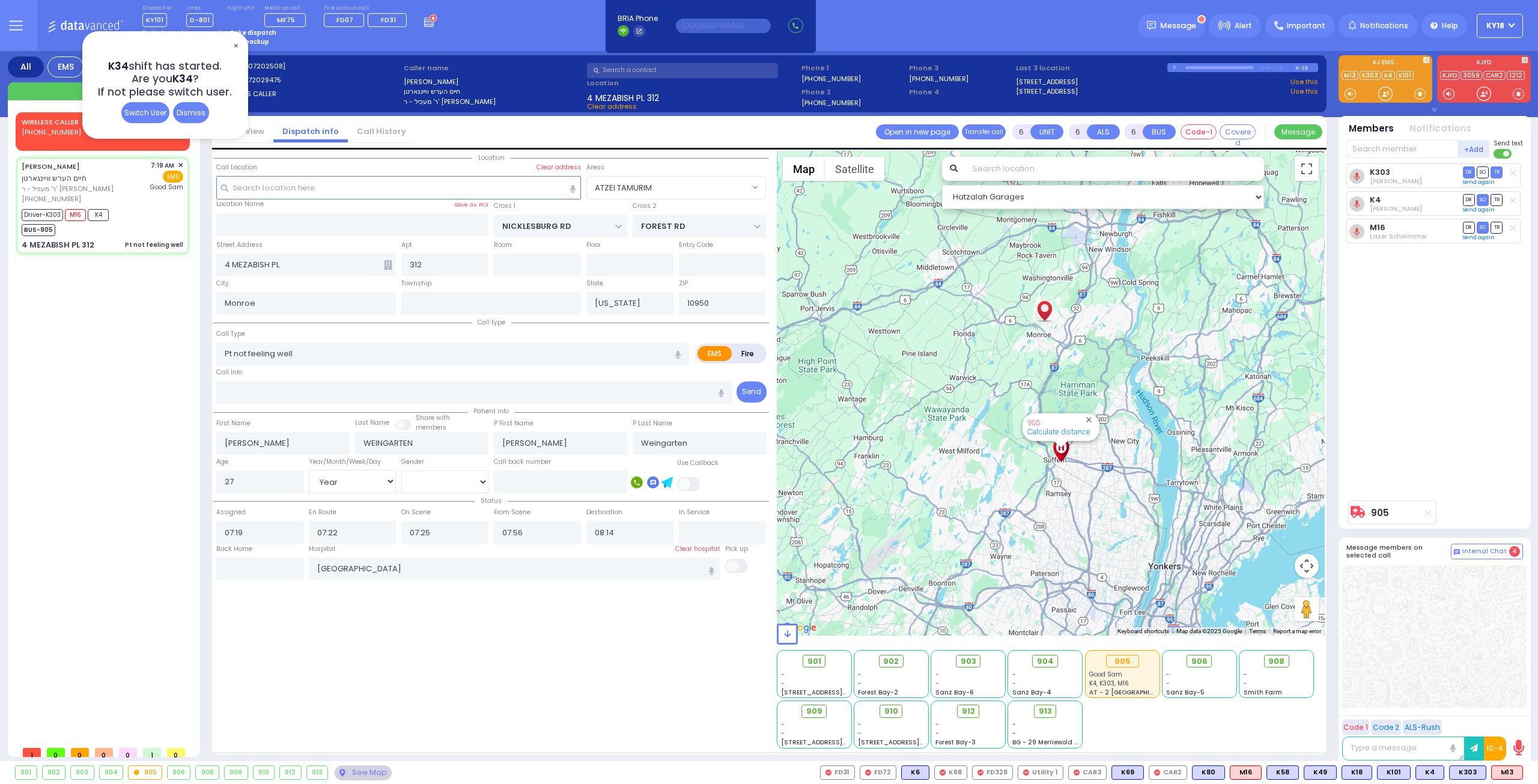
select select "Year"
select select "[DEMOGRAPHIC_DATA]"
select select "ATZEI TAMURIM"
select select "Hatzalah Garages"
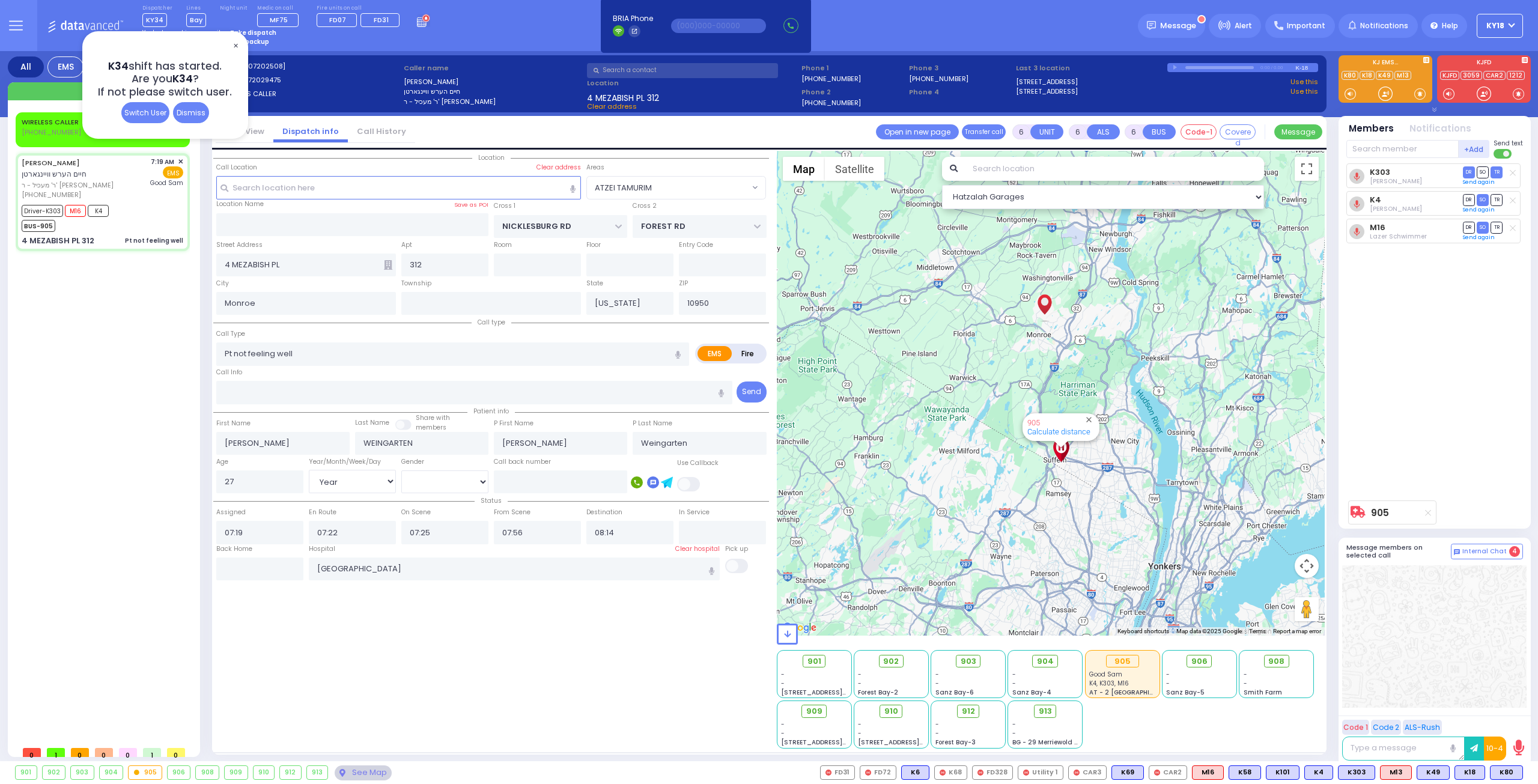
select select
radio input "true"
select select "Year"
select select "[DEMOGRAPHIC_DATA]"
radio input "true"
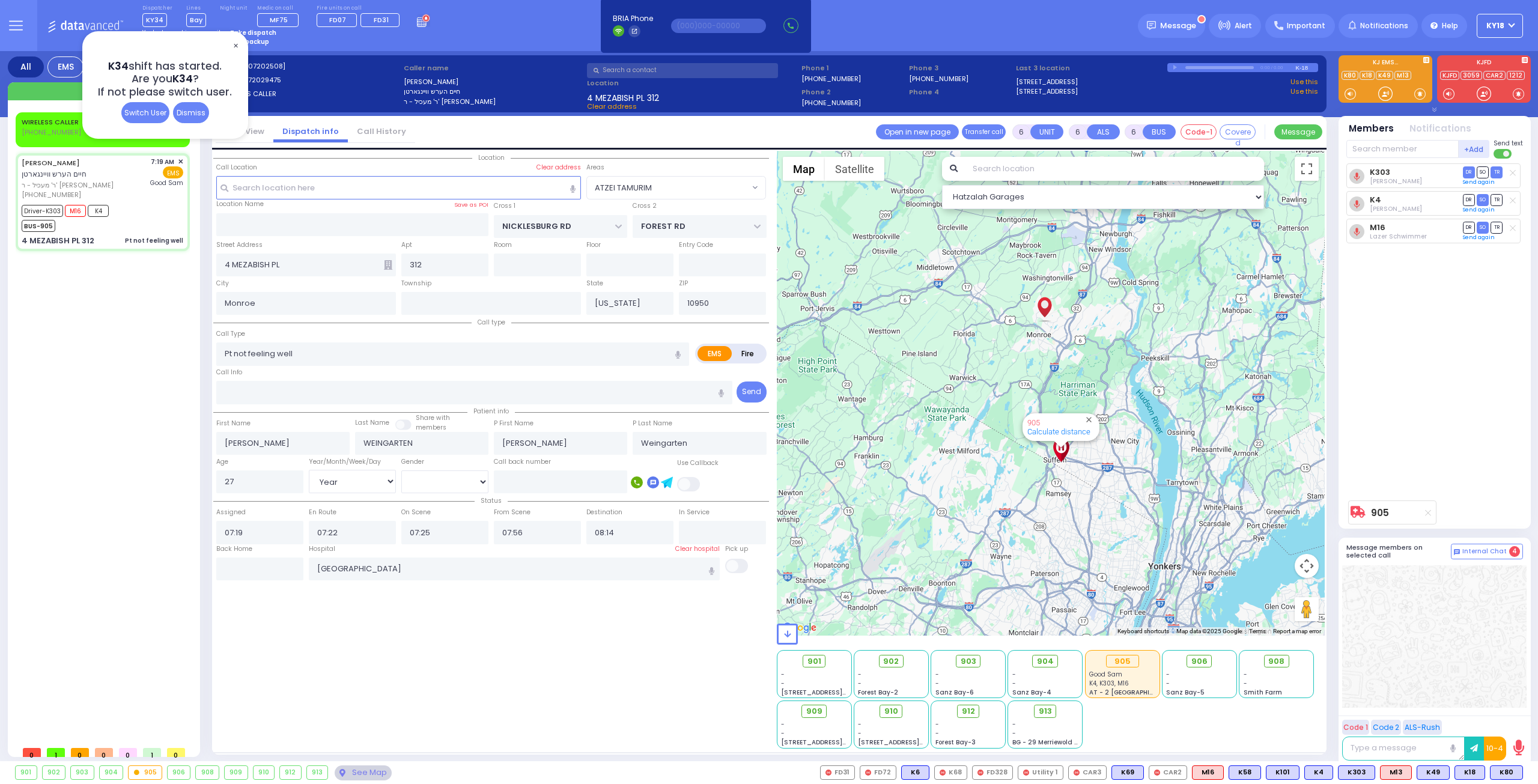
select select "Year"
select select "[DEMOGRAPHIC_DATA]"
select select "ATZEI TAMURIM"
select select "Hatzalah Garages"
select select
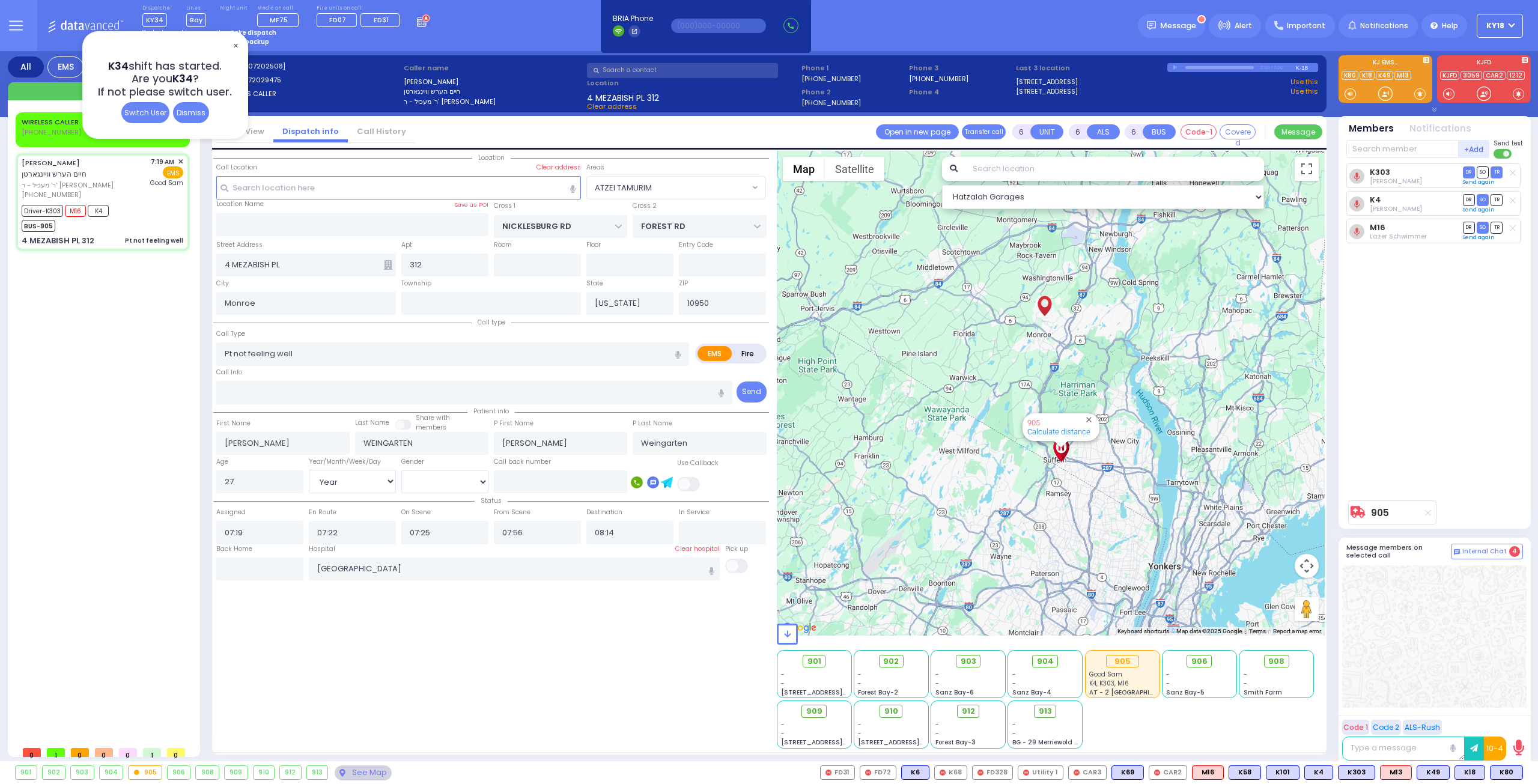
radio input "true"
select select "Year"
select select "[DEMOGRAPHIC_DATA]"
select select "ATZEI TAMURIM"
select select "Hatzalah Garages"
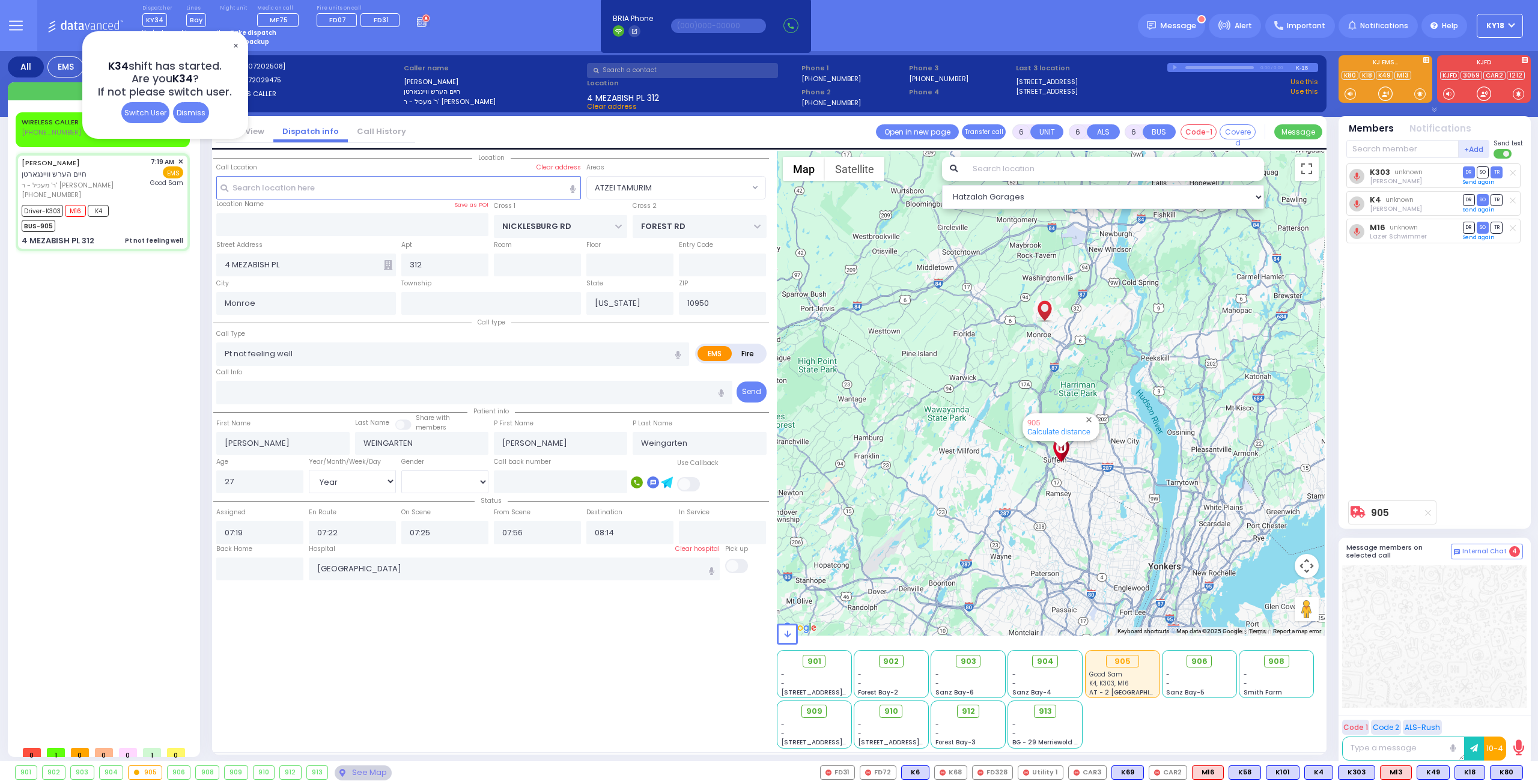
select select
radio input "true"
select select "Year"
select select "[DEMOGRAPHIC_DATA]"
radio input "true"
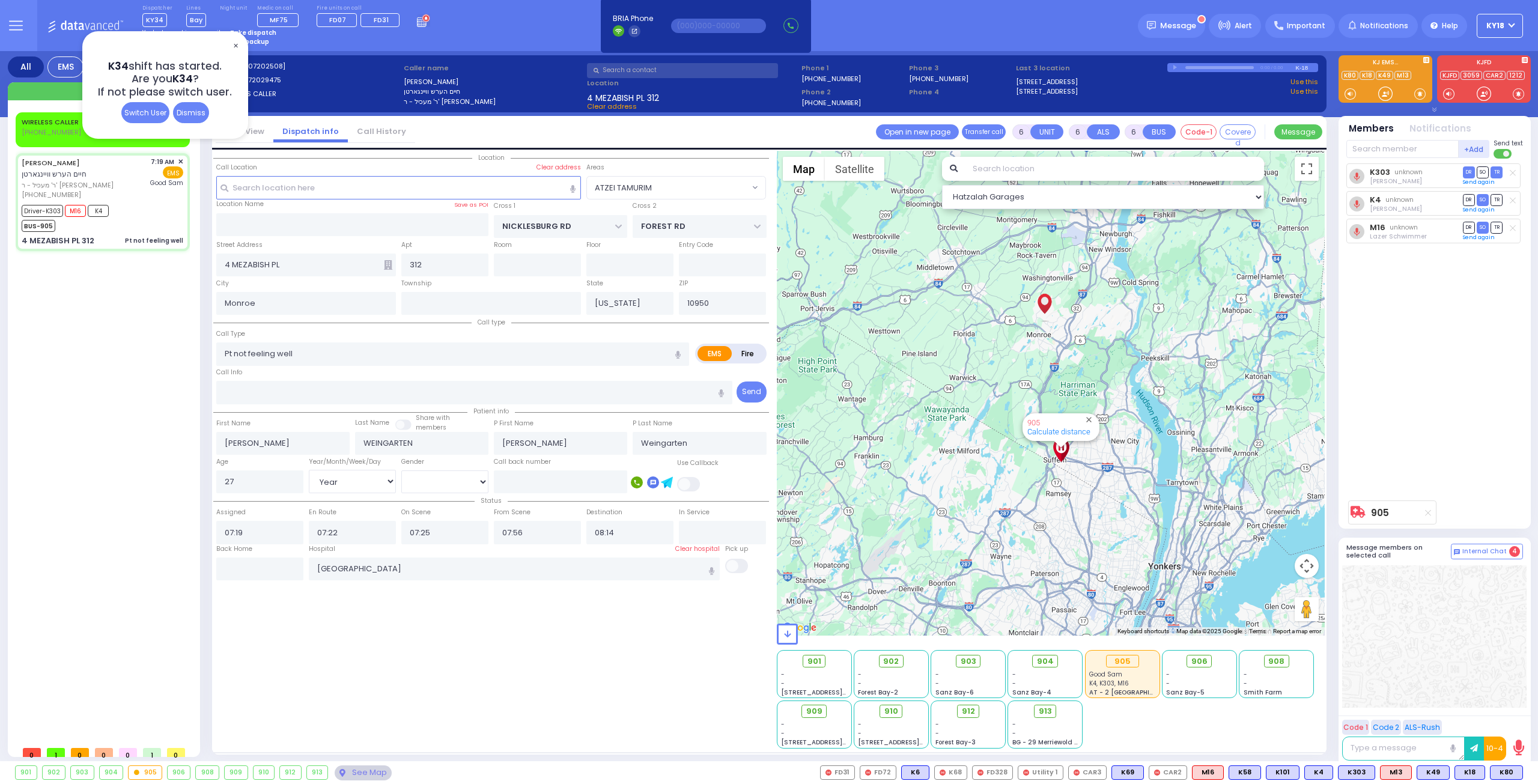
select select "Year"
select select "[DEMOGRAPHIC_DATA]"
select select "ATZEI TAMURIM"
select select "Hatzalah Garages"
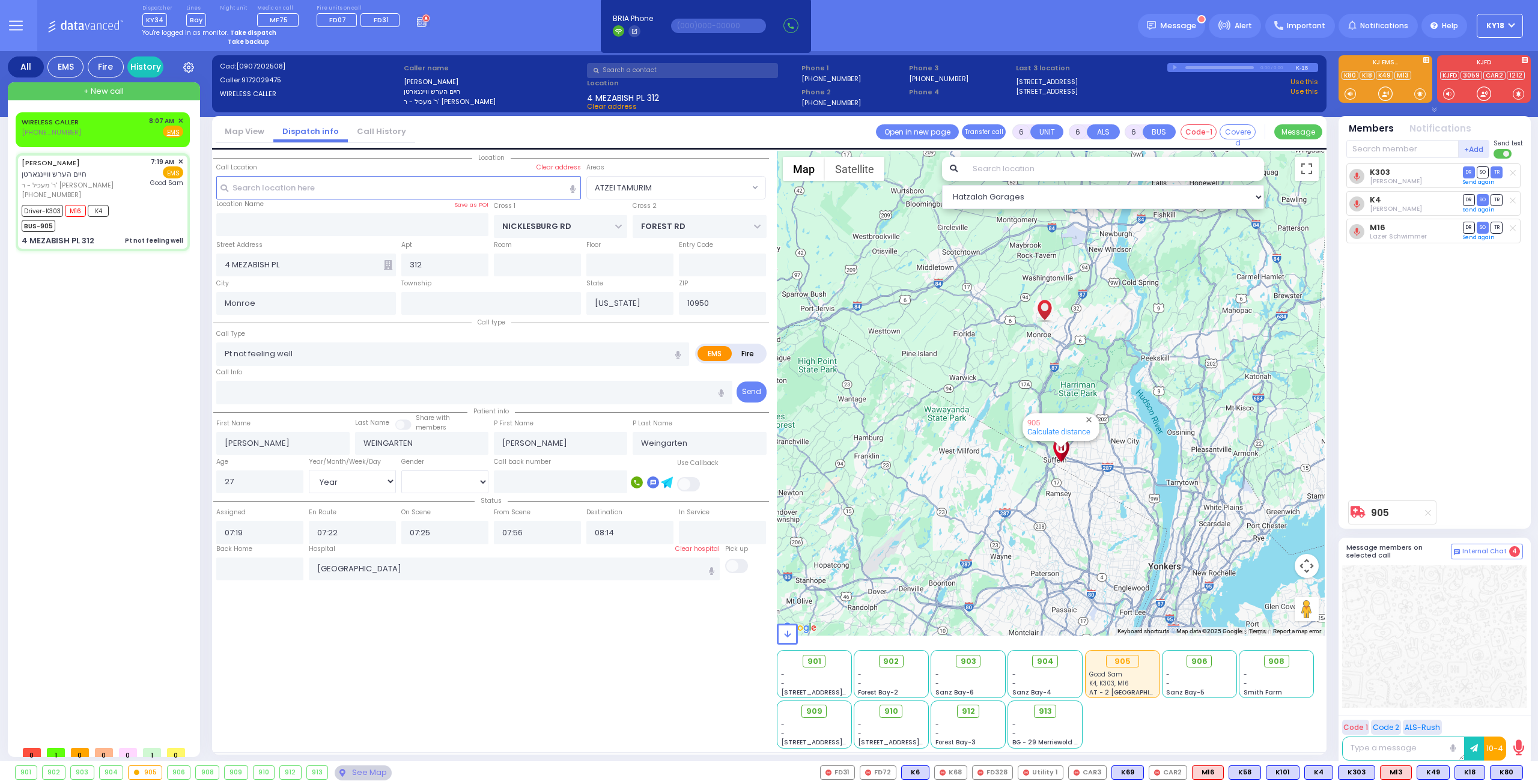
select select
radio input "true"
select select "Year"
select select "[DEMOGRAPHIC_DATA]"
type input "08:25"
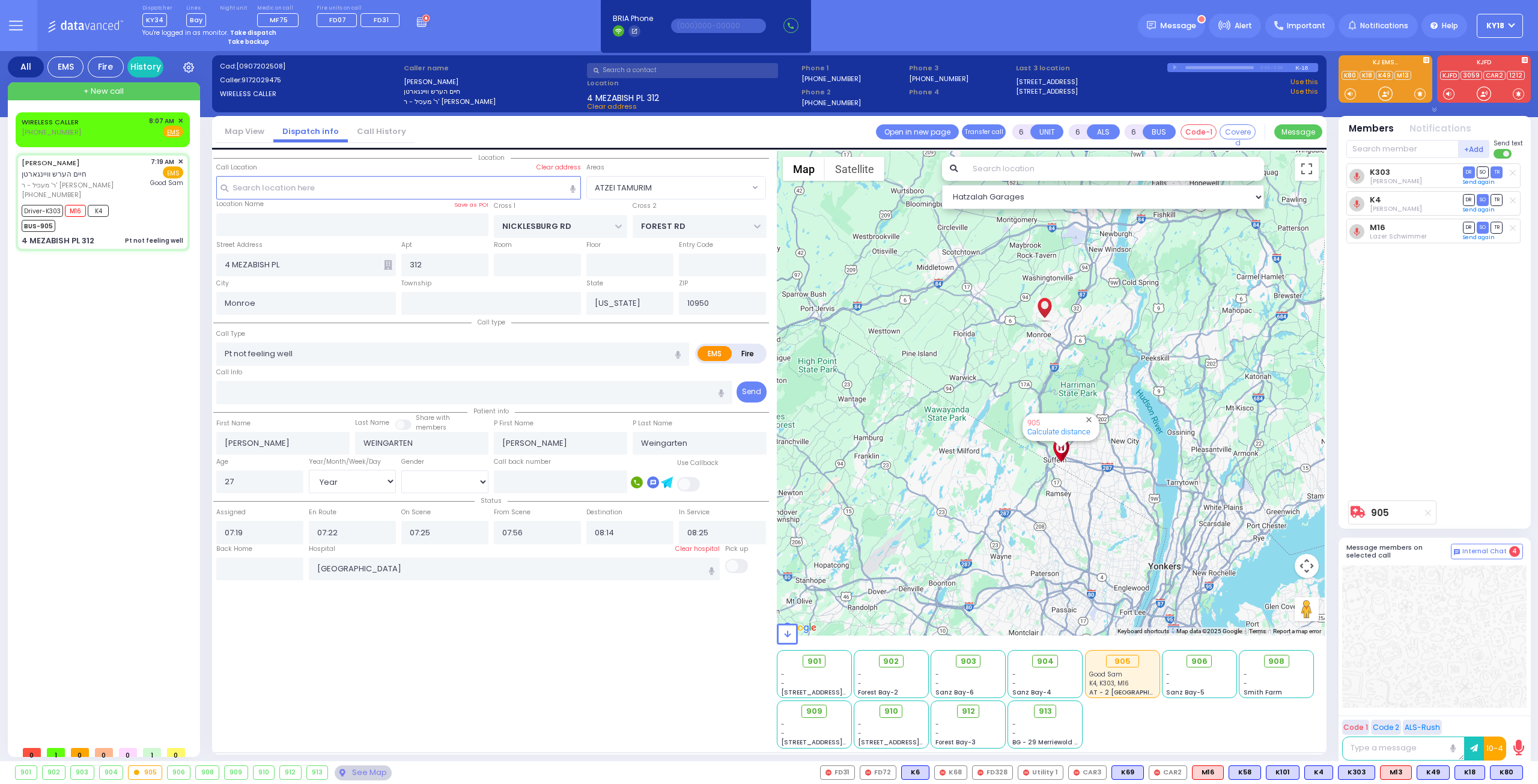
radio input "true"
select select "Year"
select select "[DEMOGRAPHIC_DATA]"
select select "ATZEI TAMURIM"
select select "Hatzalah Garages"
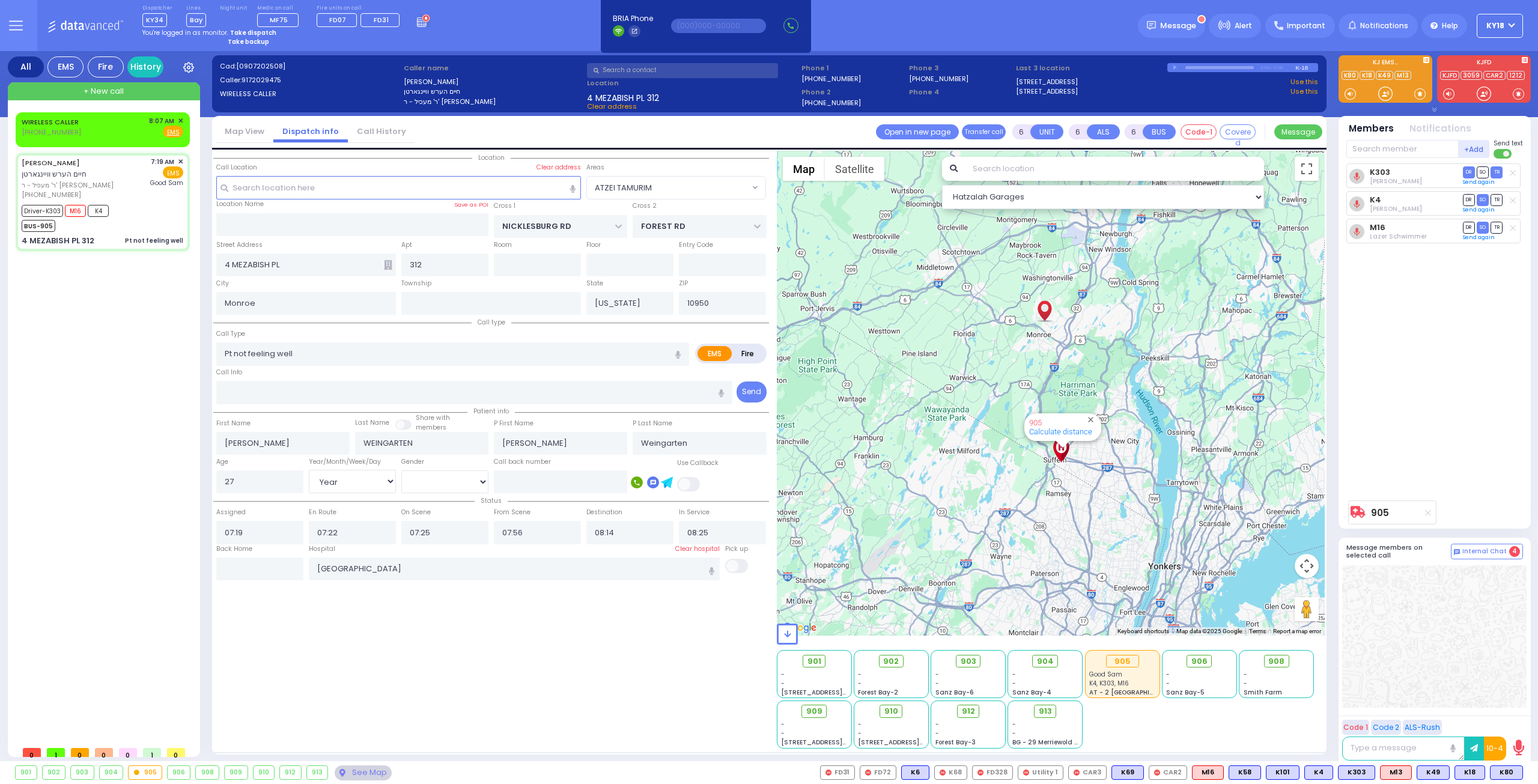
select select
radio input "true"
select select "Year"
select select "[DEMOGRAPHIC_DATA]"
radio input "true"
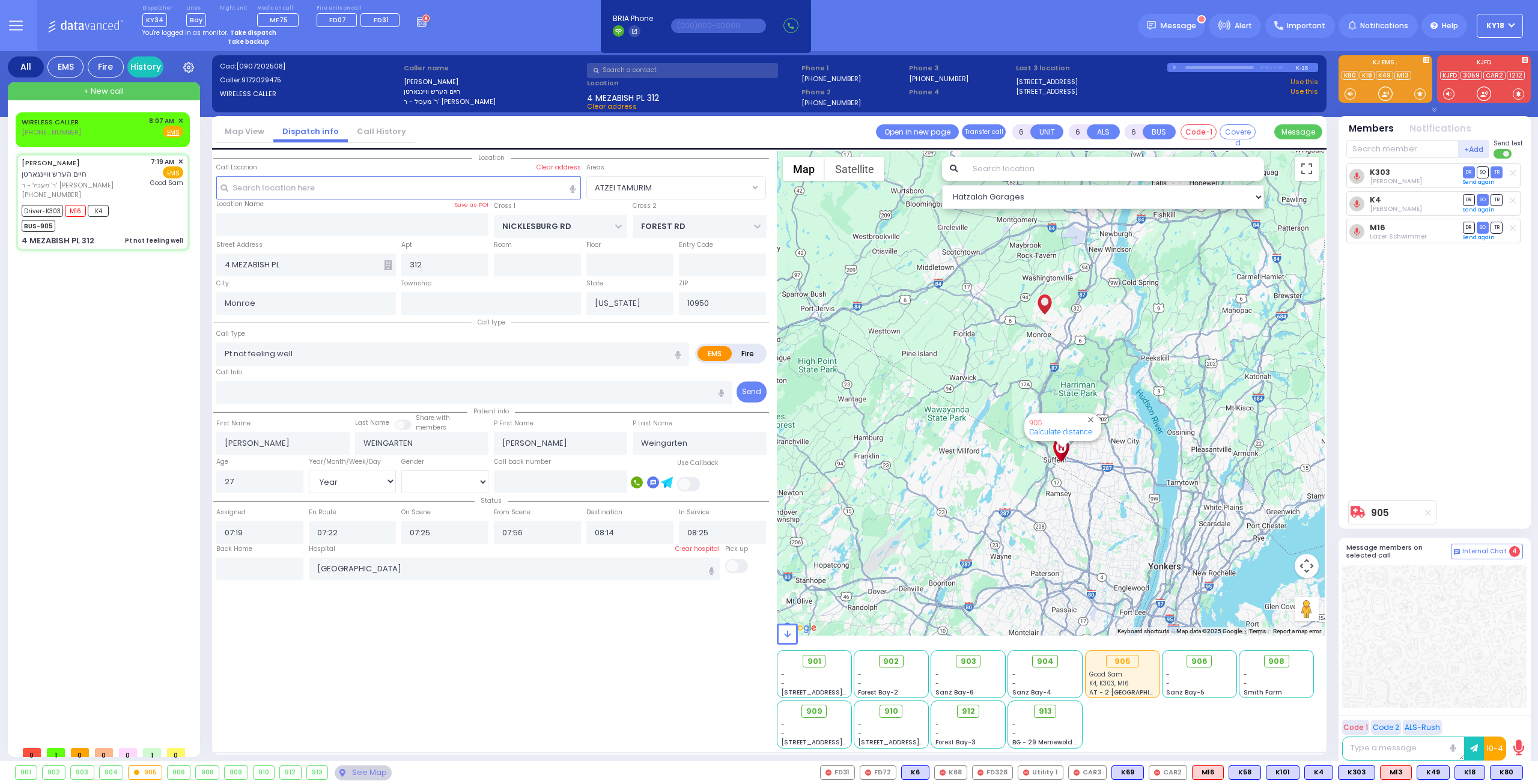
select select "Year"
select select "[DEMOGRAPHIC_DATA]"
select select "ATZEI TAMURIM"
select select "Hatzalah Garages"
select select
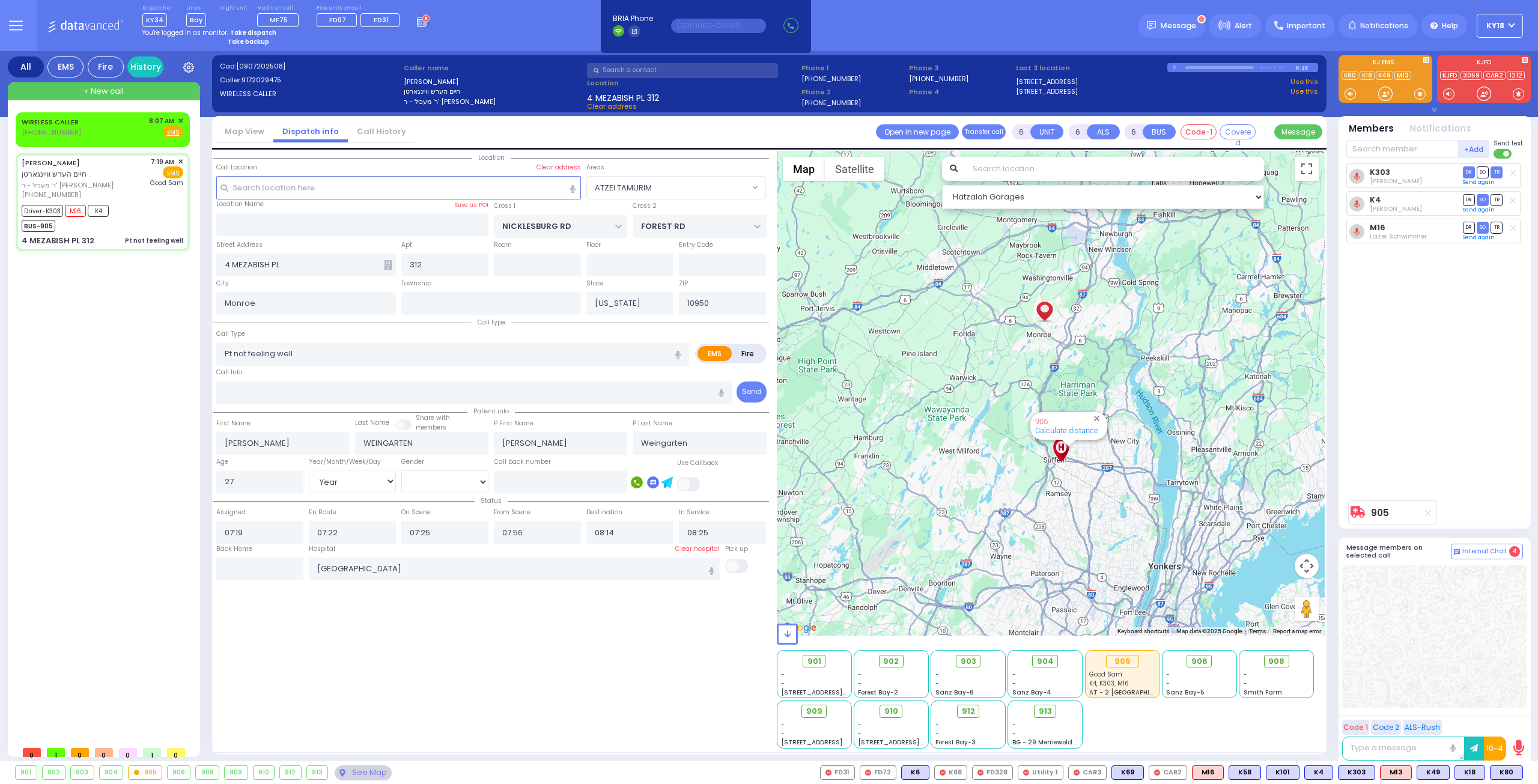
radio input "true"
select select "Year"
select select "[DEMOGRAPHIC_DATA]"
radio input "true"
select select "Year"
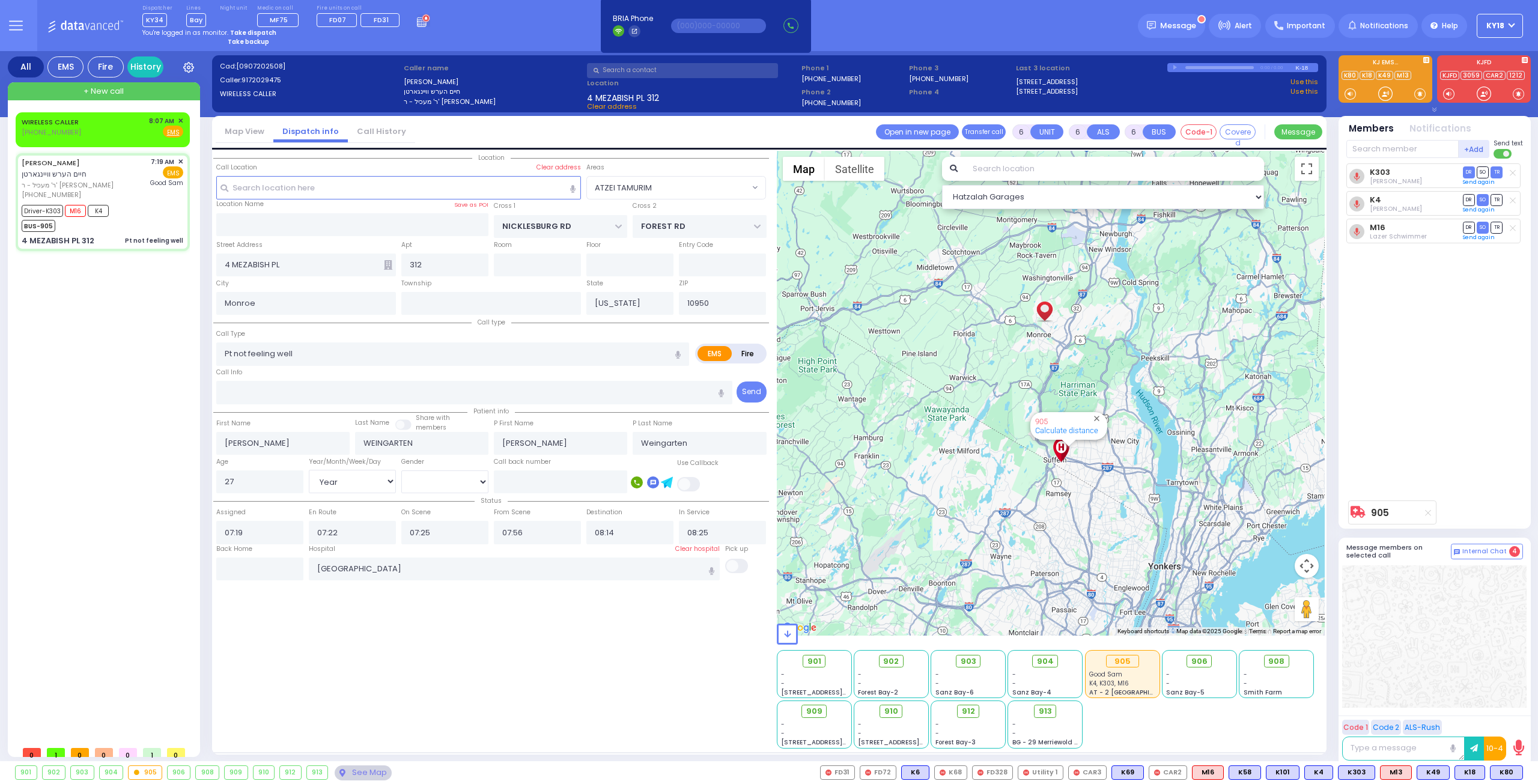
select select "[DEMOGRAPHIC_DATA]"
select select "ATZEI TAMURIM"
select select "Hatzalah Garages"
select select
radio input "true"
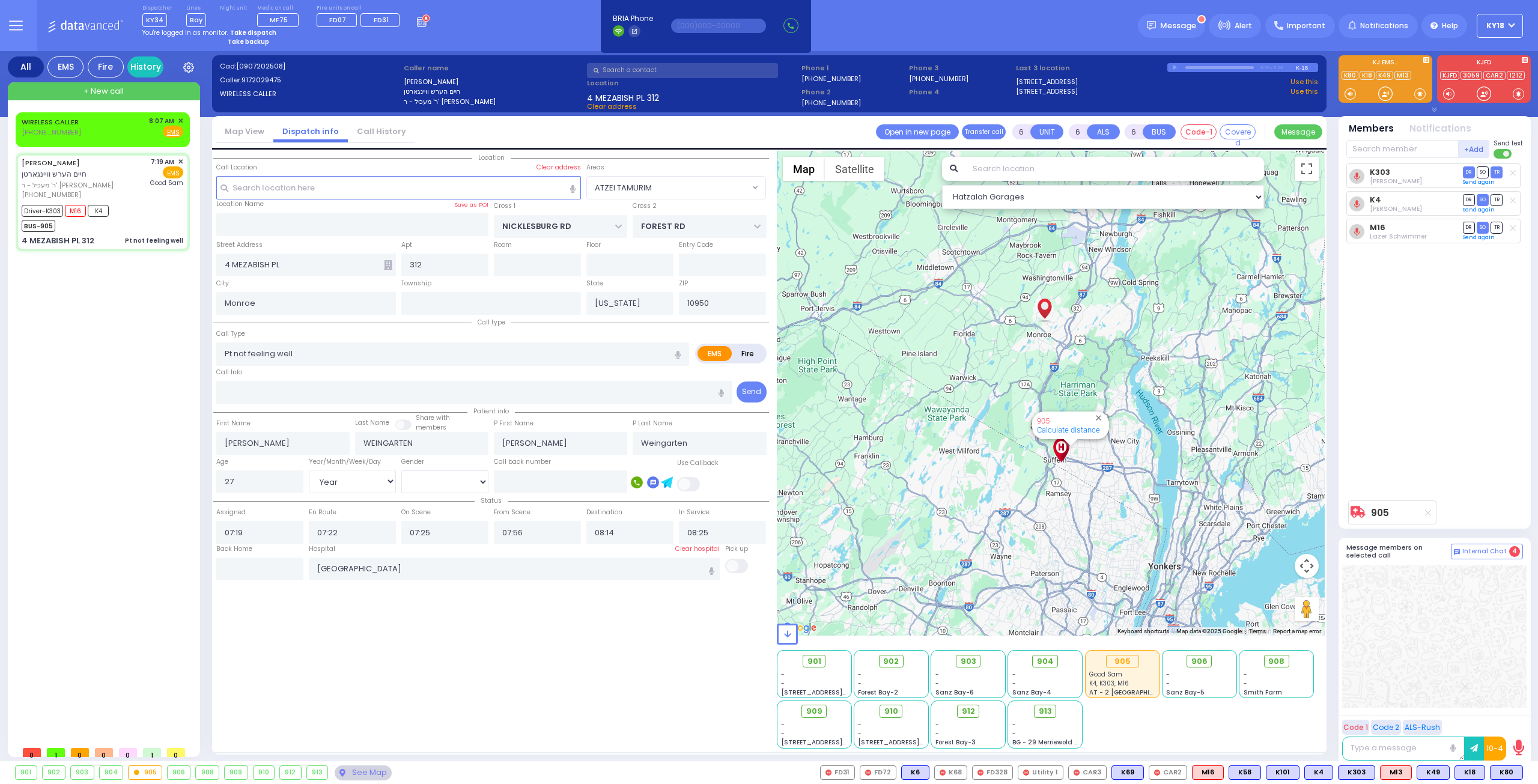
select select "Year"
select select "[DEMOGRAPHIC_DATA]"
radio input "true"
select select "Year"
select select "[DEMOGRAPHIC_DATA]"
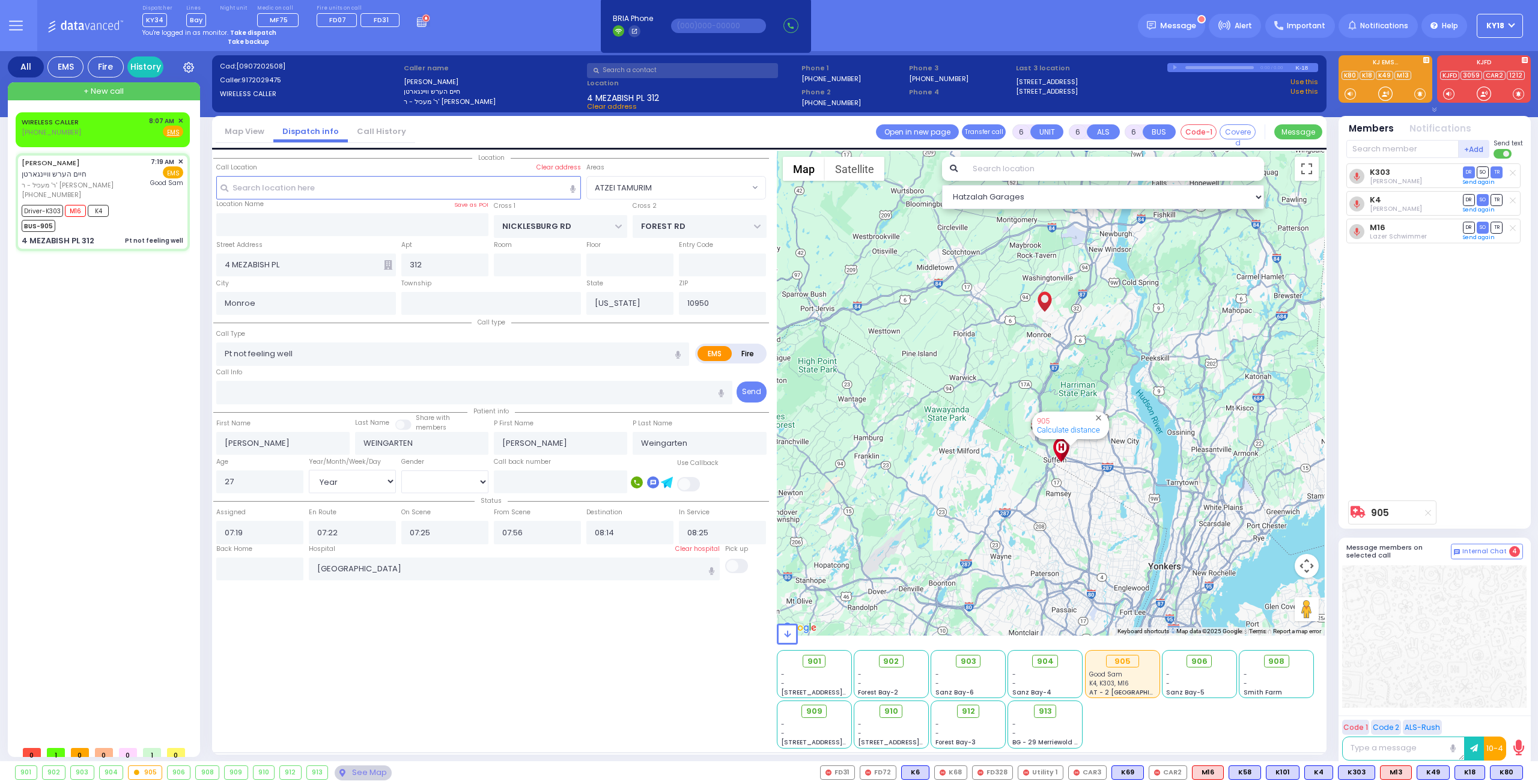
select select "ATZEI TAMURIM"
select select "Hatzalah Garages"
select select
radio input "true"
select select "Year"
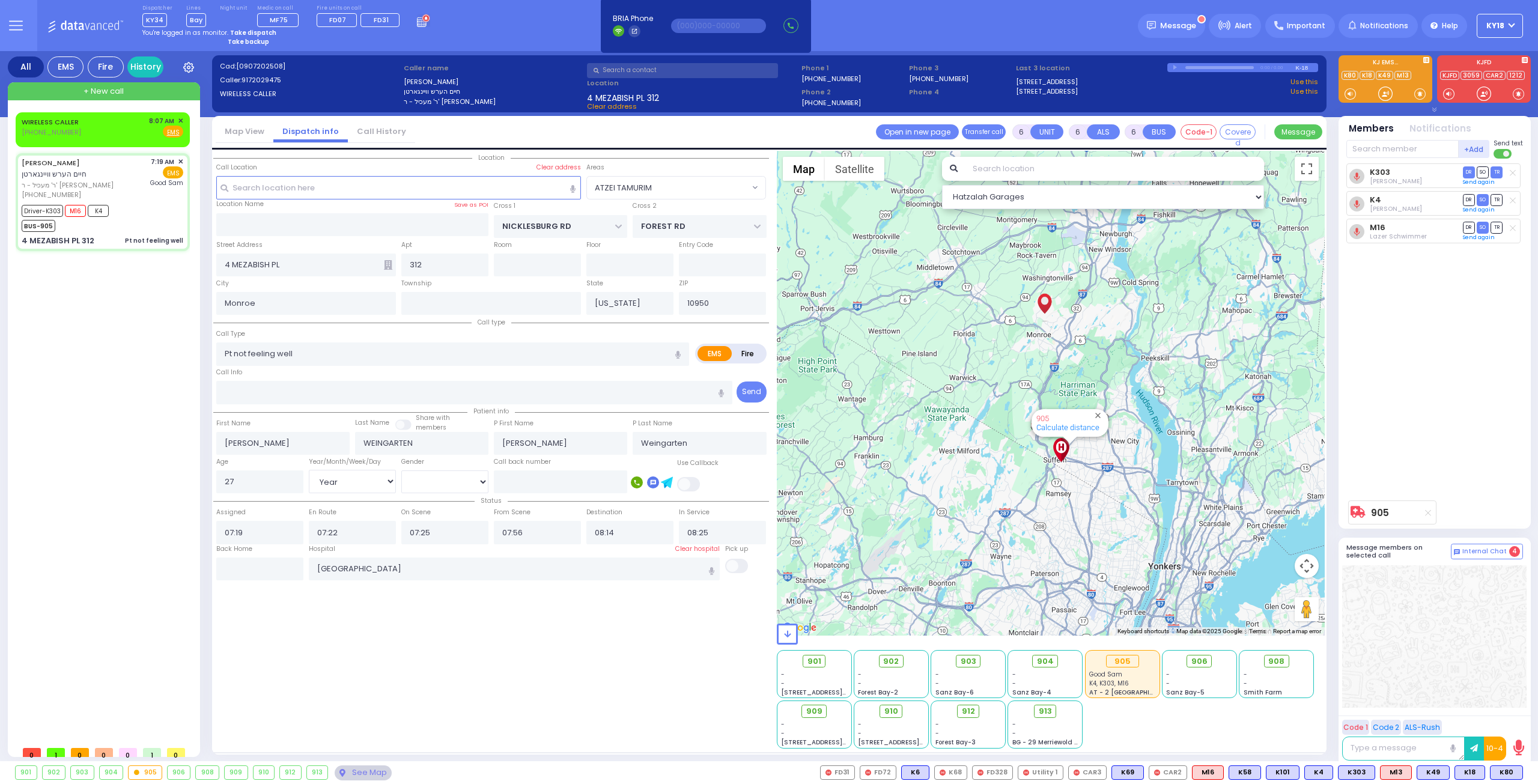
select select "[DEMOGRAPHIC_DATA]"
radio input "true"
select select "Year"
select select "[DEMOGRAPHIC_DATA]"
radio input "true"
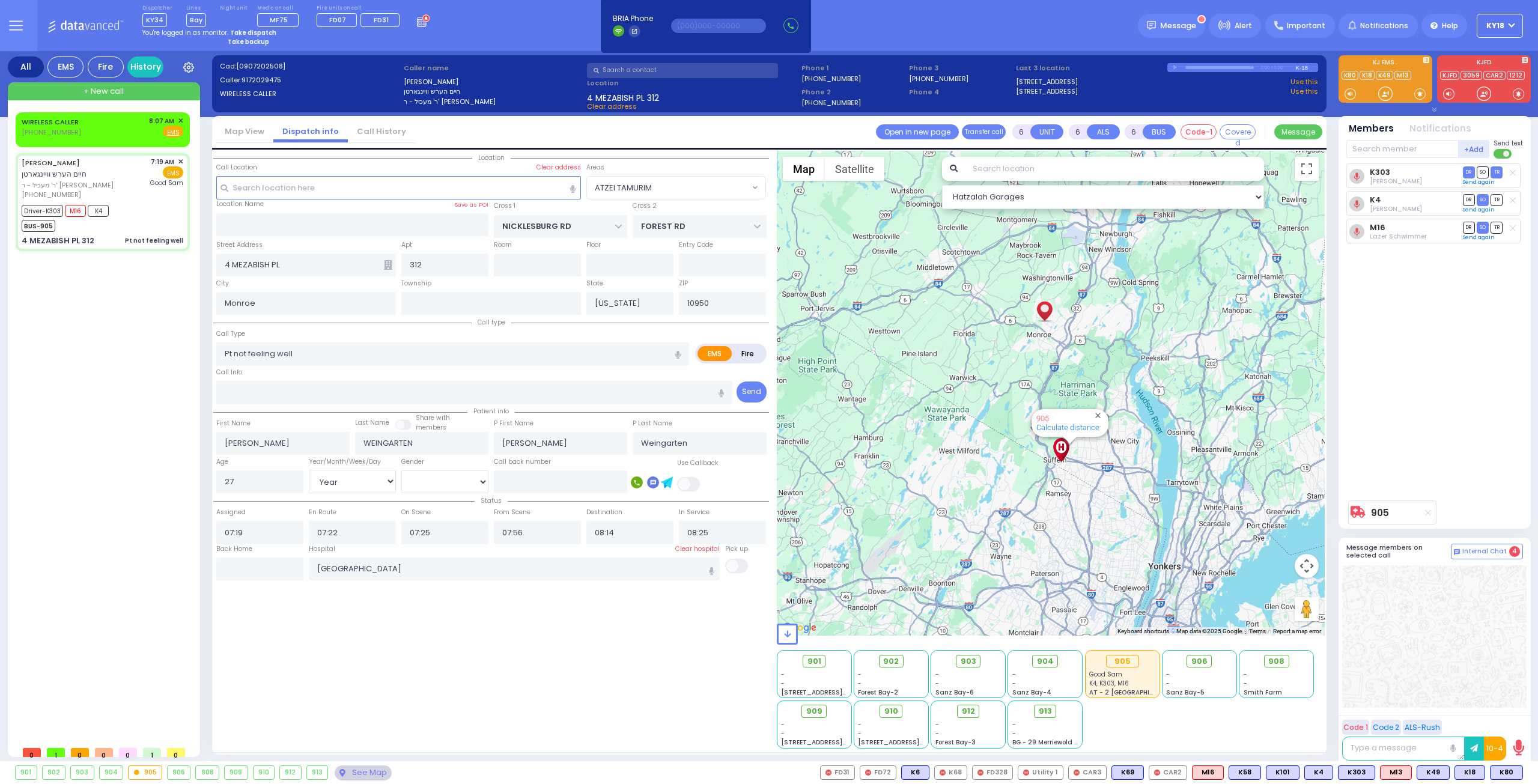
select select "Year"
select select "[DEMOGRAPHIC_DATA]"
select select "ATZEI TAMURIM"
select select "Hatzalah Garages"
select select
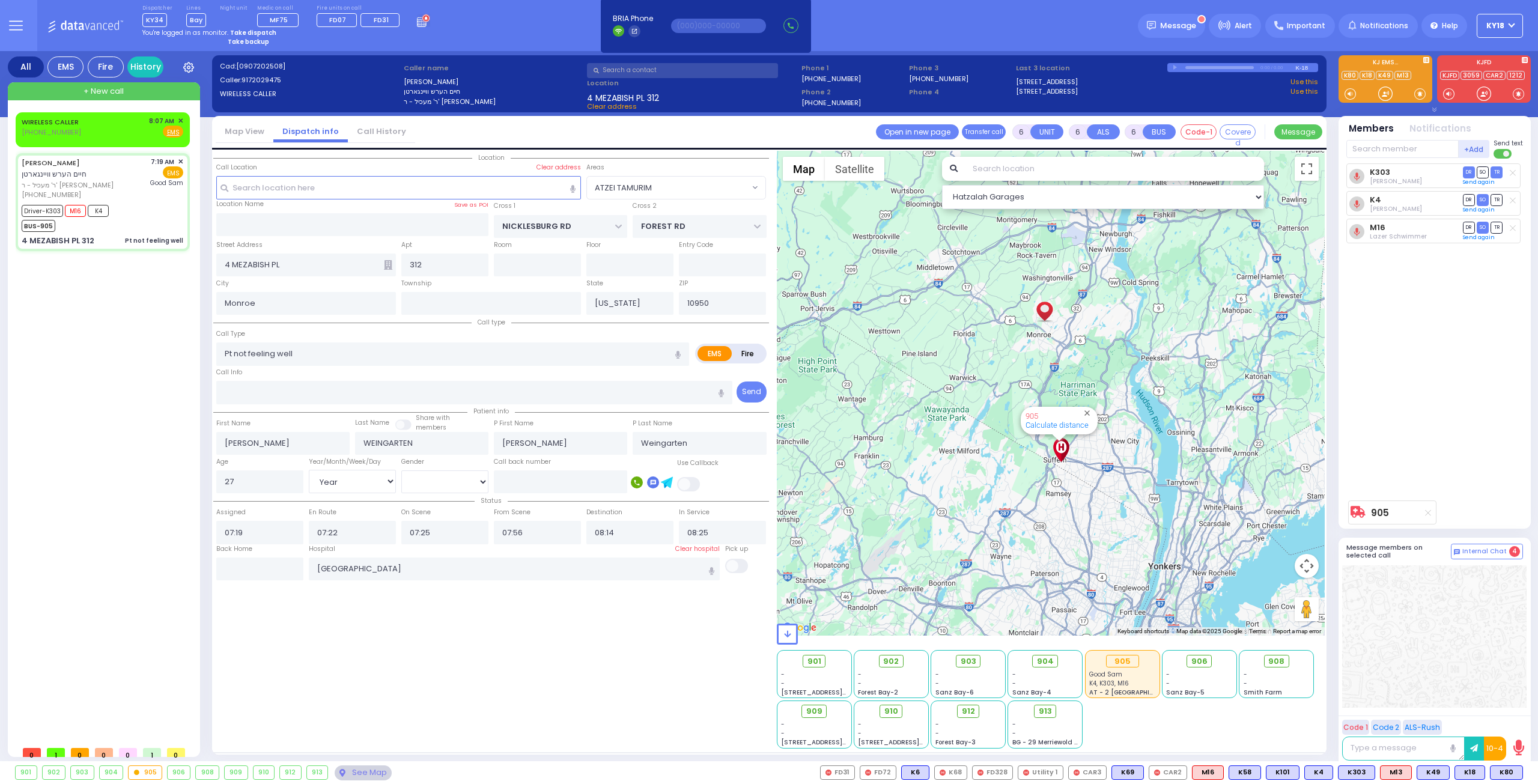
radio input "true"
select select "Year"
select select "[DEMOGRAPHIC_DATA]"
radio input "true"
select select "Year"
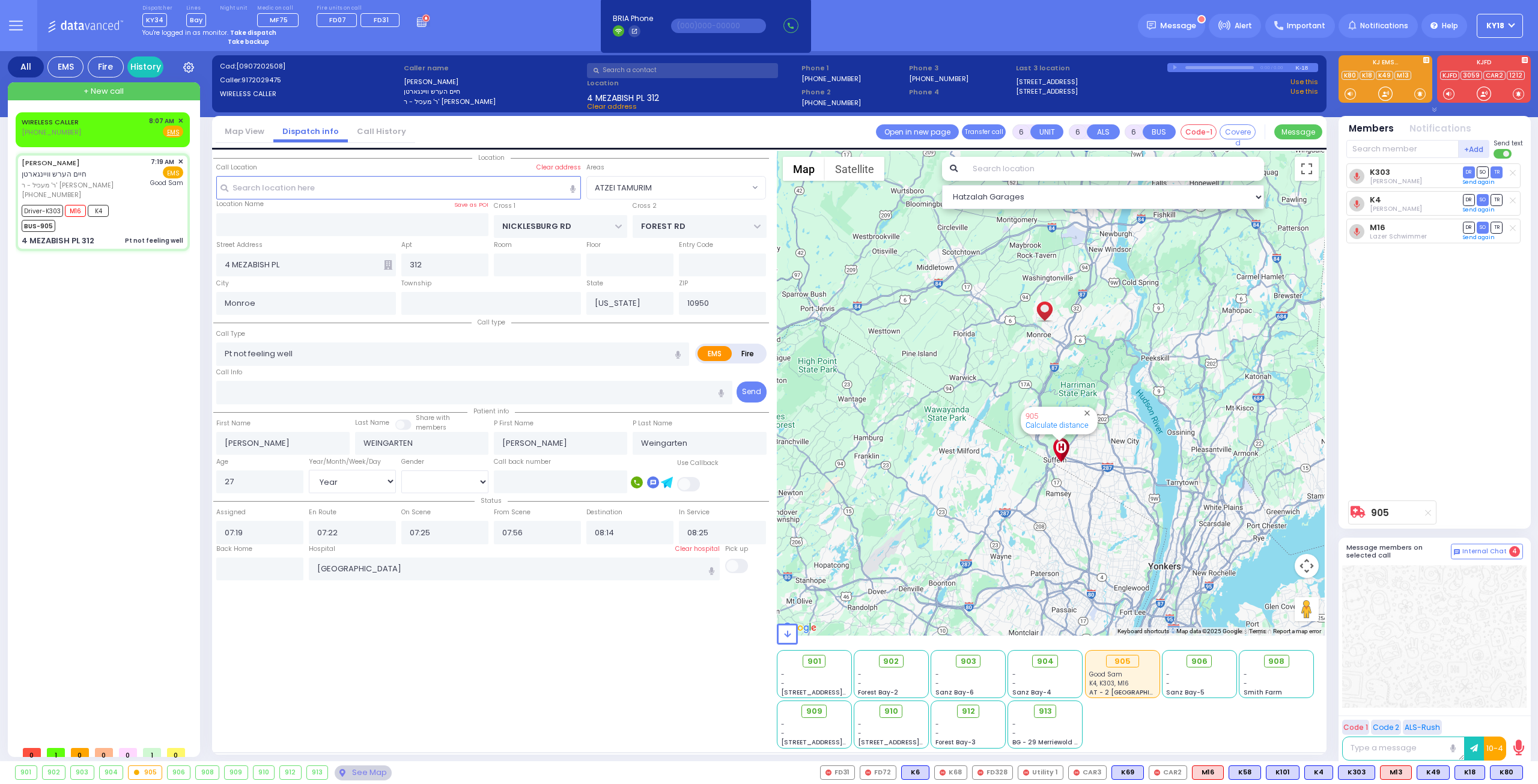
select select "[DEMOGRAPHIC_DATA]"
select select "ATZEI TAMURIM"
select select "Hatzalah Garages"
select select
radio input "true"
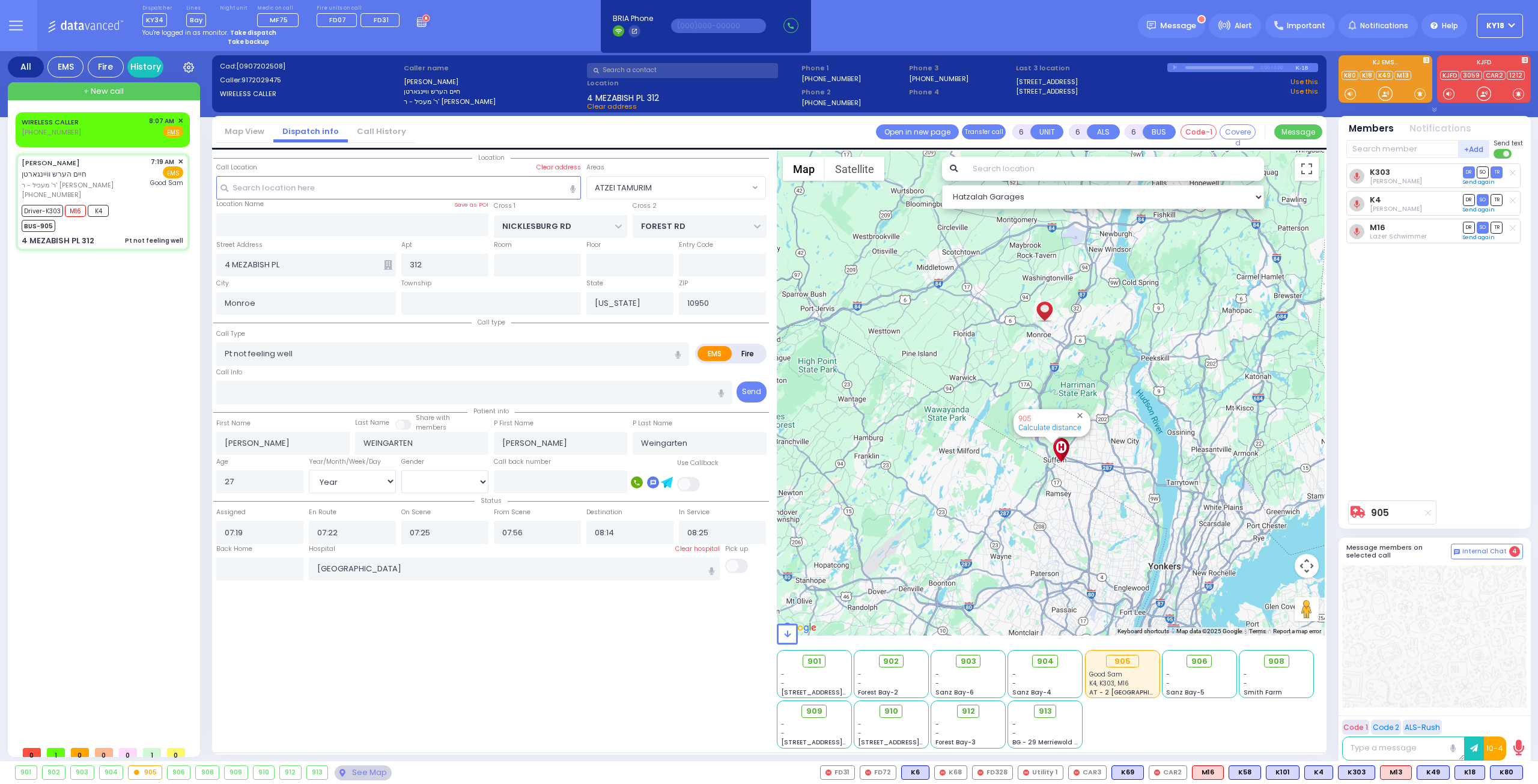
select select "Year"
select select "[DEMOGRAPHIC_DATA]"
select select
radio input "true"
select select "Year"
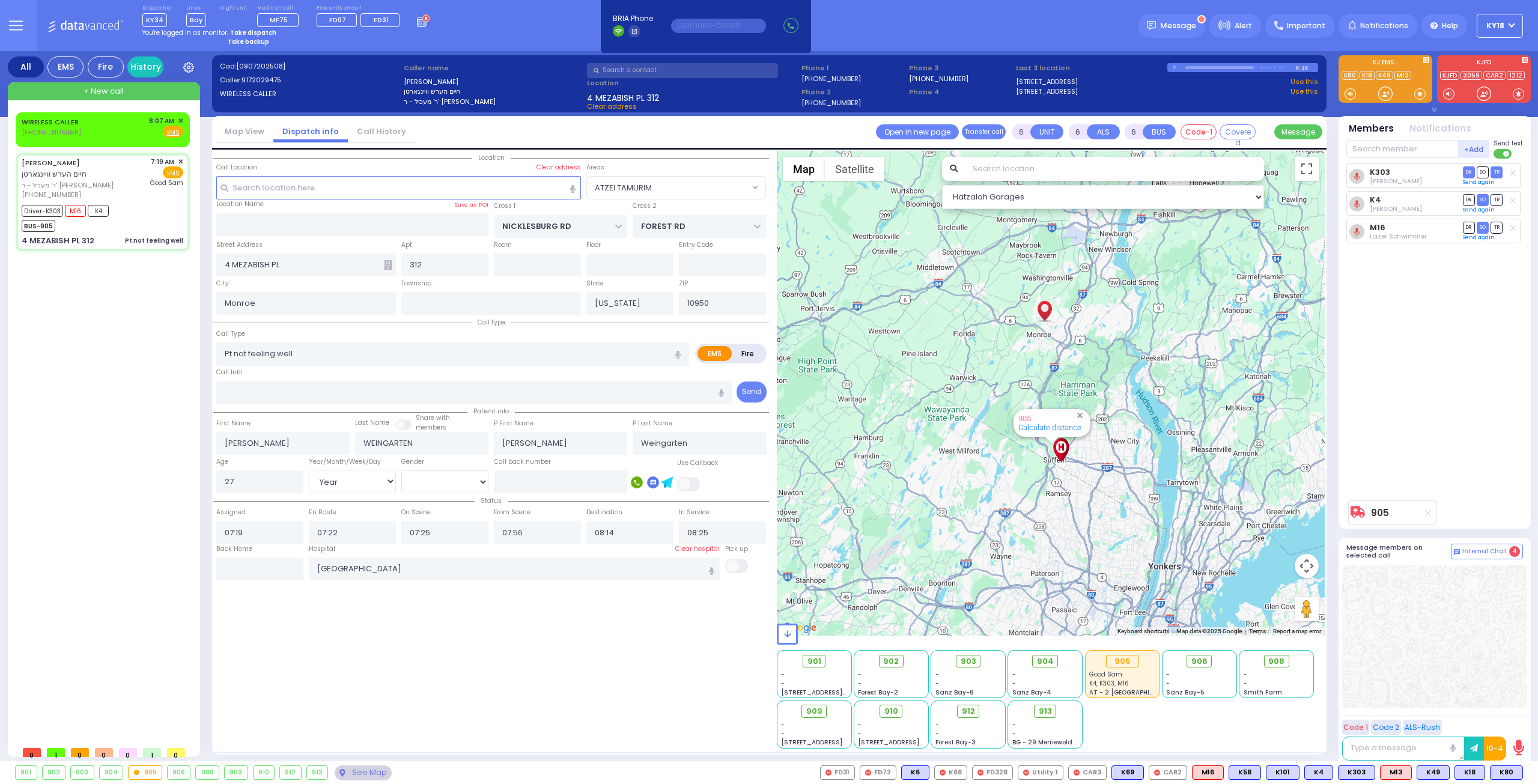
select select "[DEMOGRAPHIC_DATA]"
radio input "true"
select select "Year"
select select "[DEMOGRAPHIC_DATA]"
select select "ATZEI TAMURIM"
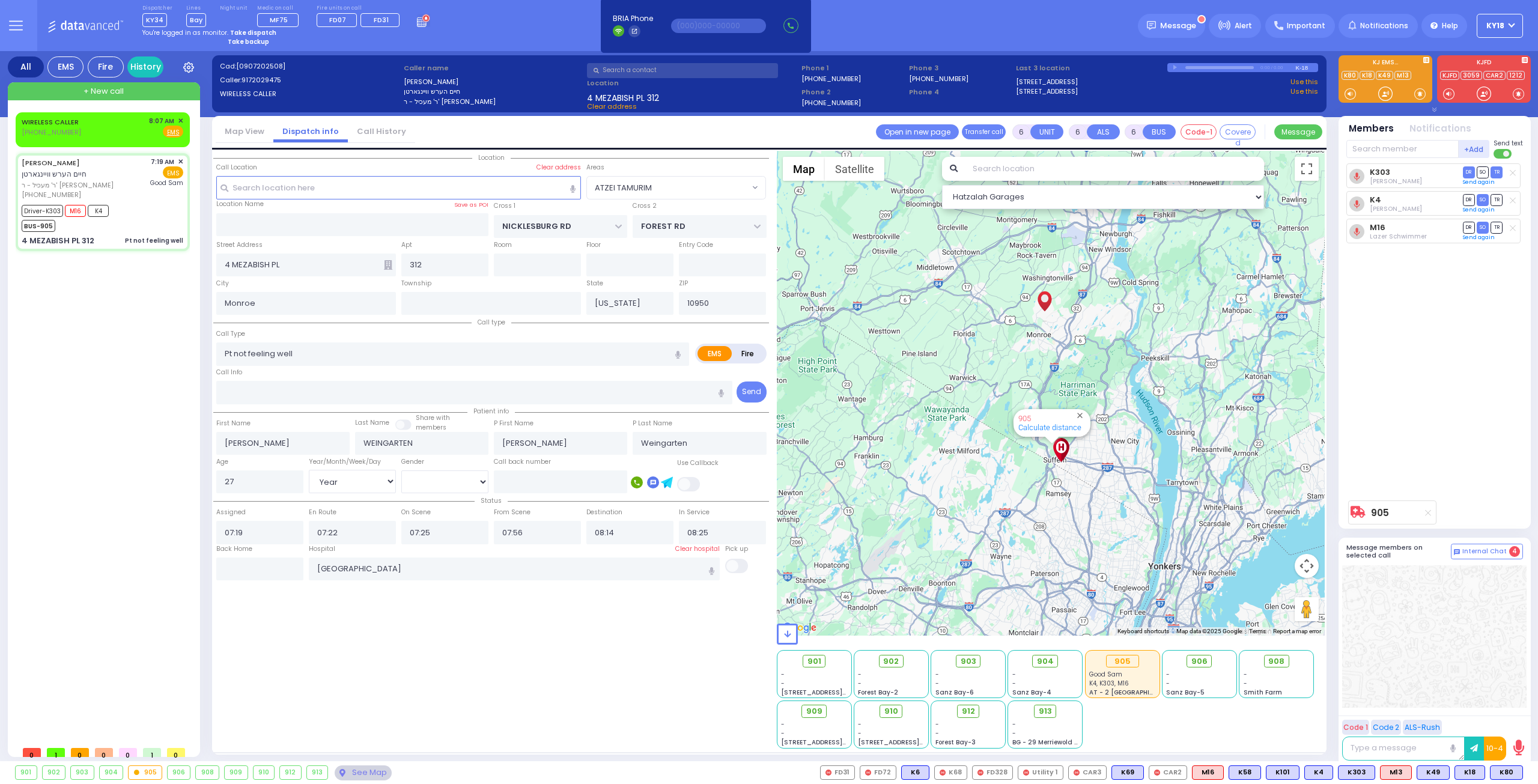
select select "Hatzalah Garages"
select select
radio input "true"
select select "Year"
select select "[DEMOGRAPHIC_DATA]"
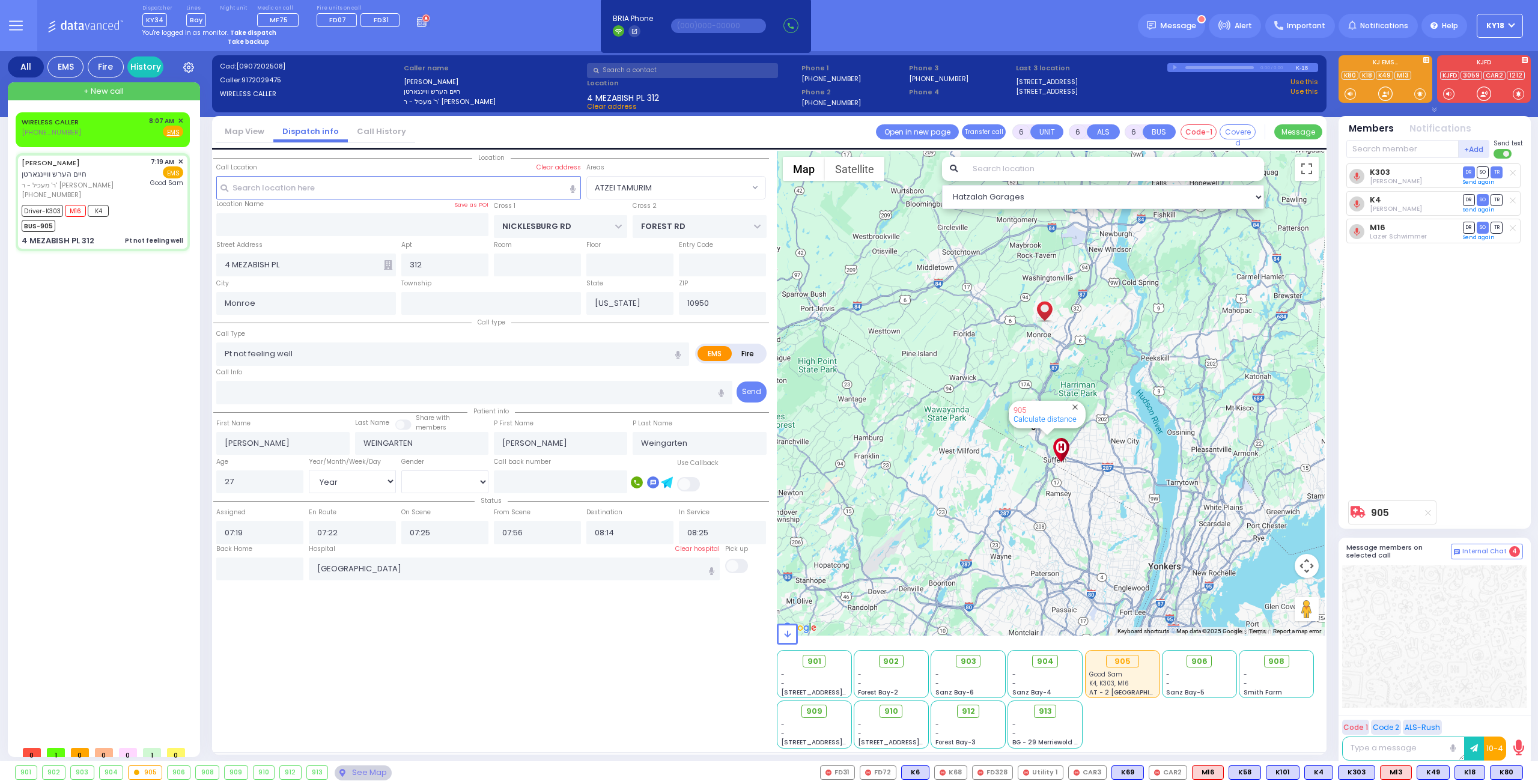
radio input "true"
select select "Year"
select select "[DEMOGRAPHIC_DATA]"
select select "ATZEI TAMURIM"
select select "Hatzalah Garages"
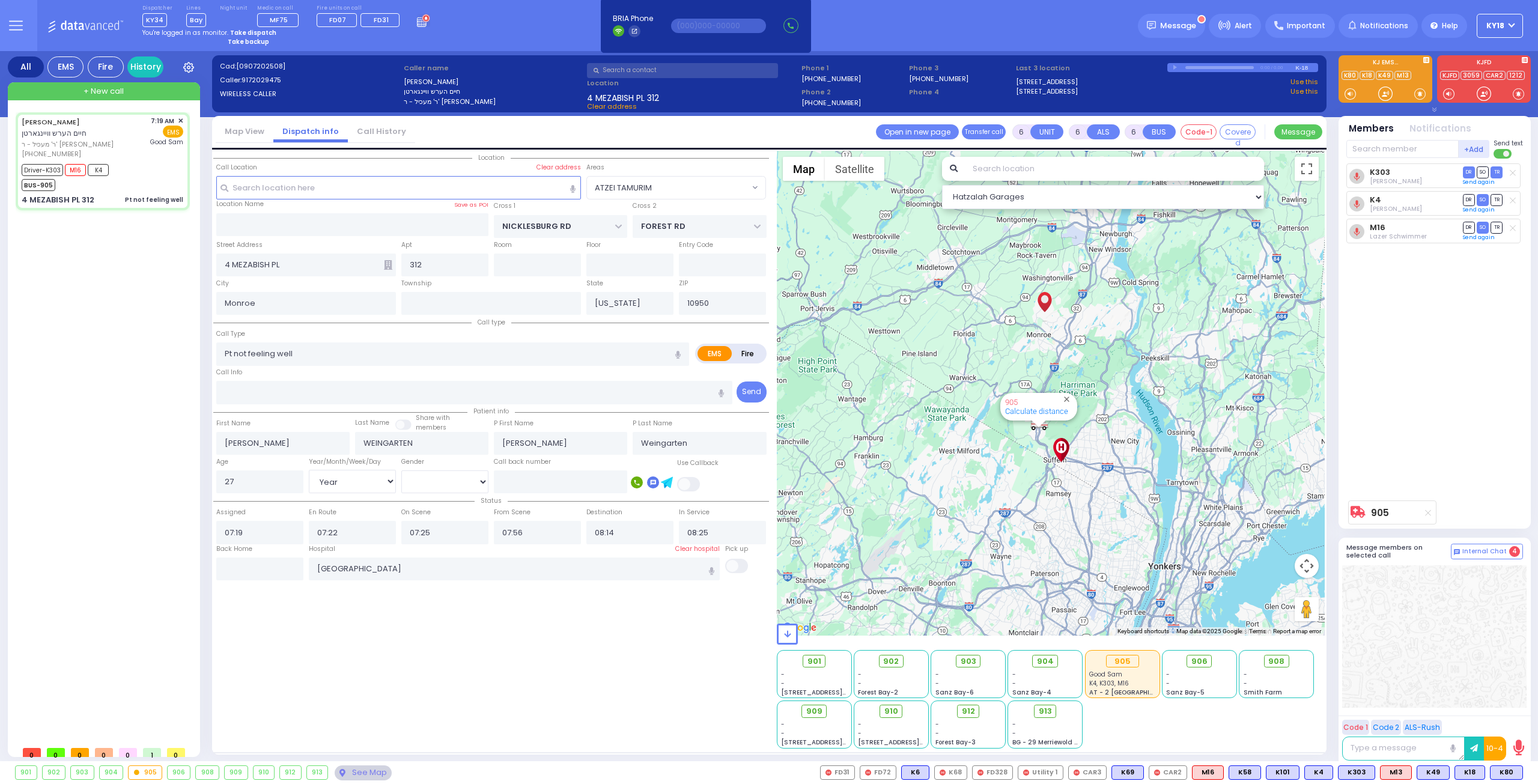
select select
radio input "true"
select select "Year"
select select "[DEMOGRAPHIC_DATA]"
select select "ATZEI TAMURIM"
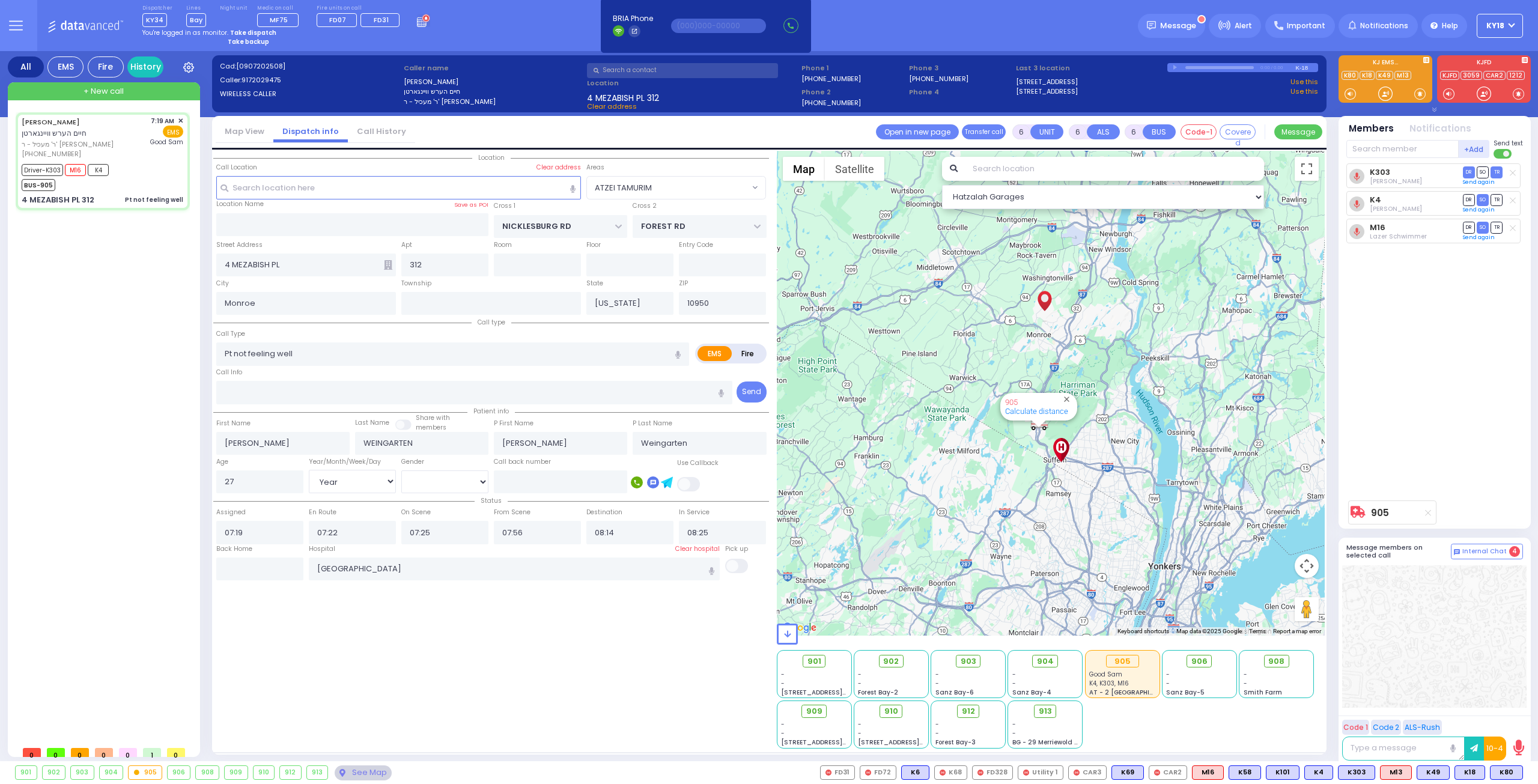
select select "Hatzalah Garages"
select select
radio input "true"
select select "Year"
select select "[DEMOGRAPHIC_DATA]"
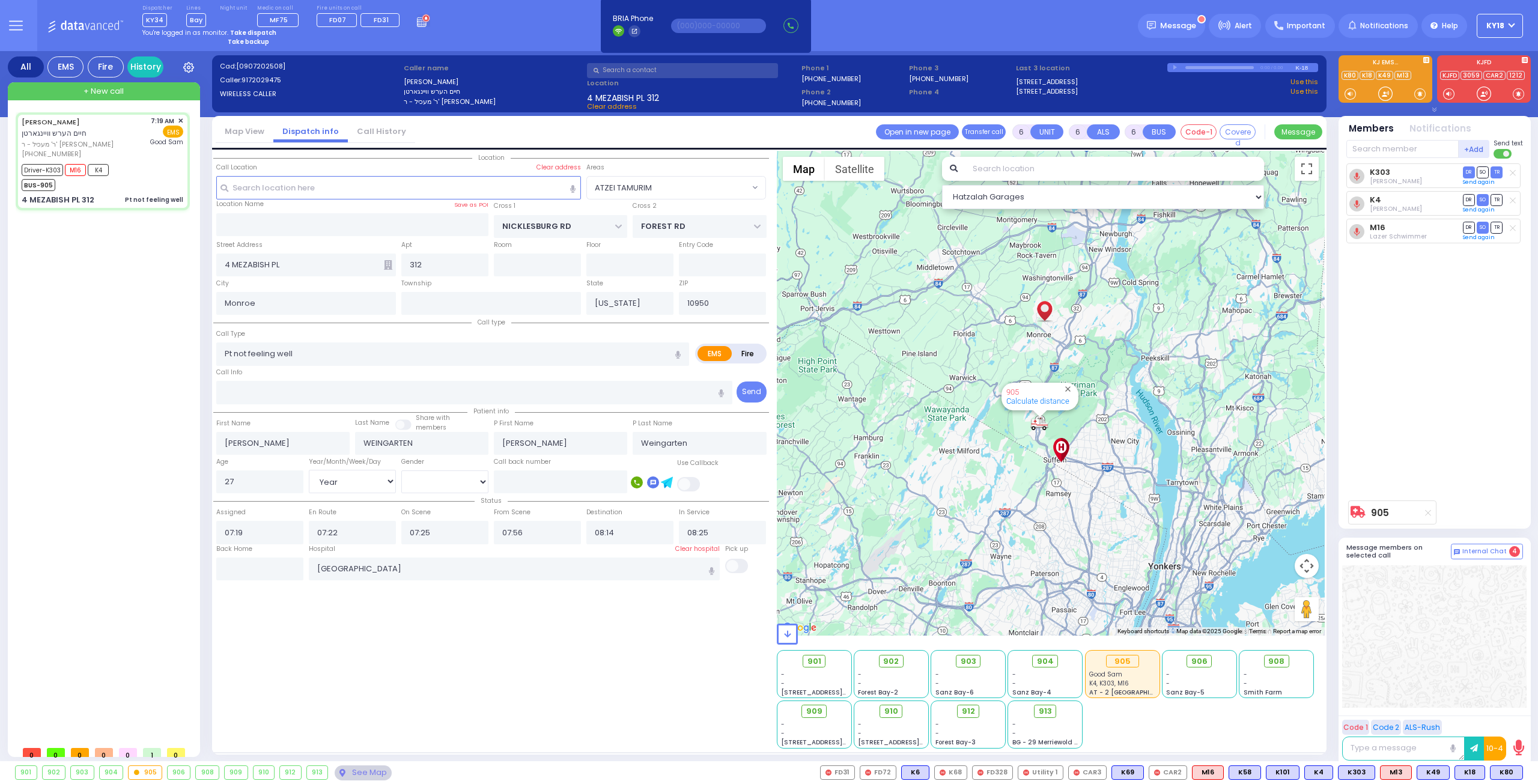
select select "ATZEI TAMURIM"
select select "Hatzalah Garages"
select select
radio input "true"
select select "Year"
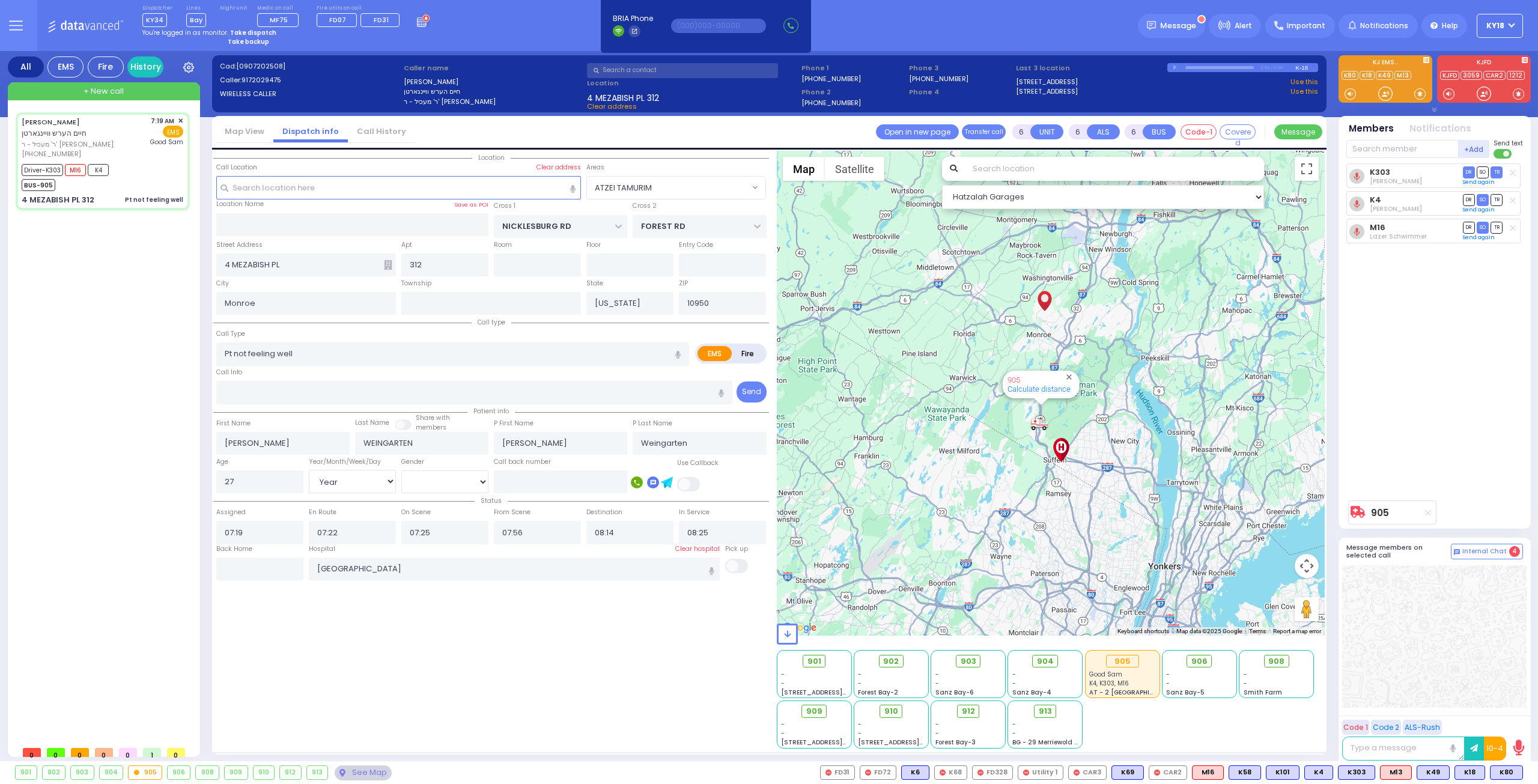
select select "[DEMOGRAPHIC_DATA]"
radio input "true"
select select "Year"
select select "[DEMOGRAPHIC_DATA]"
select select "ATZEI TAMURIM"
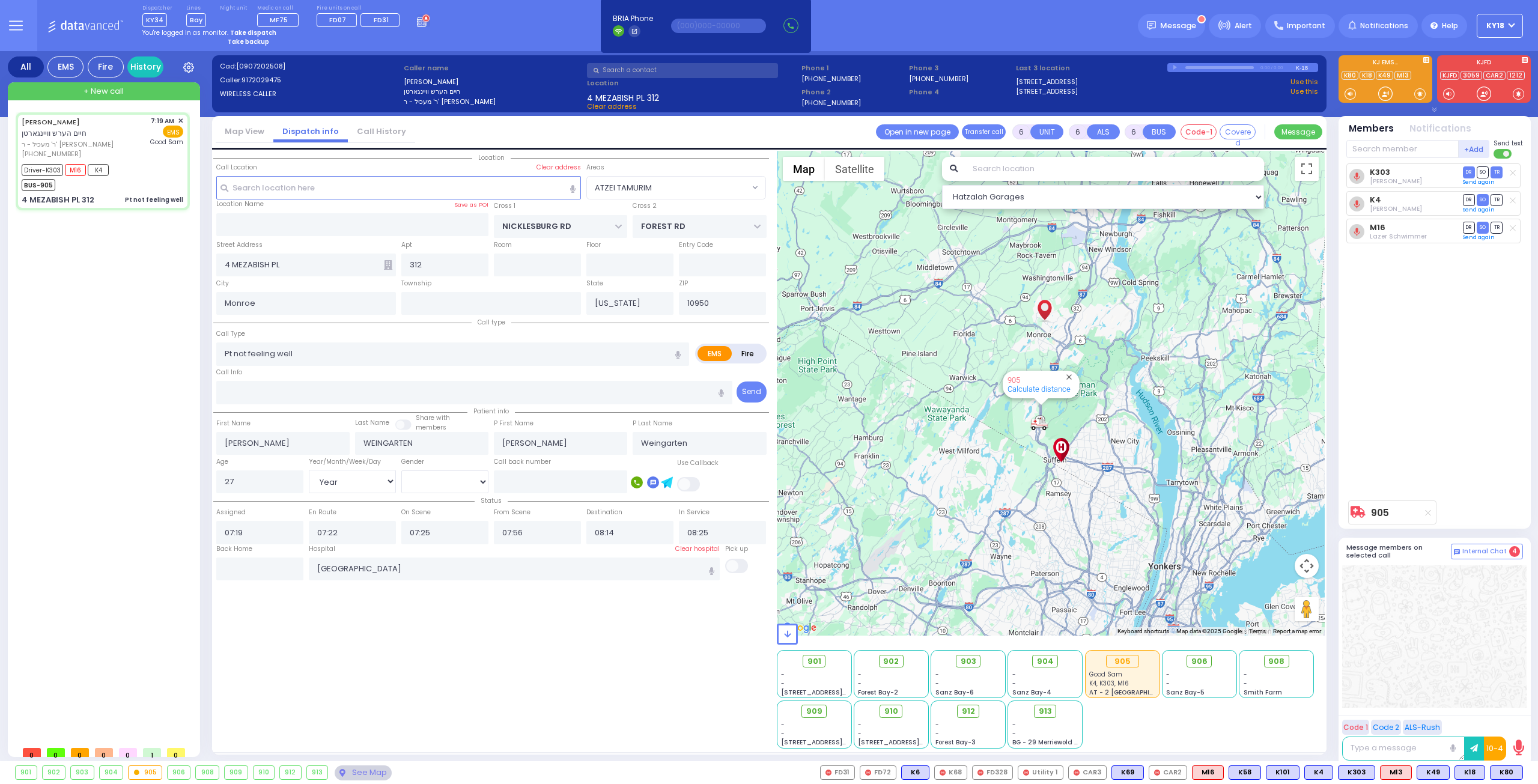
select select "Hatzalah Garages"
